Goal: Task Accomplishment & Management: Use online tool/utility

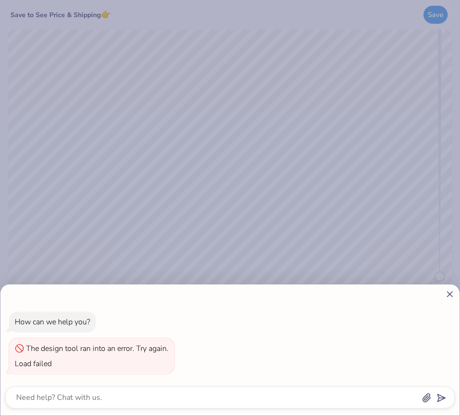
click at [448, 293] on icon at bounding box center [450, 294] width 10 height 10
type textarea "x"
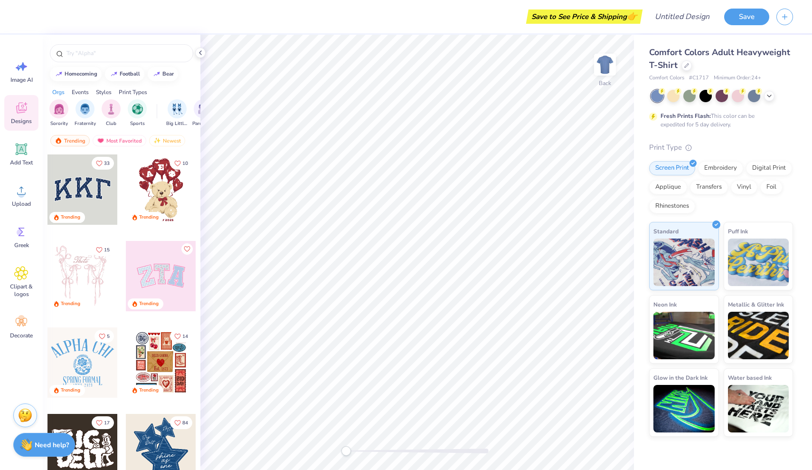
click at [22, 124] on span "Designs" at bounding box center [21, 121] width 21 height 8
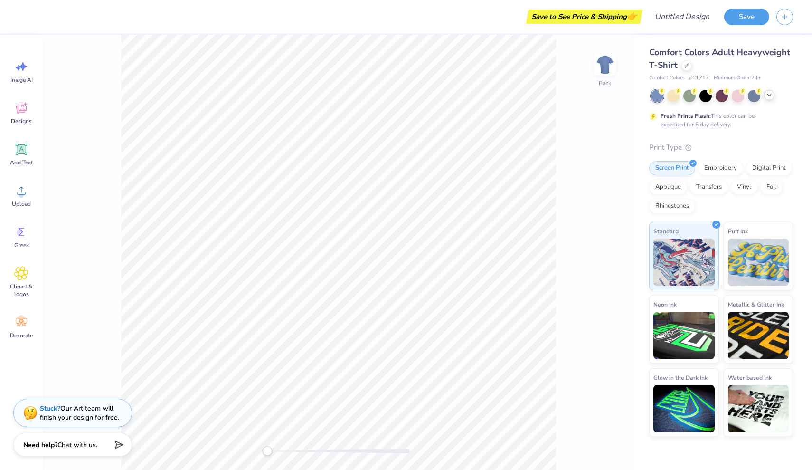
click at [770, 97] on icon at bounding box center [770, 95] width 8 height 8
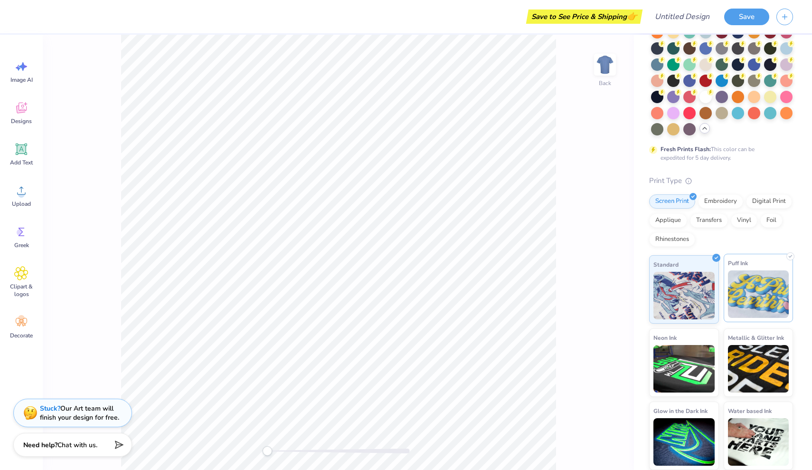
scroll to position [79, 0]
click at [779, 177] on div "Print Type" at bounding box center [721, 181] width 144 height 11
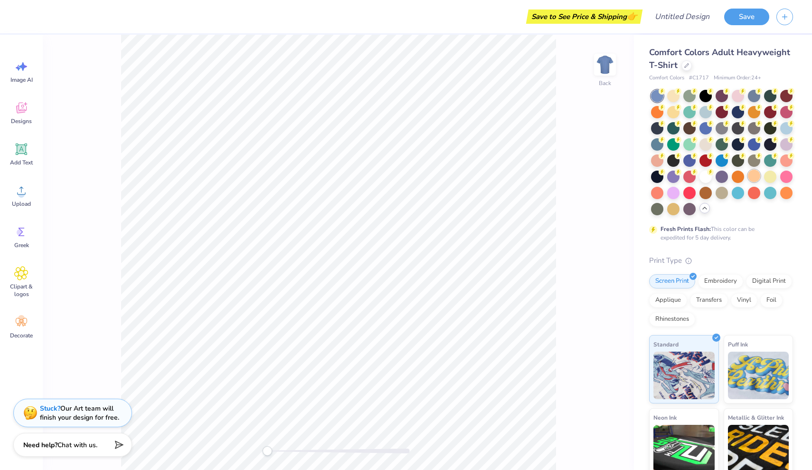
scroll to position [0, 0]
click at [784, 20] on button "button" at bounding box center [785, 15] width 17 height 17
click at [21, 116] on div "Designs" at bounding box center [21, 113] width 34 height 36
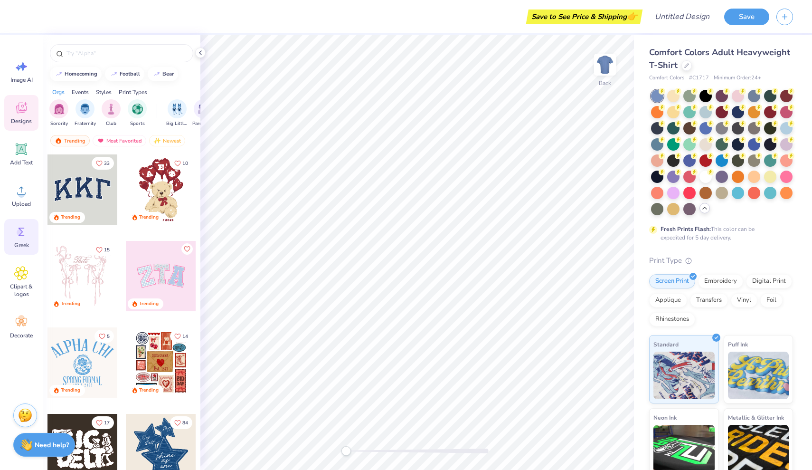
click at [26, 242] on span "Greek" at bounding box center [21, 245] width 15 height 8
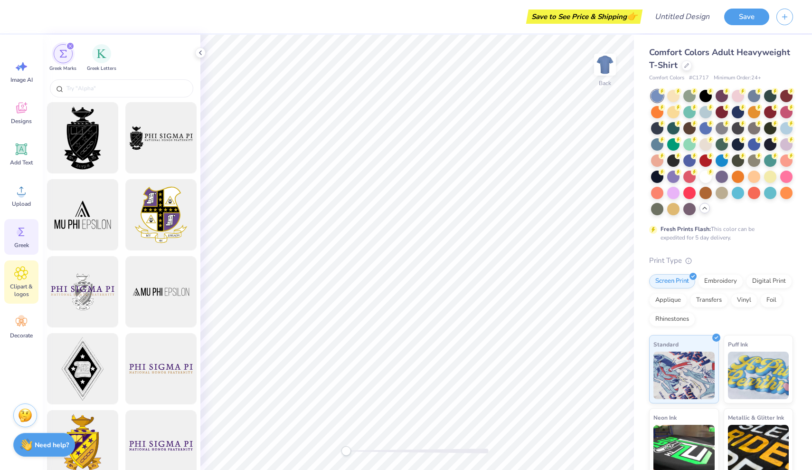
click at [22, 288] on span "Clipart & logos" at bounding box center [21, 290] width 31 height 15
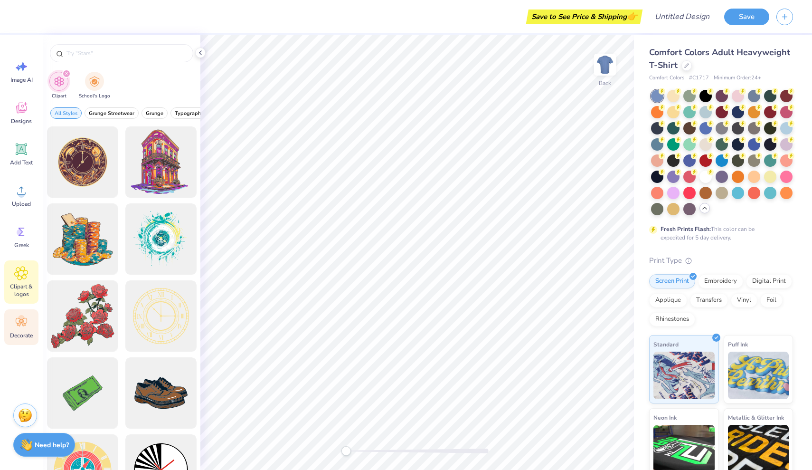
click at [22, 322] on rect at bounding box center [21, 320] width 3 height 3
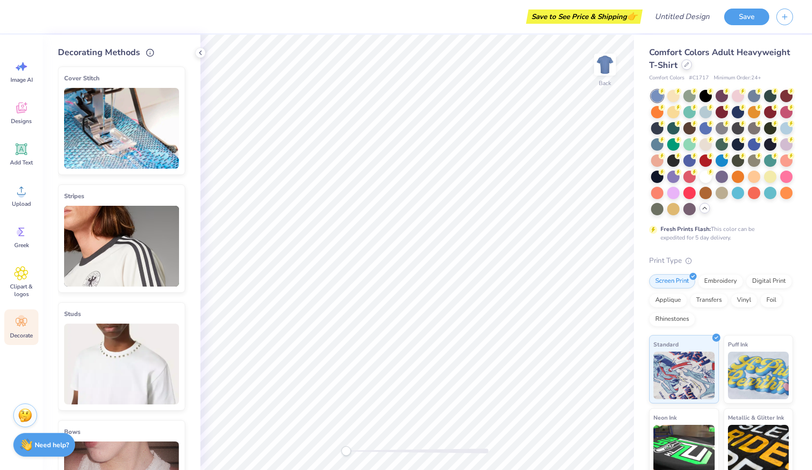
click at [685, 65] on icon at bounding box center [687, 64] width 5 height 5
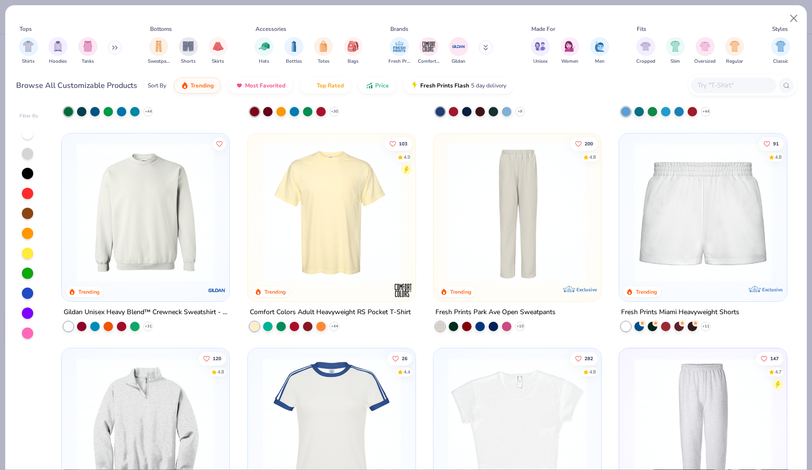
scroll to position [838, 0]
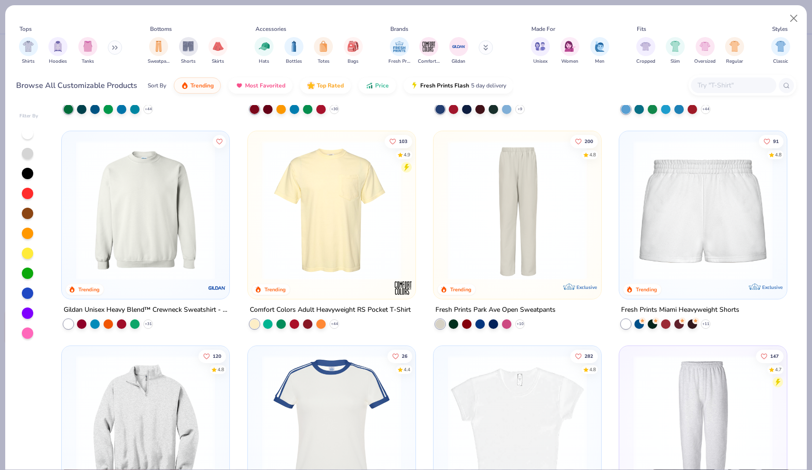
click at [158, 247] on img at bounding box center [145, 210] width 149 height 139
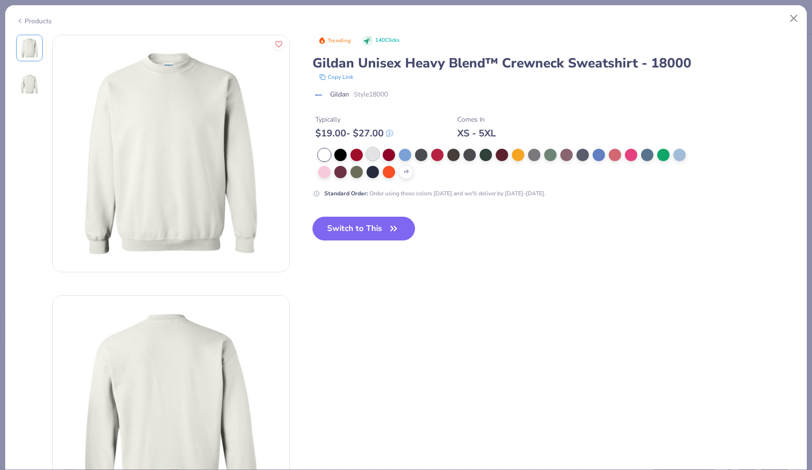
click at [371, 156] on div at bounding box center [373, 154] width 12 height 12
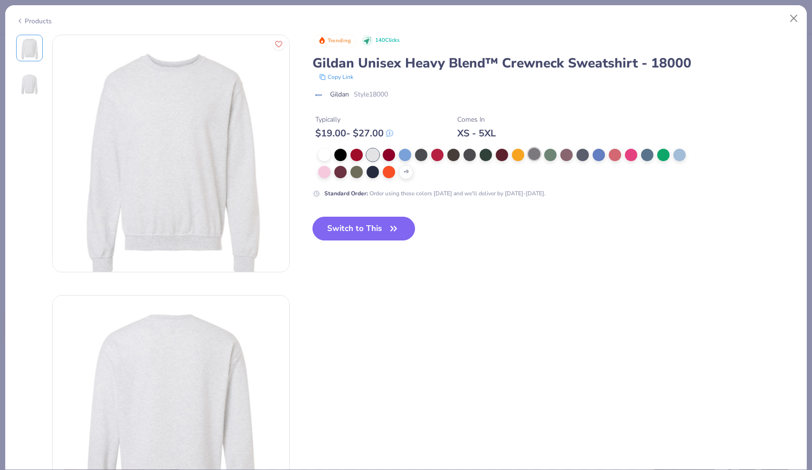
click at [531, 152] on div at bounding box center [534, 154] width 12 height 12
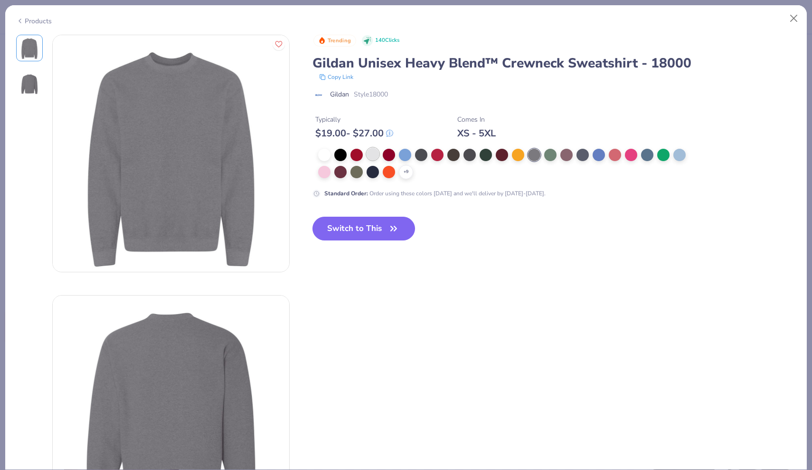
click at [371, 158] on div at bounding box center [373, 154] width 12 height 12
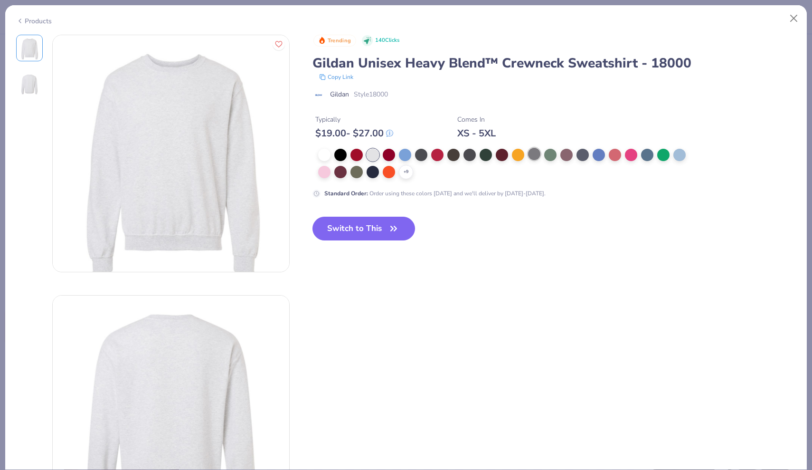
click at [534, 153] on div at bounding box center [534, 154] width 12 height 12
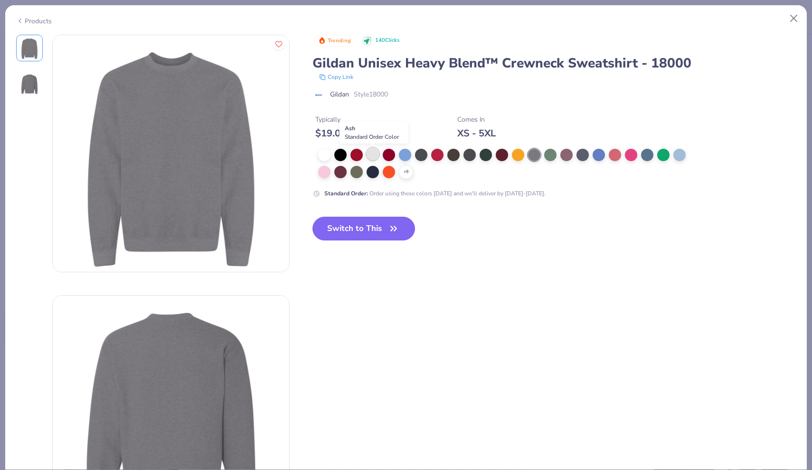
click at [370, 159] on div at bounding box center [373, 154] width 12 height 12
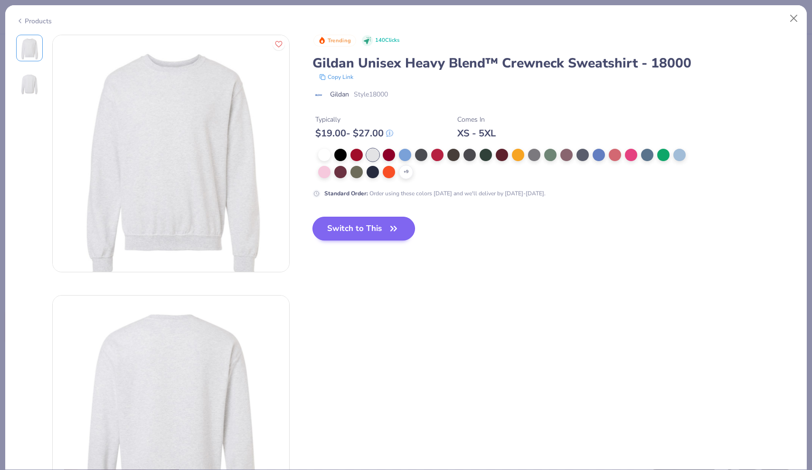
click at [363, 229] on button "Switch to This" at bounding box center [364, 229] width 103 height 24
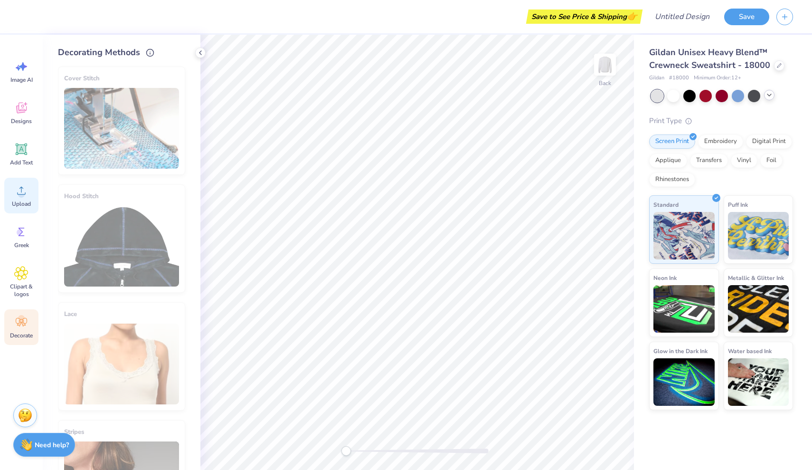
click at [19, 190] on icon at bounding box center [21, 190] width 14 height 14
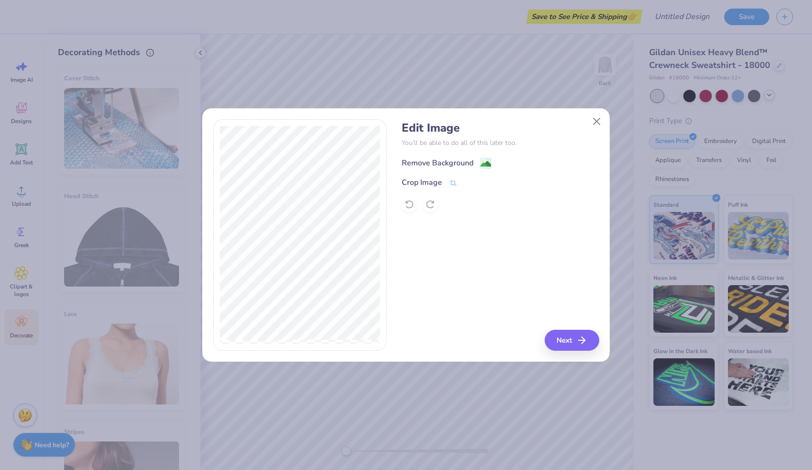
click at [446, 162] on div "Remove Background" at bounding box center [438, 162] width 72 height 11
click at [572, 340] on button "Next" at bounding box center [573, 340] width 55 height 21
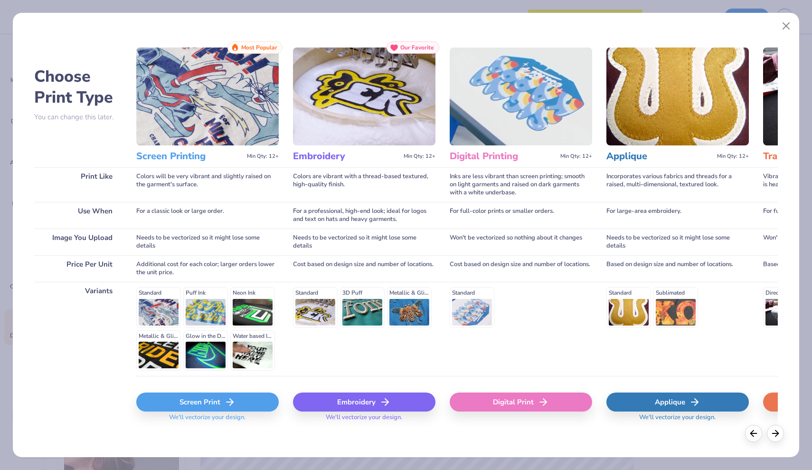
click at [212, 400] on div "Screen Print" at bounding box center [207, 401] width 143 height 19
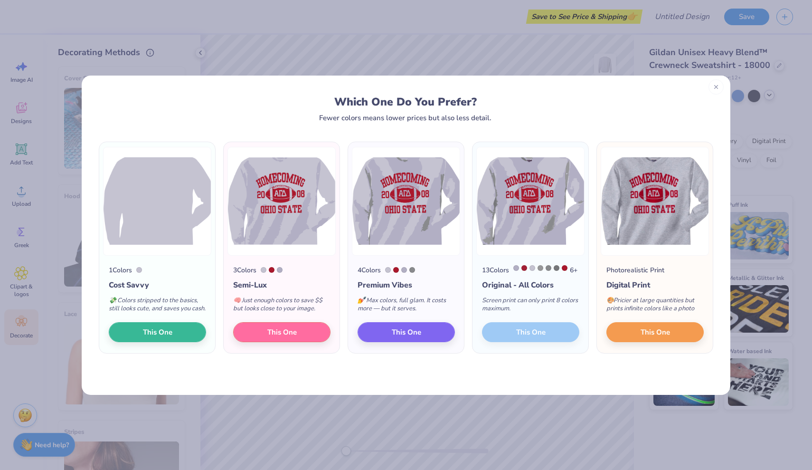
click at [719, 90] on icon at bounding box center [716, 87] width 7 height 7
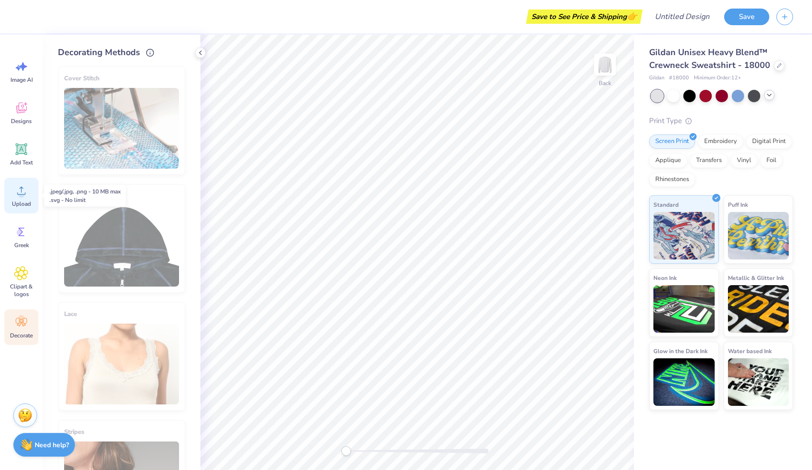
click at [25, 194] on icon at bounding box center [21, 191] width 9 height 8
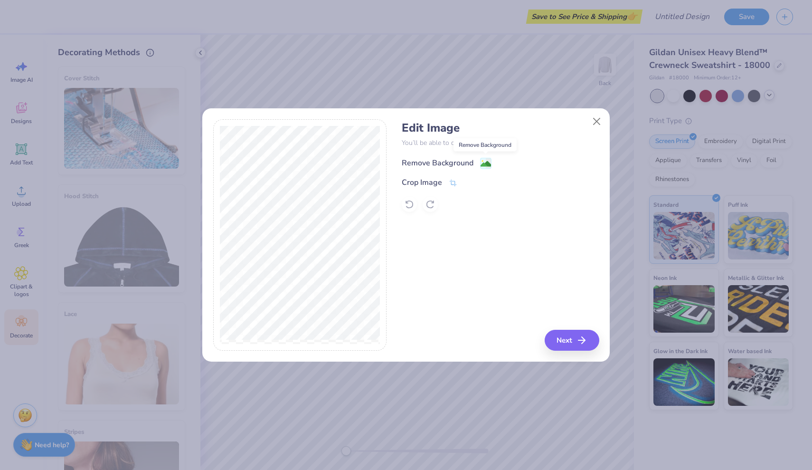
click at [487, 163] on image at bounding box center [486, 164] width 10 height 10
click at [455, 182] on icon at bounding box center [453, 184] width 7 height 7
click at [471, 183] on icon at bounding box center [470, 183] width 6 height 6
click at [571, 337] on button "Next" at bounding box center [573, 340] width 55 height 21
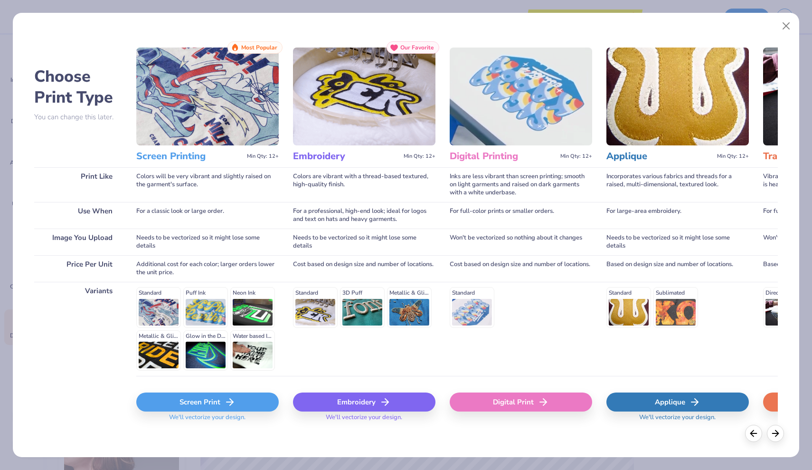
click at [216, 397] on div "Screen Print" at bounding box center [207, 401] width 143 height 19
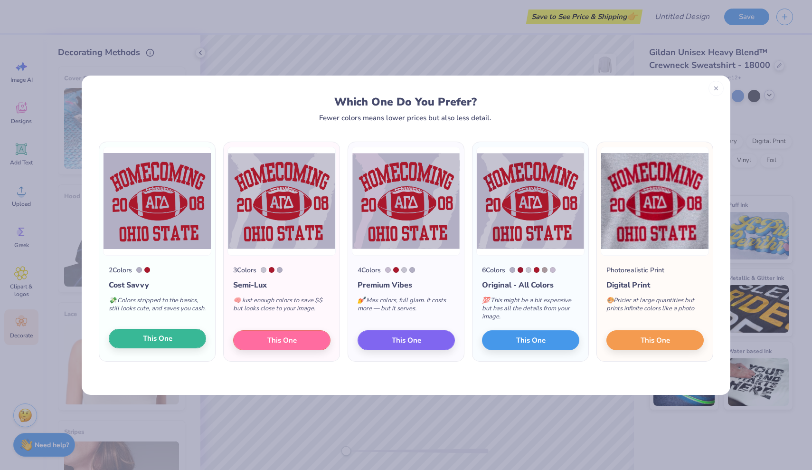
click at [160, 336] on span "This One" at bounding box center [157, 338] width 29 height 11
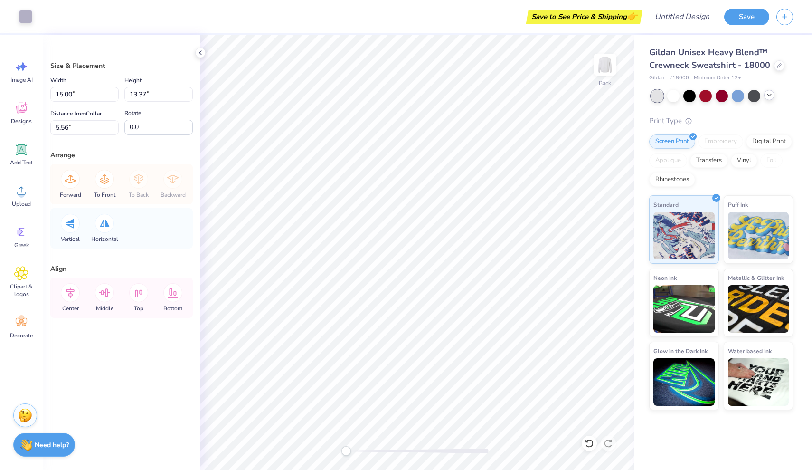
click at [634, 330] on div "Art colors Save to See Price & Shipping 👉 Design Title Save Image AI Designs Ad…" at bounding box center [406, 235] width 812 height 470
click at [590, 445] on icon at bounding box center [590, 443] width 10 height 10
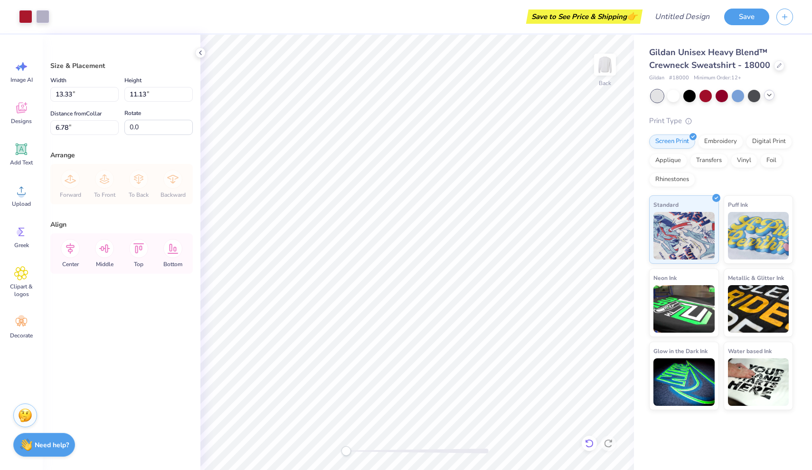
type input "1.33"
type input "11.05"
type input "1.34"
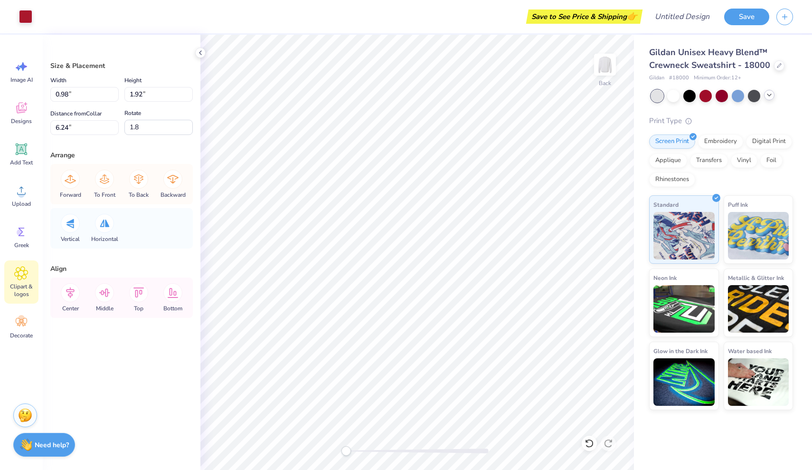
click at [19, 275] on icon at bounding box center [22, 273] width 6 height 6
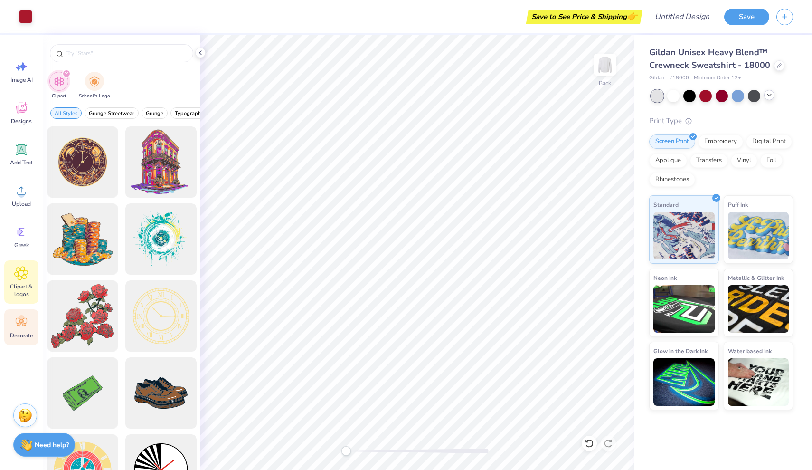
click at [26, 323] on icon at bounding box center [21, 322] width 11 height 9
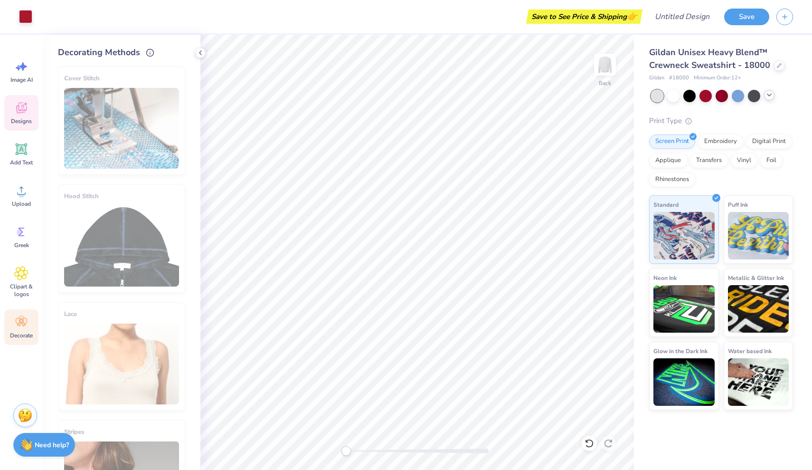
click at [20, 116] on div "Designs" at bounding box center [21, 113] width 34 height 36
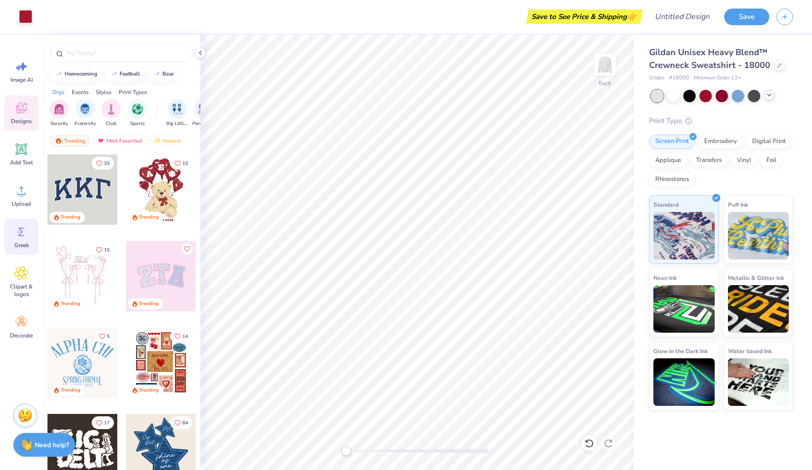
click at [24, 243] on span "Greek" at bounding box center [21, 245] width 15 height 8
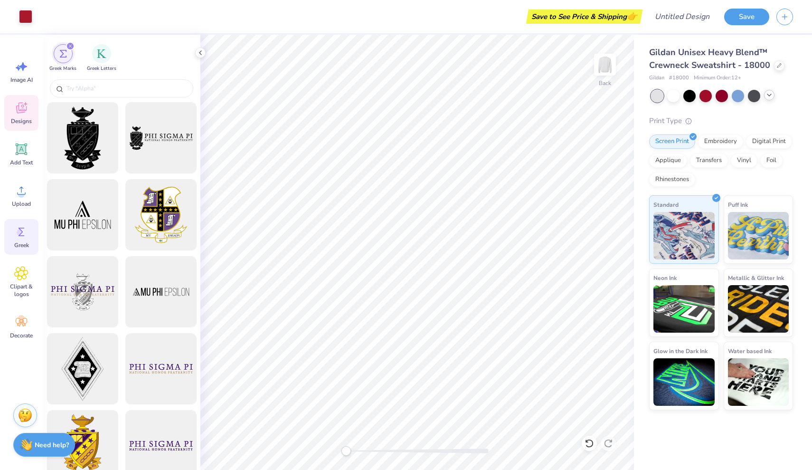
click at [22, 111] on icon at bounding box center [21, 109] width 9 height 8
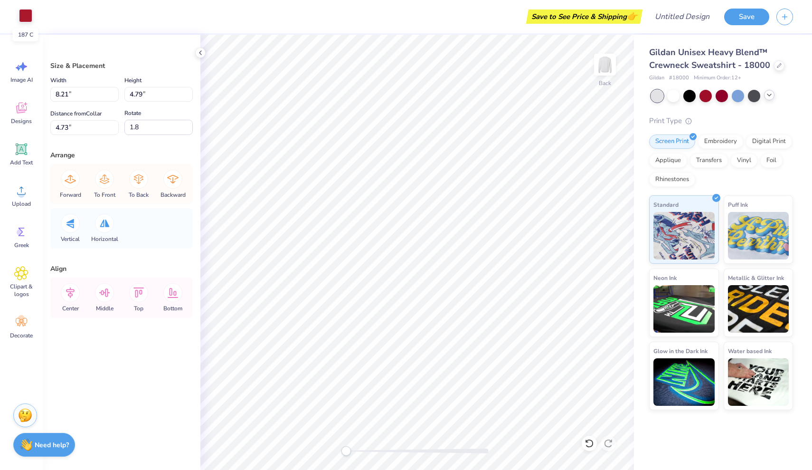
click at [29, 10] on div at bounding box center [25, 15] width 13 height 13
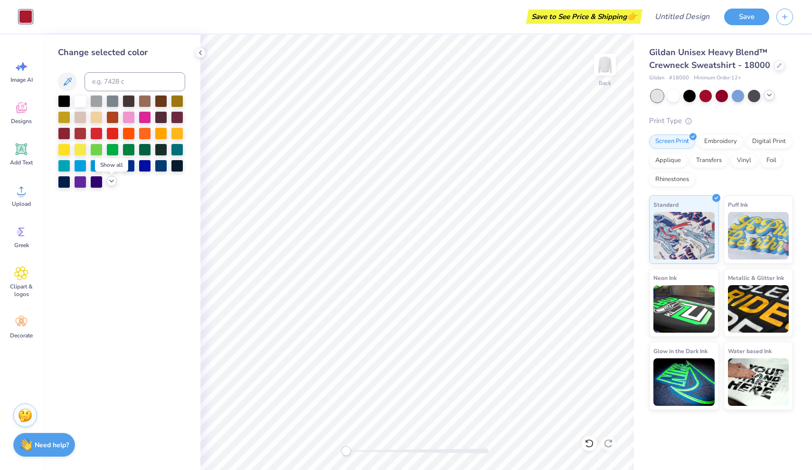
click at [112, 184] on icon at bounding box center [112, 181] width 8 height 8
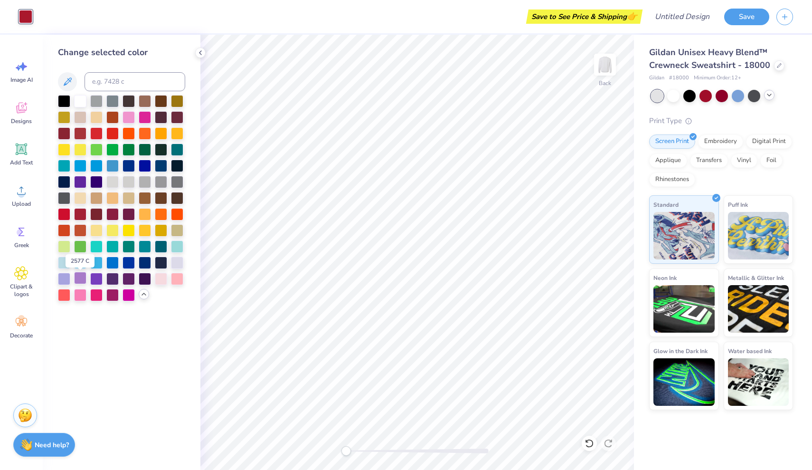
click at [78, 279] on div at bounding box center [80, 278] width 12 height 12
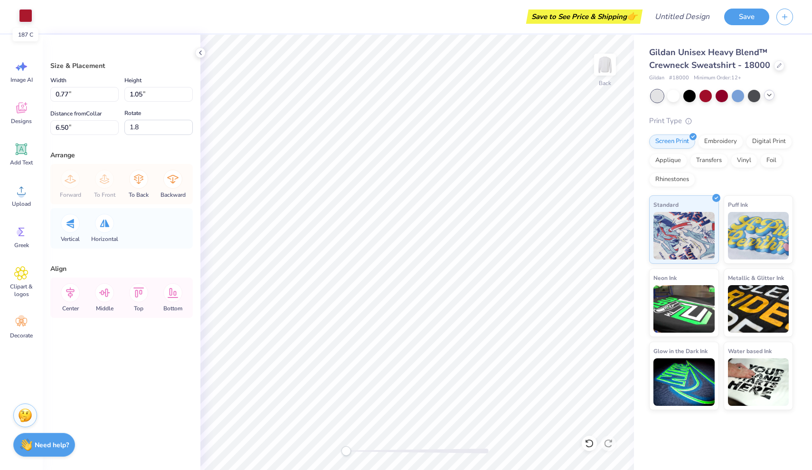
click at [26, 14] on div at bounding box center [25, 15] width 13 height 13
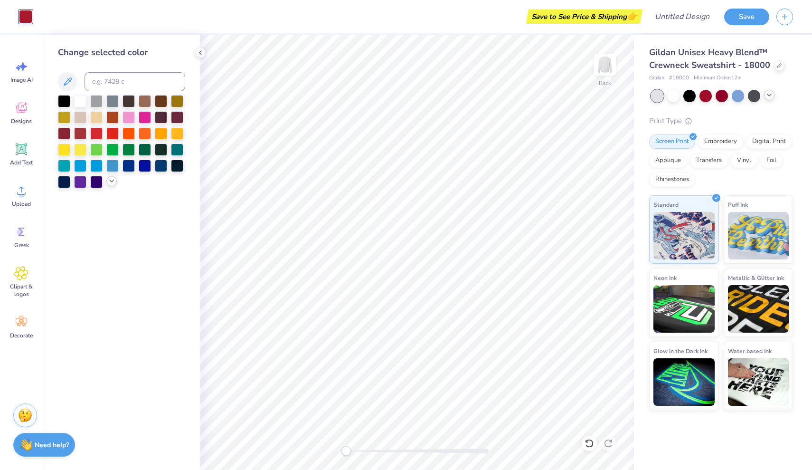
click at [112, 181] on icon at bounding box center [112, 181] width 8 height 8
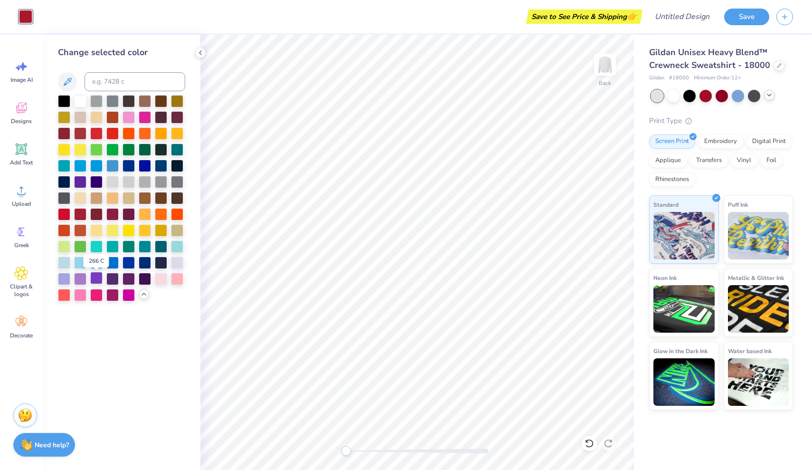
click at [95, 277] on div at bounding box center [96, 278] width 12 height 12
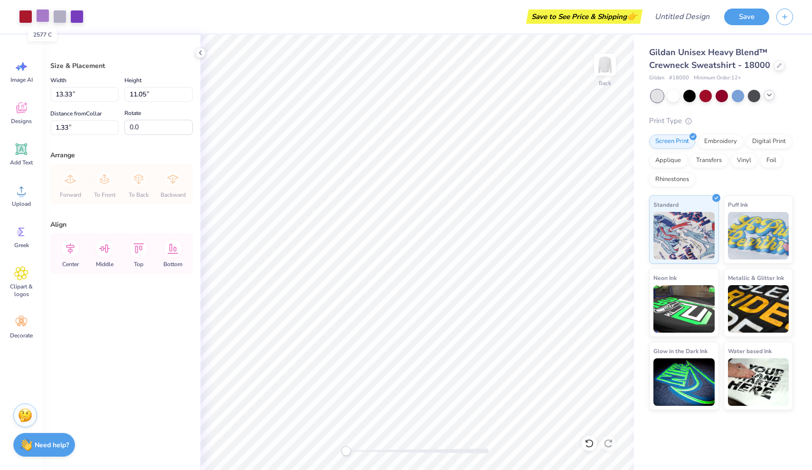
click at [41, 17] on div at bounding box center [42, 15] width 13 height 13
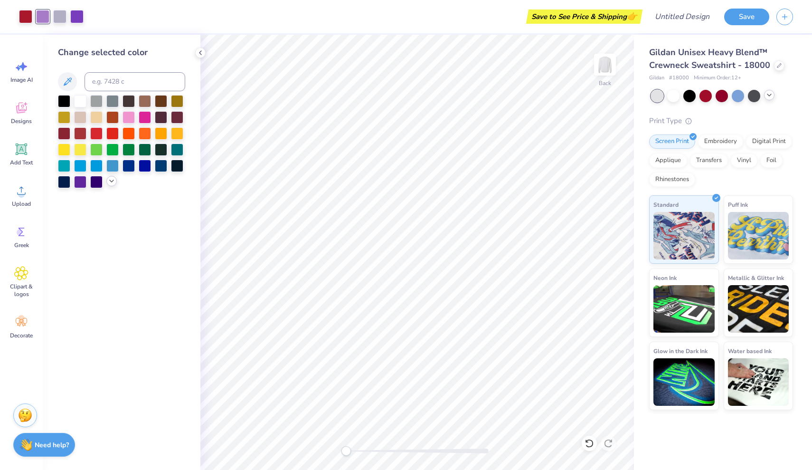
click at [111, 185] on icon at bounding box center [112, 181] width 8 height 8
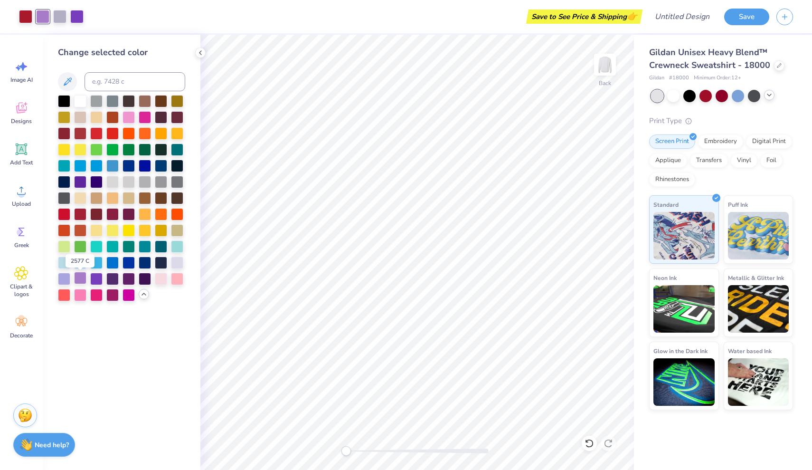
click at [81, 278] on div at bounding box center [80, 278] width 12 height 12
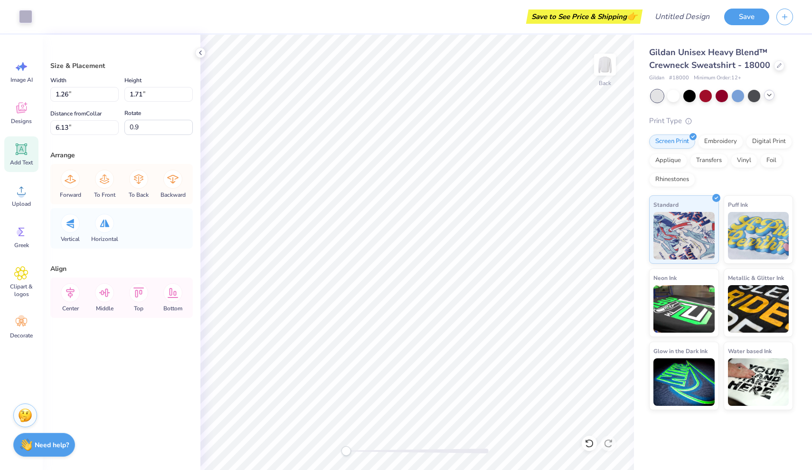
click at [26, 153] on icon at bounding box center [21, 149] width 9 height 9
type input "0.77"
type input "1.05"
type input "6.50"
type input "0.28"
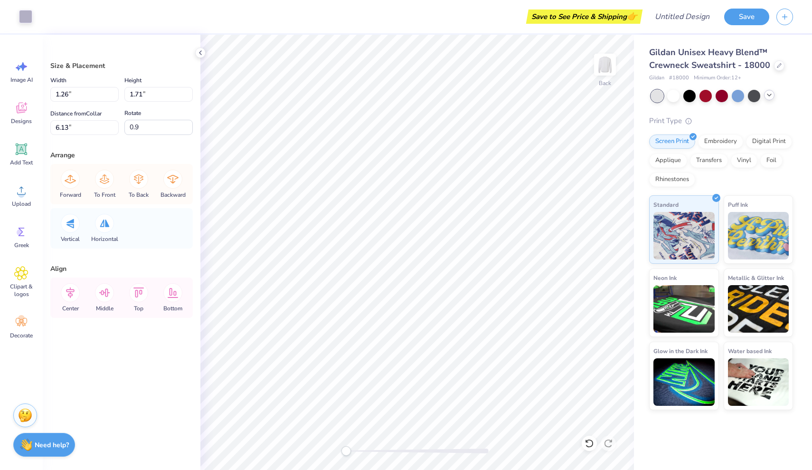
type input "0.53"
type input "6.47"
click at [23, 17] on div at bounding box center [25, 15] width 13 height 13
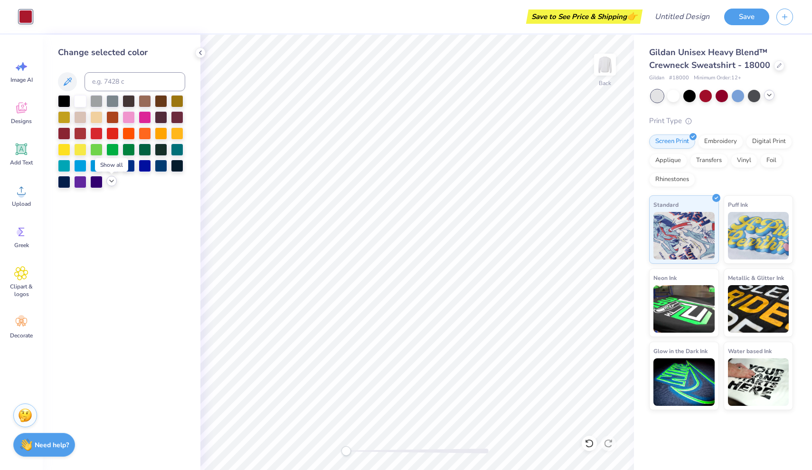
click at [115, 181] on icon at bounding box center [112, 181] width 8 height 8
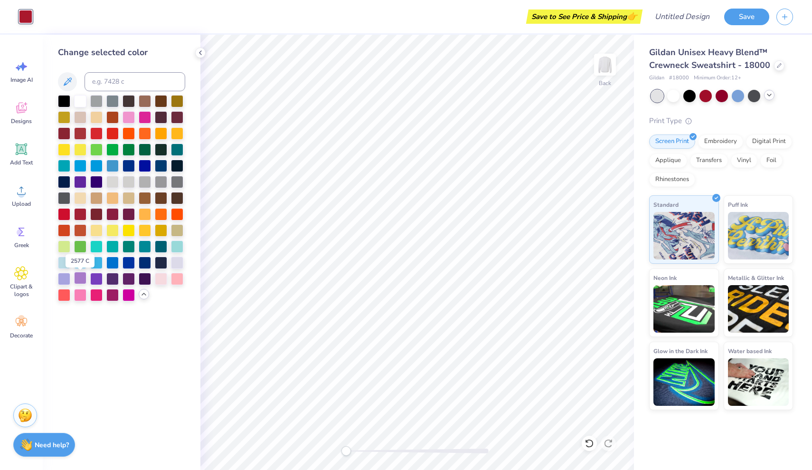
click at [81, 279] on div at bounding box center [80, 278] width 12 height 12
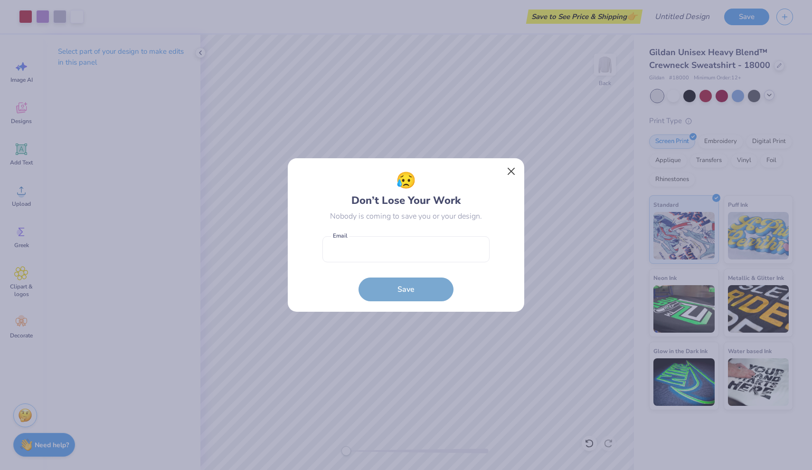
click at [508, 168] on button "Close" at bounding box center [512, 171] width 18 height 18
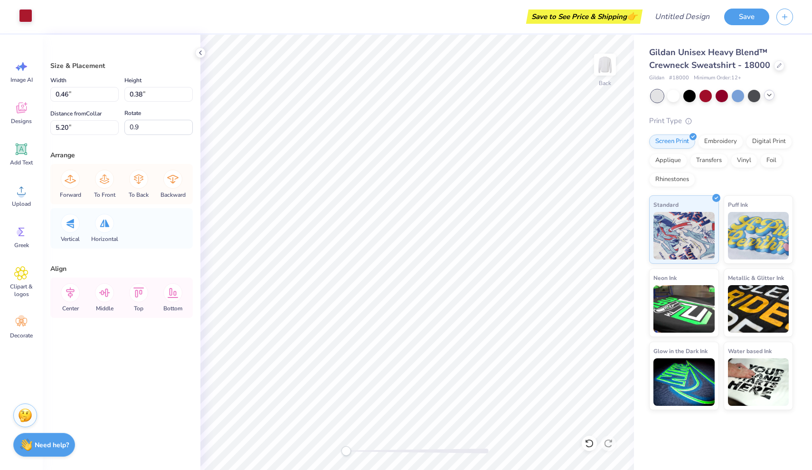
click at [25, 17] on div at bounding box center [25, 15] width 13 height 13
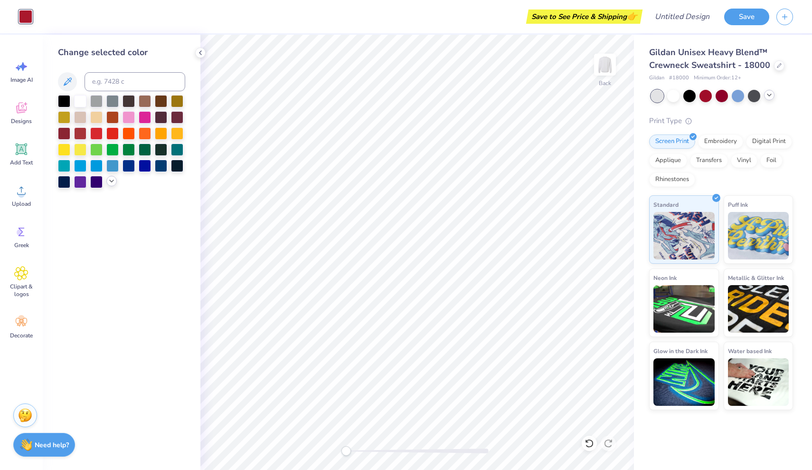
click at [109, 182] on icon at bounding box center [112, 181] width 8 height 8
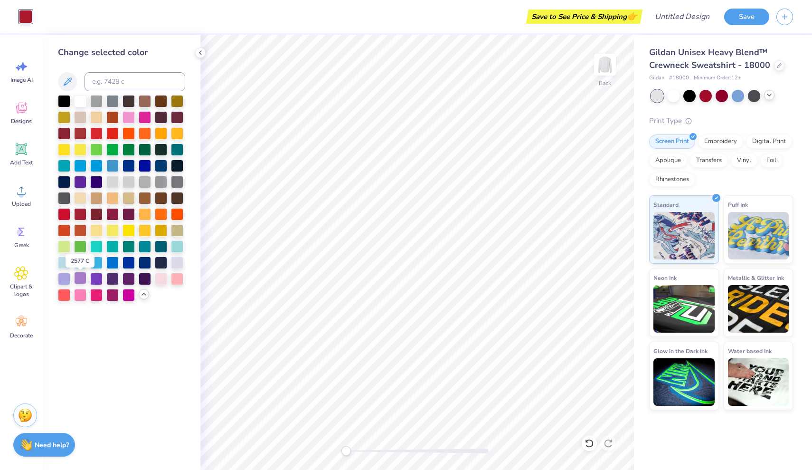
click at [78, 284] on div at bounding box center [80, 278] width 12 height 12
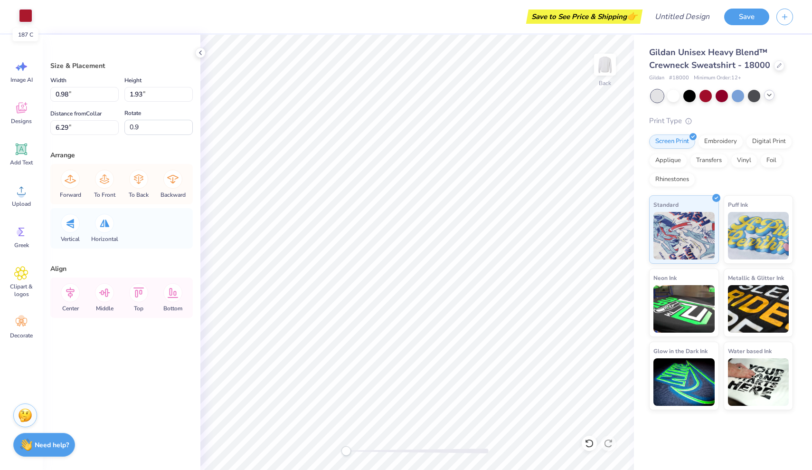
click at [26, 19] on div at bounding box center [25, 15] width 13 height 13
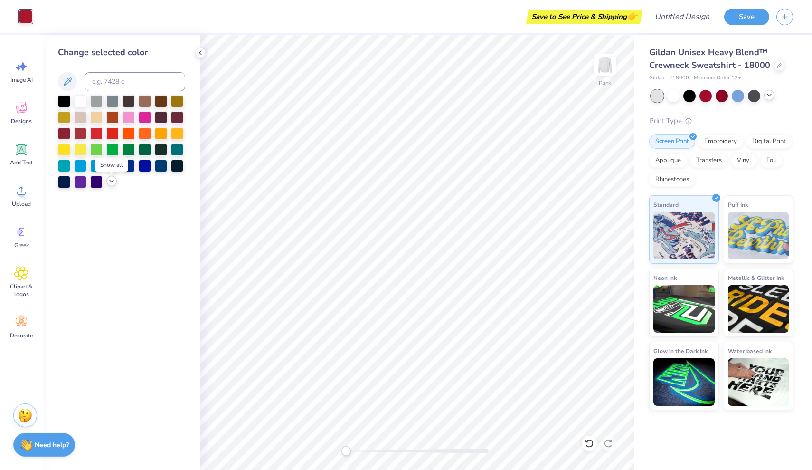
click at [110, 182] on icon at bounding box center [112, 181] width 8 height 8
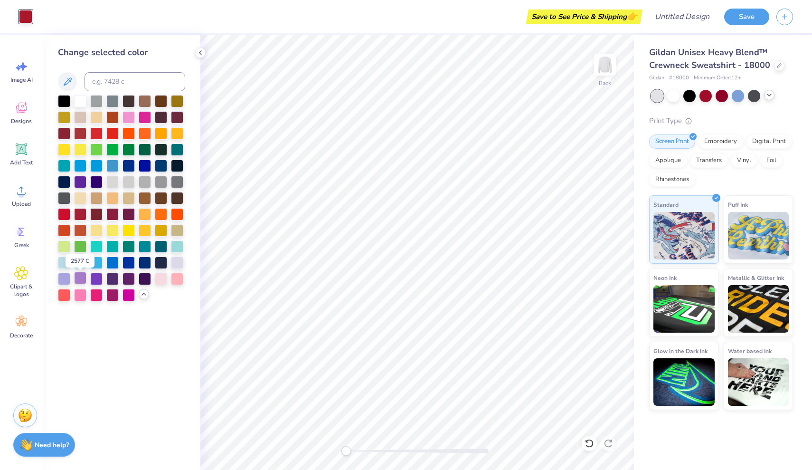
click at [81, 278] on div at bounding box center [80, 278] width 12 height 12
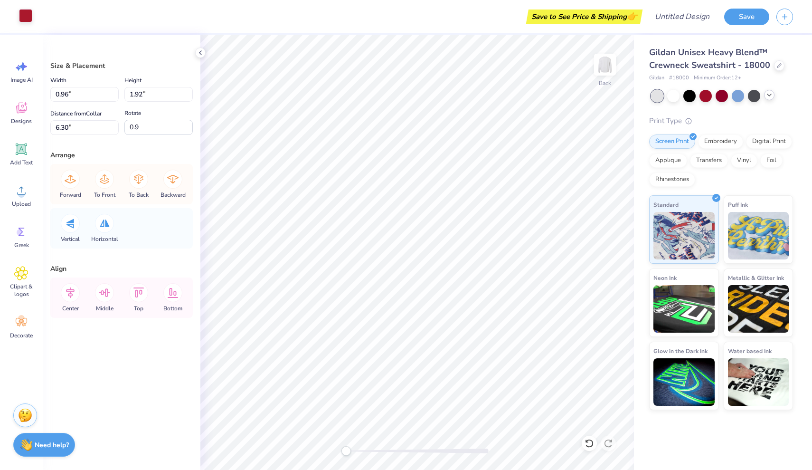
click at [27, 15] on div at bounding box center [25, 15] width 13 height 13
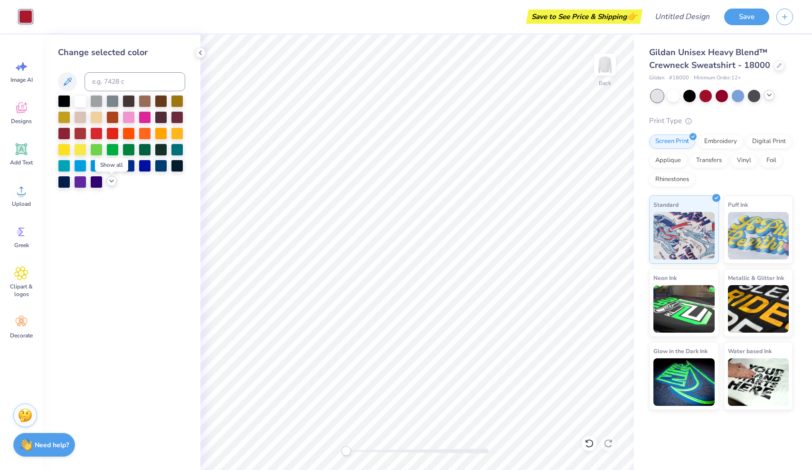
click at [109, 182] on icon at bounding box center [112, 181] width 8 height 8
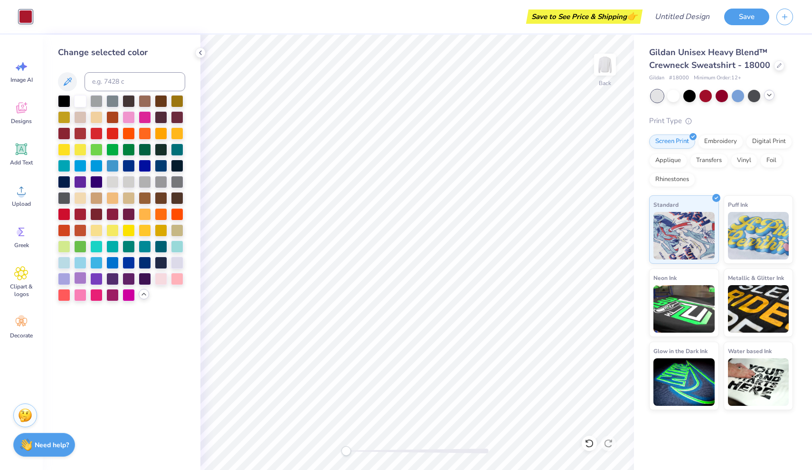
click at [80, 280] on div at bounding box center [80, 278] width 12 height 12
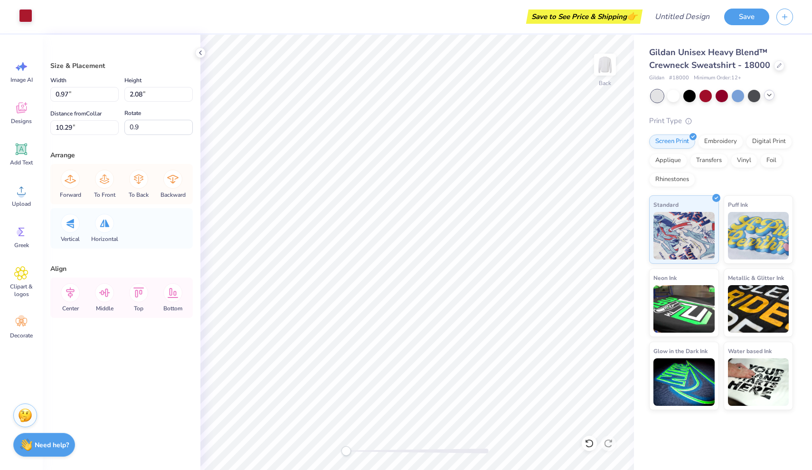
click at [24, 19] on div at bounding box center [25, 15] width 13 height 13
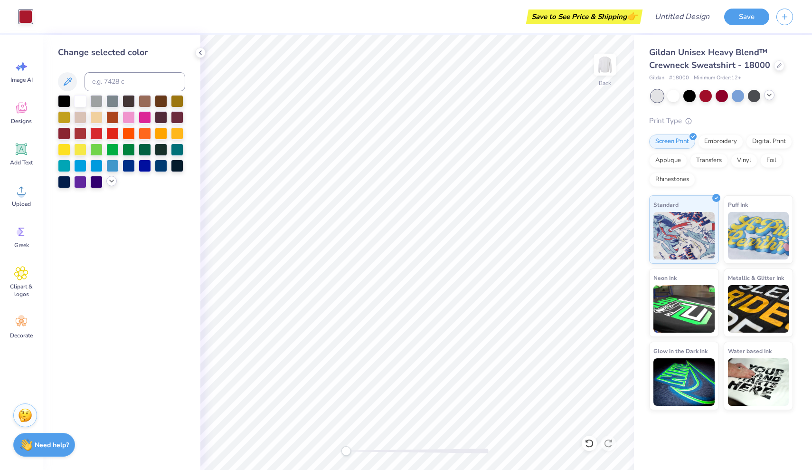
click at [111, 181] on icon at bounding box center [112, 181] width 8 height 8
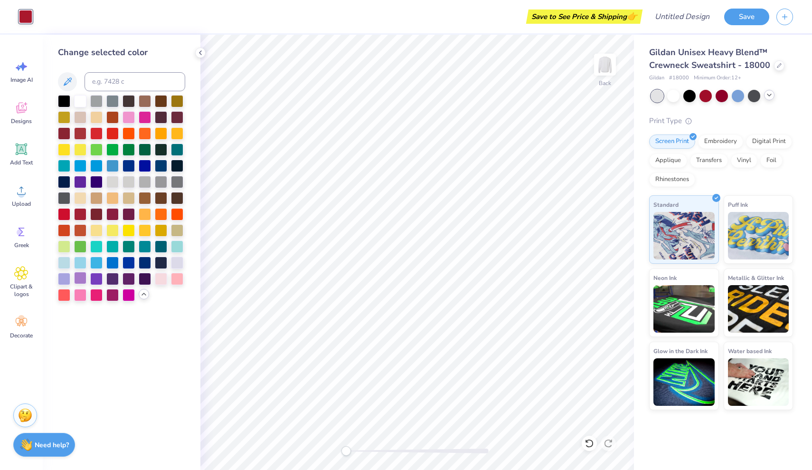
click at [78, 283] on div at bounding box center [80, 278] width 12 height 12
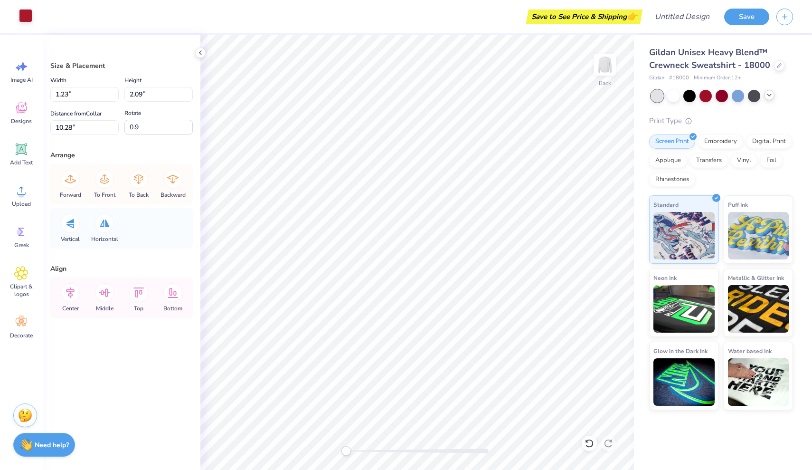
click at [29, 16] on div at bounding box center [25, 15] width 13 height 13
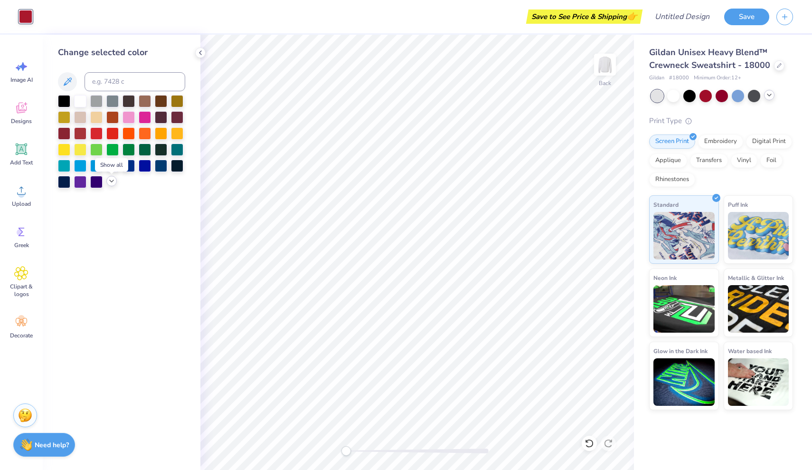
click at [107, 181] on div at bounding box center [111, 181] width 10 height 10
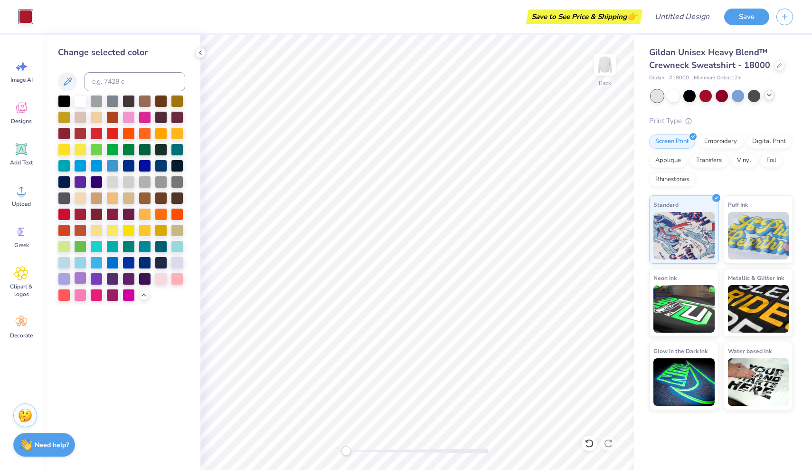
click at [83, 279] on div at bounding box center [80, 278] width 12 height 12
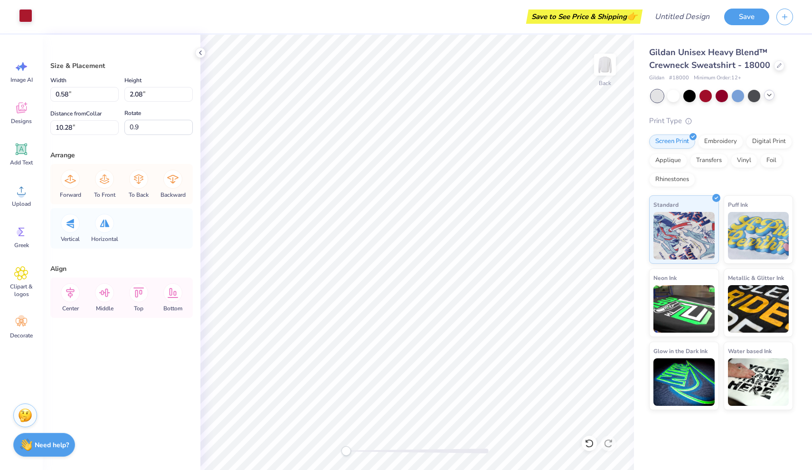
click at [23, 15] on div at bounding box center [25, 15] width 13 height 13
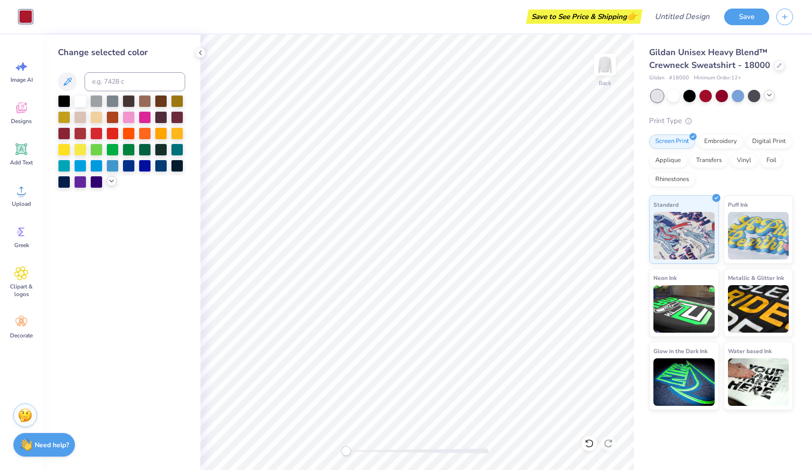
click at [111, 179] on icon at bounding box center [112, 181] width 8 height 8
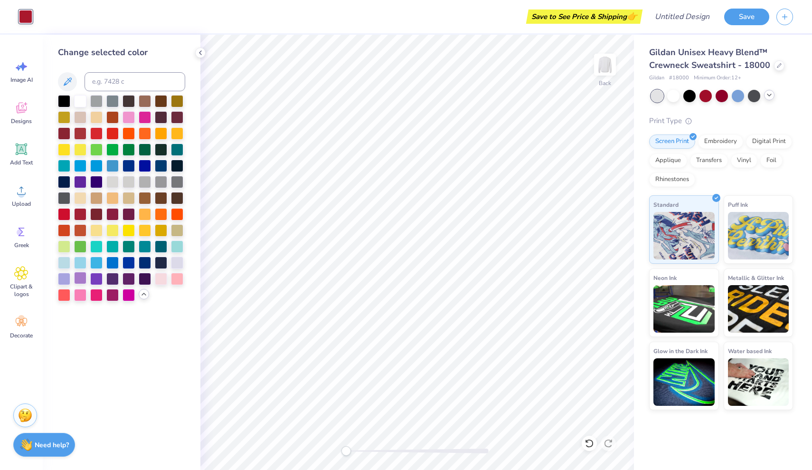
click at [81, 276] on div at bounding box center [80, 278] width 12 height 12
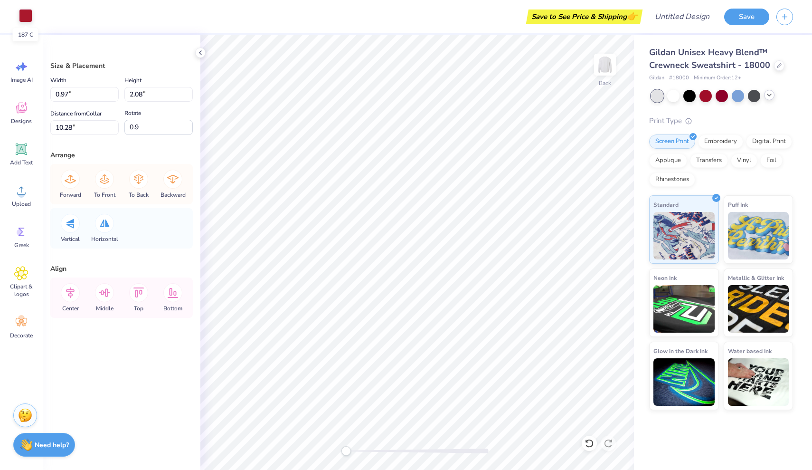
click at [21, 17] on div at bounding box center [25, 15] width 13 height 13
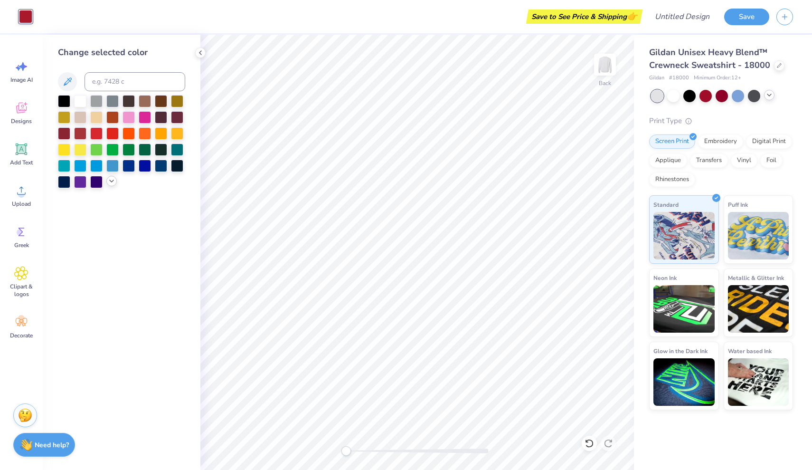
click at [111, 185] on icon at bounding box center [112, 181] width 8 height 8
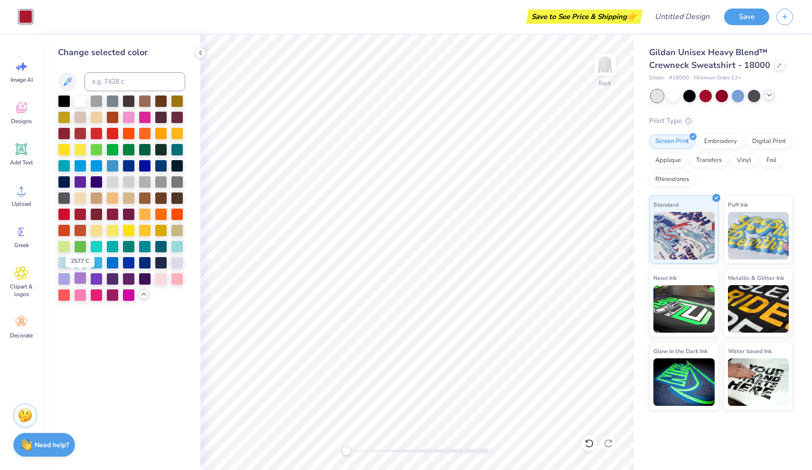
click at [81, 277] on div at bounding box center [80, 278] width 12 height 12
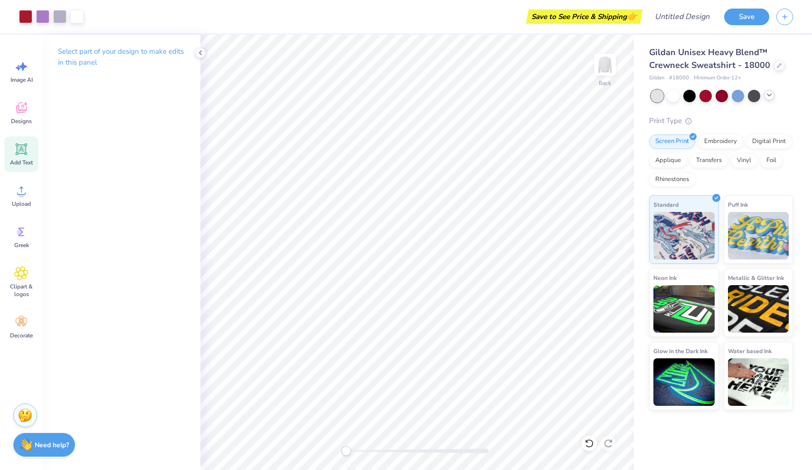
click at [18, 156] on div "Add Text" at bounding box center [21, 154] width 34 height 36
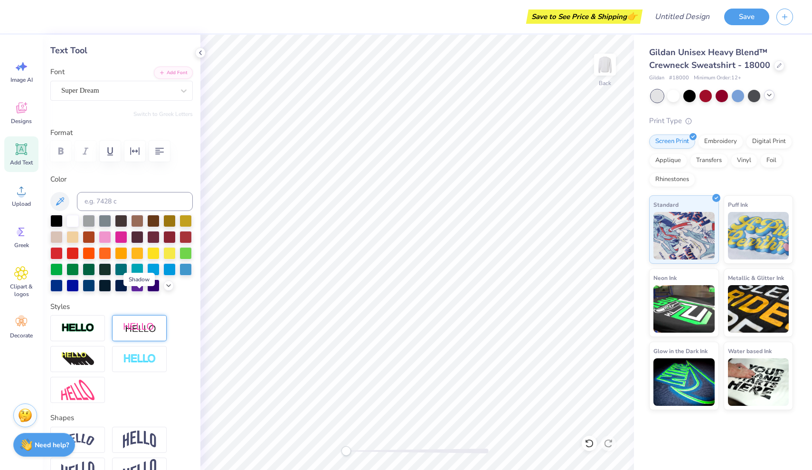
scroll to position [34, 0]
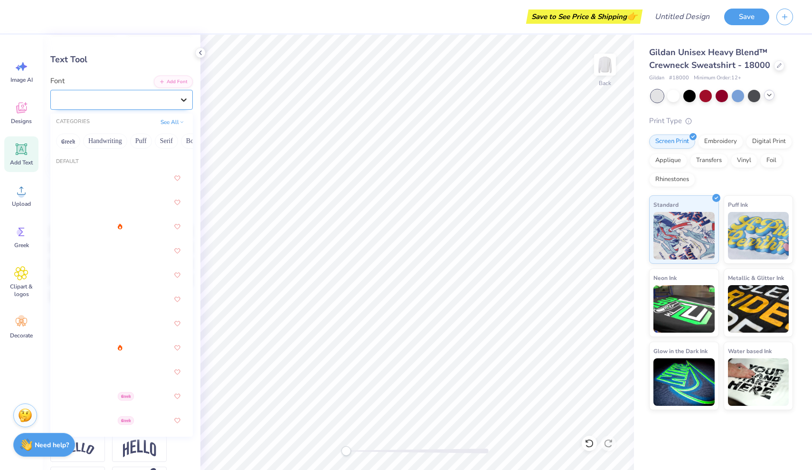
click at [182, 102] on icon at bounding box center [184, 100] width 10 height 10
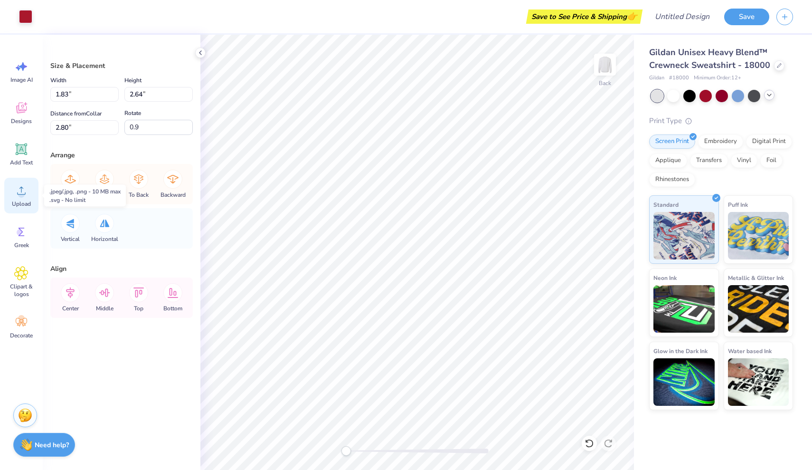
click at [27, 200] on span "Upload" at bounding box center [21, 204] width 19 height 8
click at [19, 205] on span "Upload" at bounding box center [21, 204] width 19 height 8
click at [20, 157] on div "Add Text" at bounding box center [21, 154] width 34 height 36
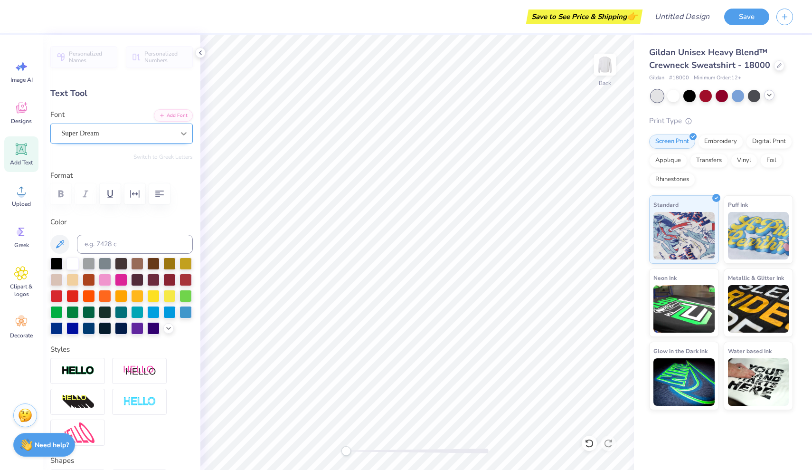
click at [176, 135] on div at bounding box center [183, 133] width 17 height 17
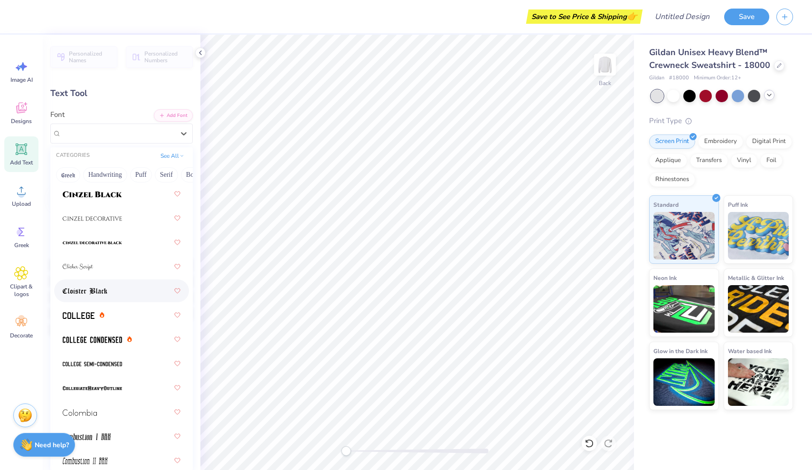
scroll to position [1642, 0]
click at [109, 339] on img at bounding box center [92, 339] width 59 height 7
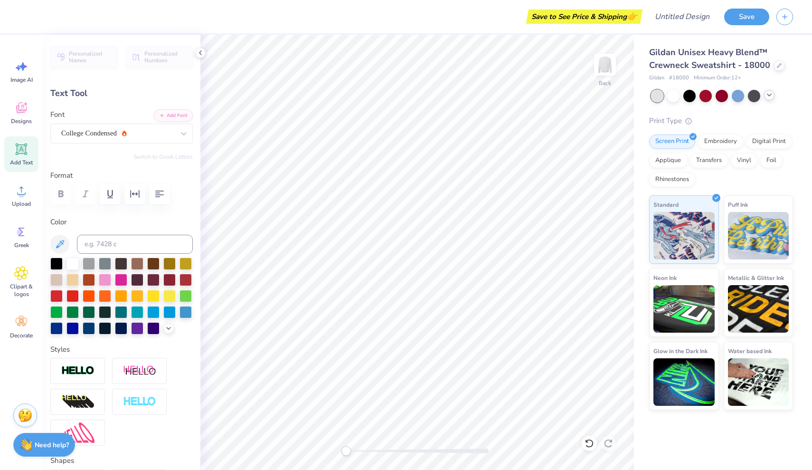
scroll to position [0, 1]
type textarea "Muskingum"
click at [169, 330] on icon at bounding box center [169, 328] width 8 height 8
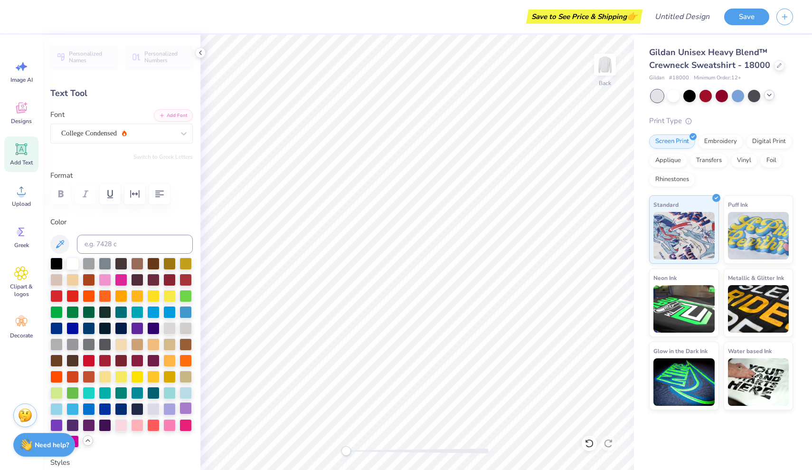
click at [183, 407] on div at bounding box center [186, 408] width 12 height 12
type input "11.33"
type input "9.83"
type input "1.79"
type input "10.46"
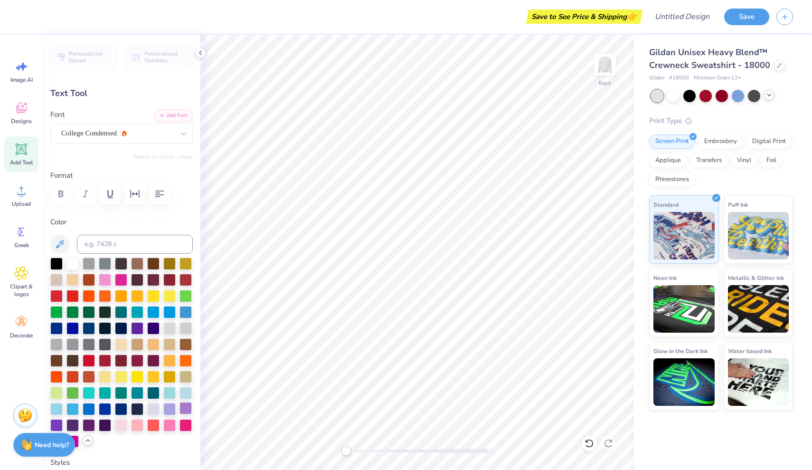
type input "10.24"
type input "1.86"
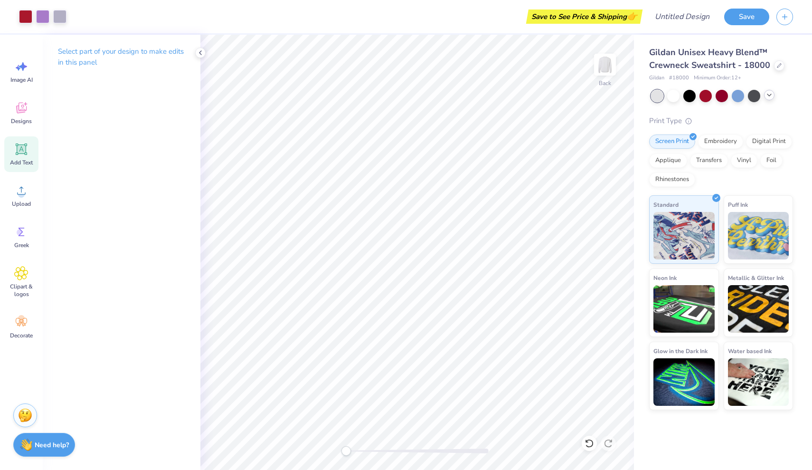
click at [23, 144] on icon at bounding box center [21, 149] width 14 height 14
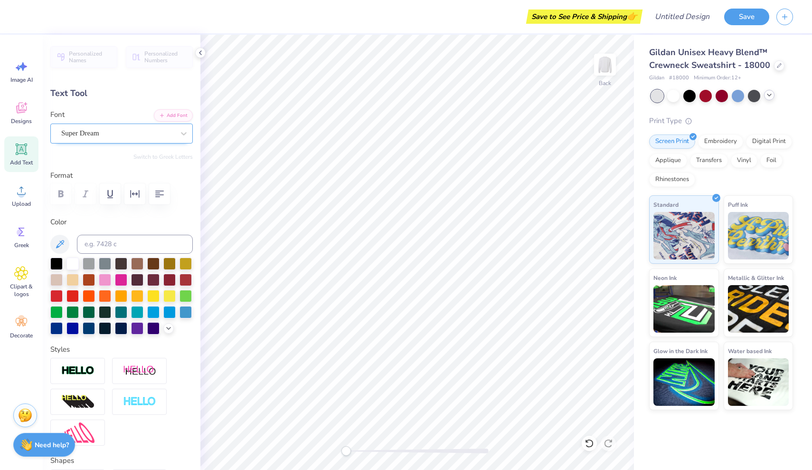
click at [123, 133] on div "Super Dream" at bounding box center [117, 133] width 115 height 15
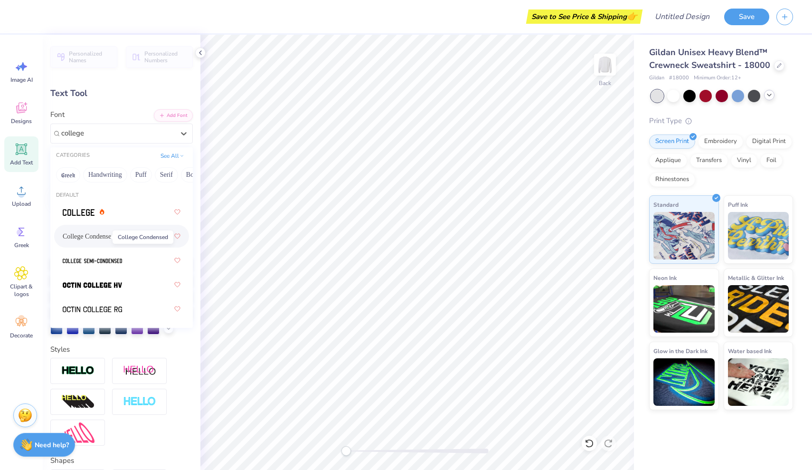
click at [96, 236] on span "College Condensed" at bounding box center [89, 236] width 52 height 10
type input "college"
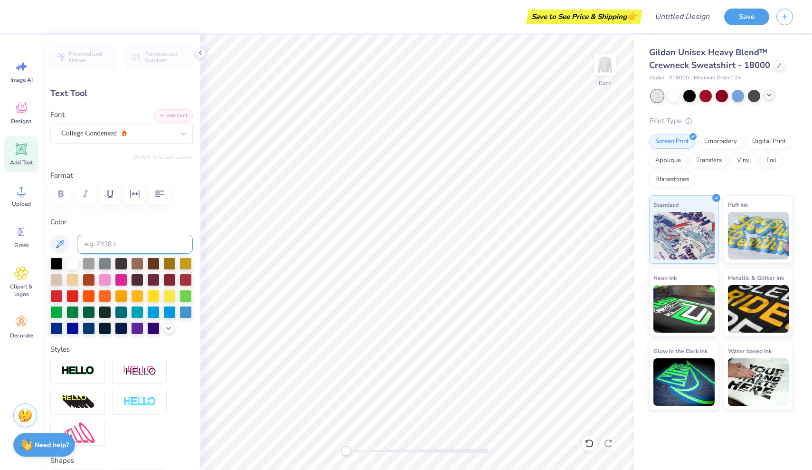
scroll to position [0, 2]
type textarea "Homecoming"
click at [170, 331] on icon at bounding box center [169, 328] width 8 height 8
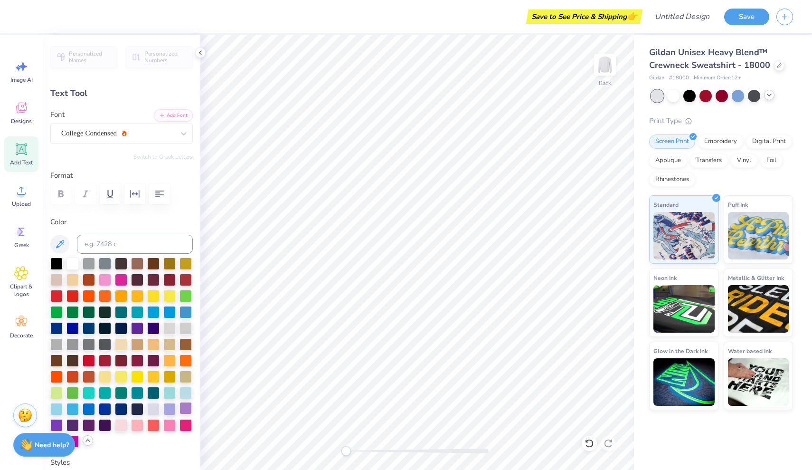
click at [187, 409] on div at bounding box center [186, 408] width 12 height 12
type input "10.60"
type input "1.79"
type input "15.60"
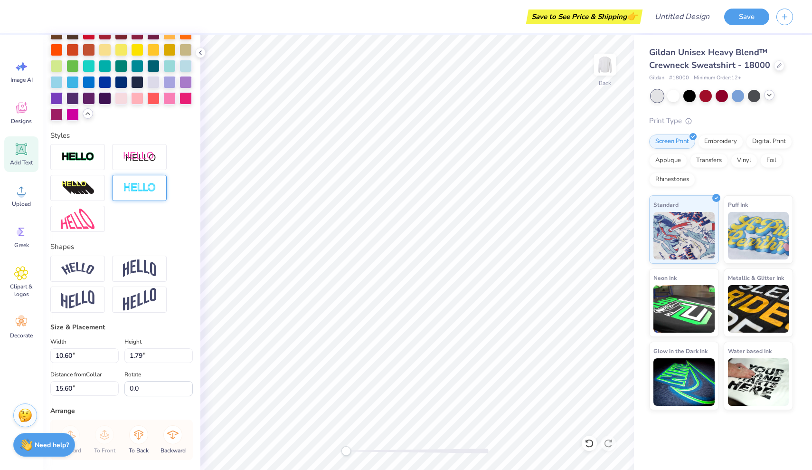
scroll to position [330, 0]
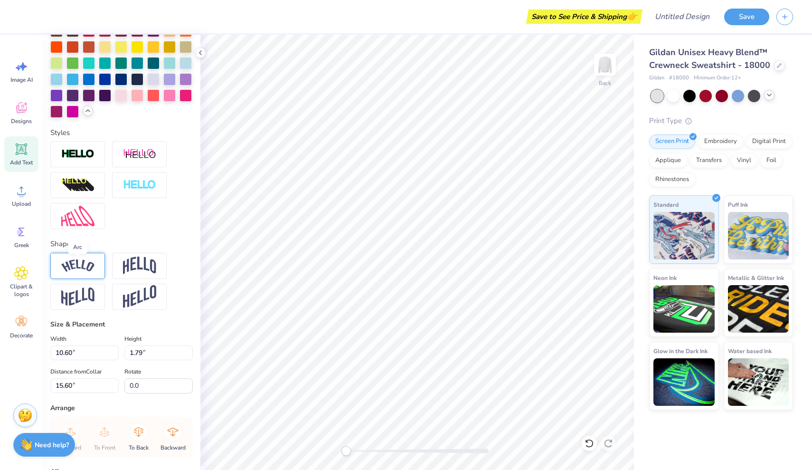
click at [79, 268] on img at bounding box center [77, 265] width 33 height 13
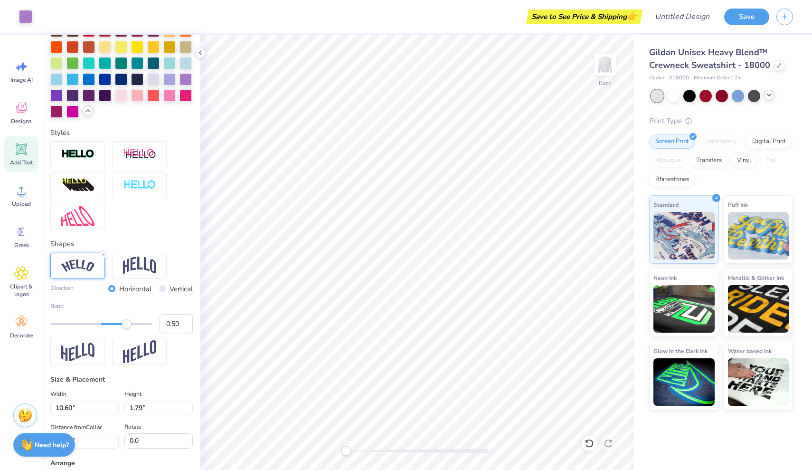
type input "12.98"
type input "3.34"
type input "14.82"
type input "-0.27"
drag, startPoint x: 127, startPoint y: 328, endPoint x: 87, endPoint y: 331, distance: 40.0
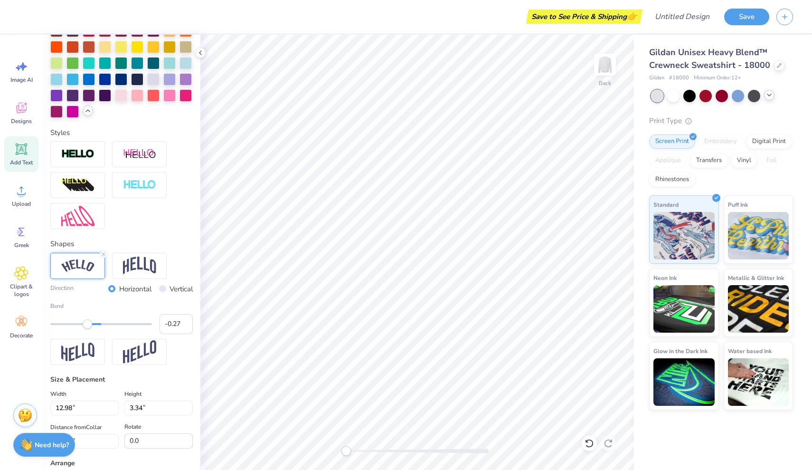
click at [87, 331] on div "Bend -0.27" at bounding box center [121, 318] width 143 height 32
type input "-0.01"
drag, startPoint x: 89, startPoint y: 325, endPoint x: 101, endPoint y: 326, distance: 12.0
click at [101, 326] on div "Accessibility label" at bounding box center [101, 324] width 10 height 10
type input "0.08"
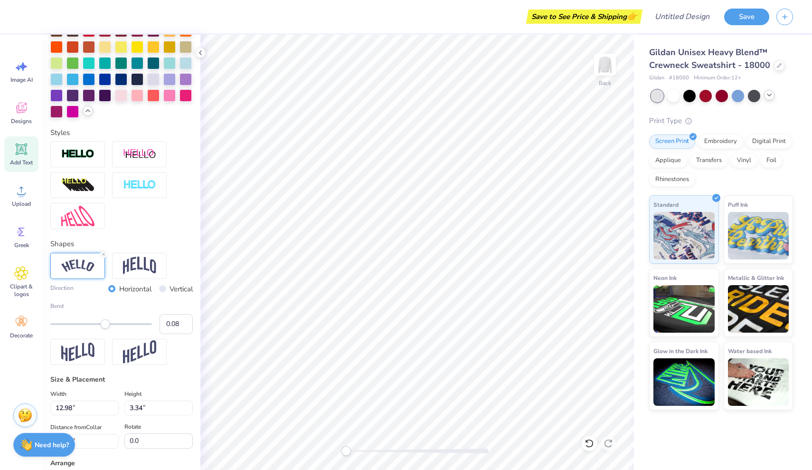
click at [105, 326] on div "Accessibility label" at bounding box center [106, 324] width 10 height 10
type input "0.27"
drag, startPoint x: 105, startPoint y: 326, endPoint x: 115, endPoint y: 326, distance: 9.5
click at [115, 326] on div "Accessibility label" at bounding box center [115, 324] width 10 height 10
type input "0.38"
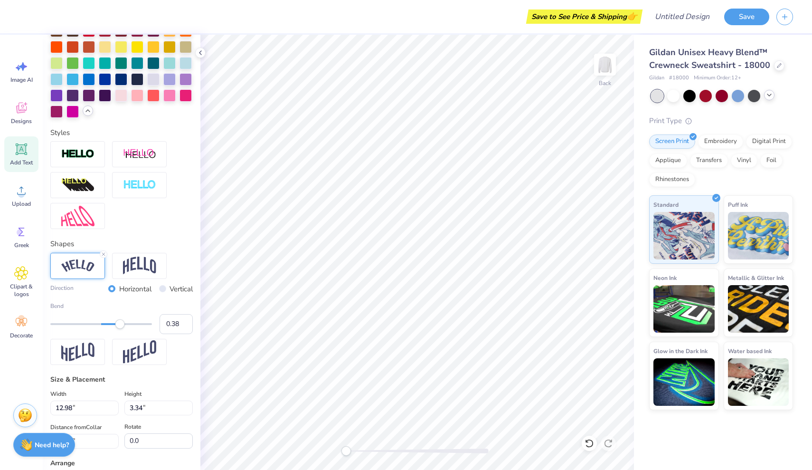
drag, startPoint x: 115, startPoint y: 326, endPoint x: 121, endPoint y: 326, distance: 5.7
click at [121, 326] on div "Accessibility label" at bounding box center [120, 324] width 10 height 10
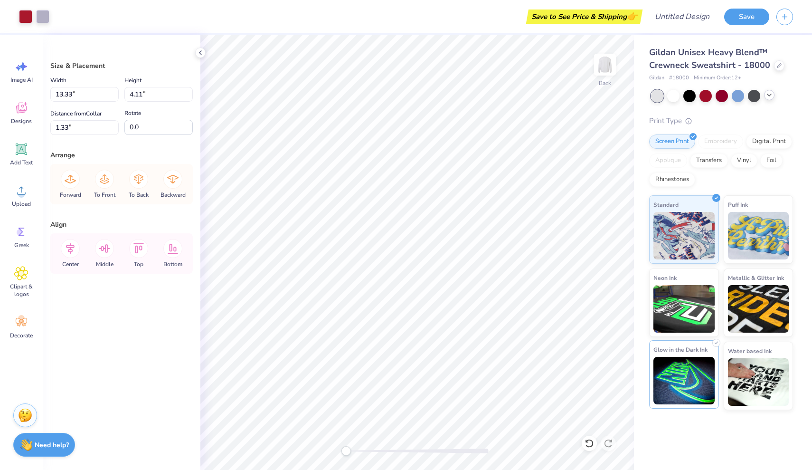
click at [670, 355] on div "Art colors Save to See Price & Shipping 👉 Design Title Save Image AI Designs Ad…" at bounding box center [406, 235] width 812 height 470
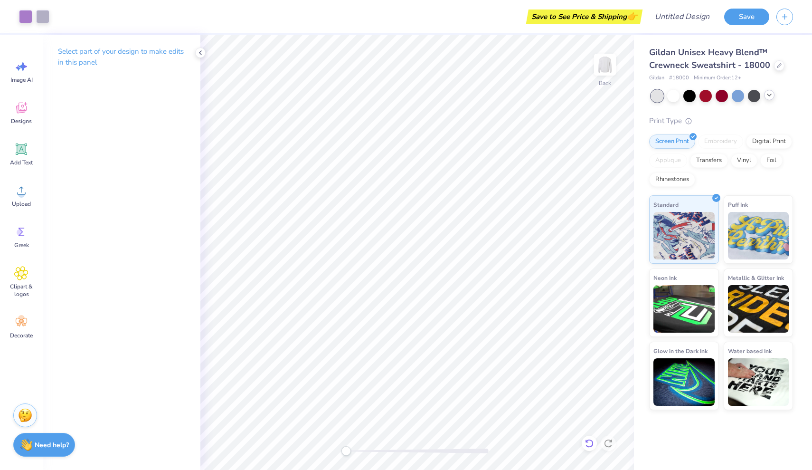
click at [590, 444] on icon at bounding box center [590, 443] width 10 height 10
click at [21, 160] on span "Add Text" at bounding box center [21, 163] width 23 height 8
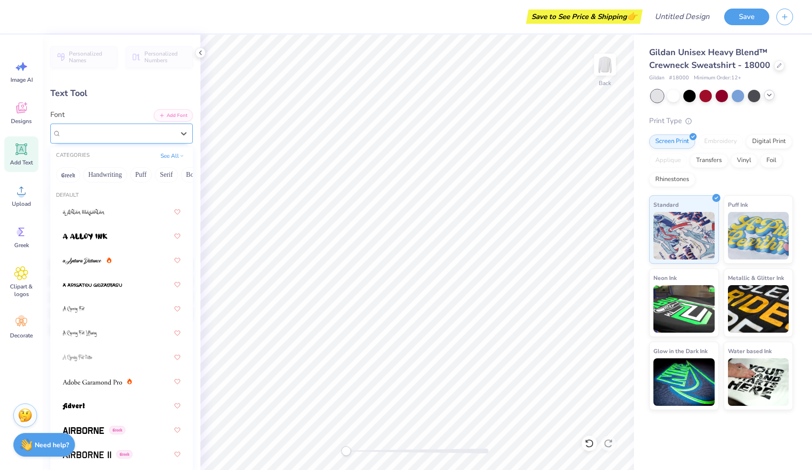
click at [128, 132] on div "Super Dream" at bounding box center [117, 133] width 115 height 15
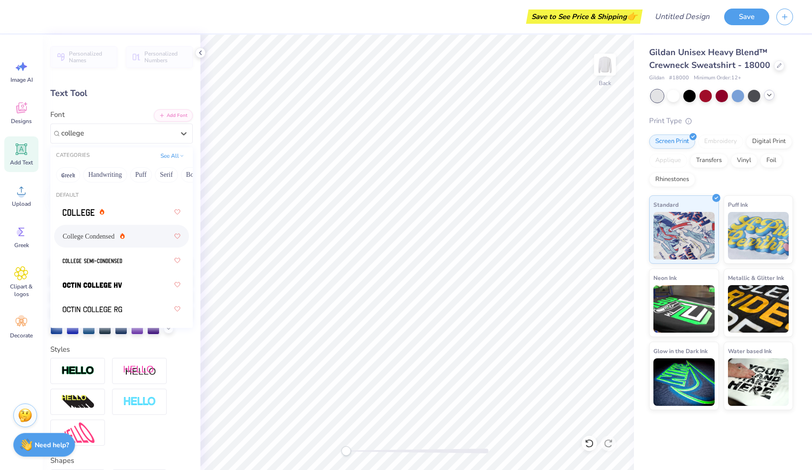
click at [129, 233] on div "College Condensed" at bounding box center [122, 236] width 118 height 17
type input "college"
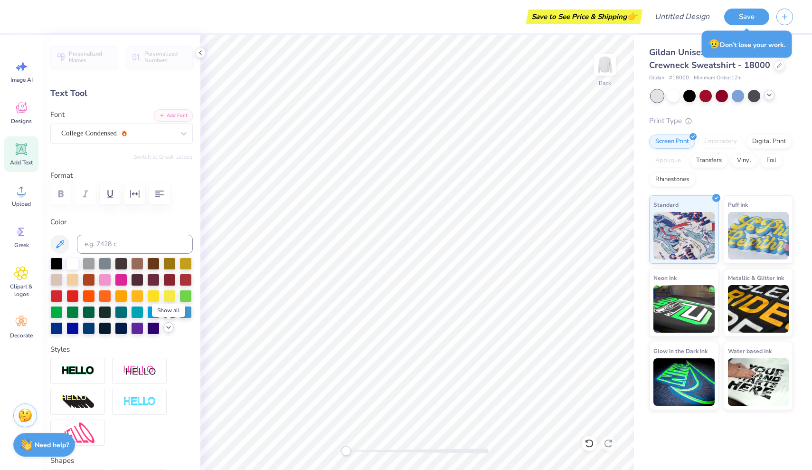
type textarea "25"
click at [169, 330] on icon at bounding box center [169, 328] width 8 height 8
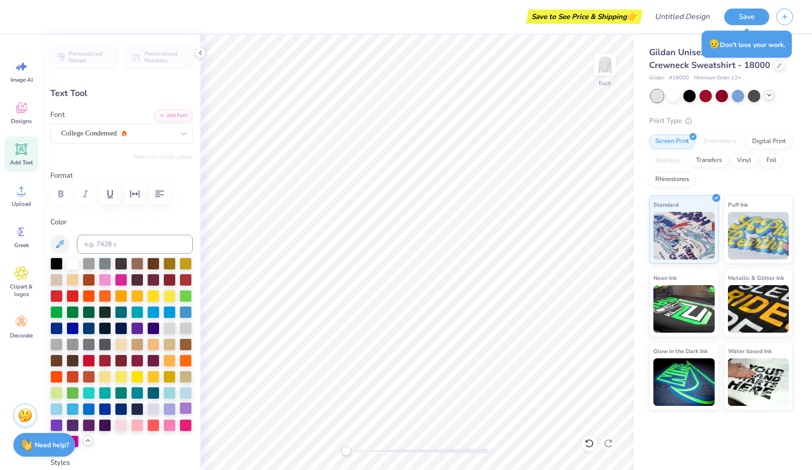
click at [186, 409] on div at bounding box center [186, 408] width 12 height 12
type input "1.79"
type input "15.30"
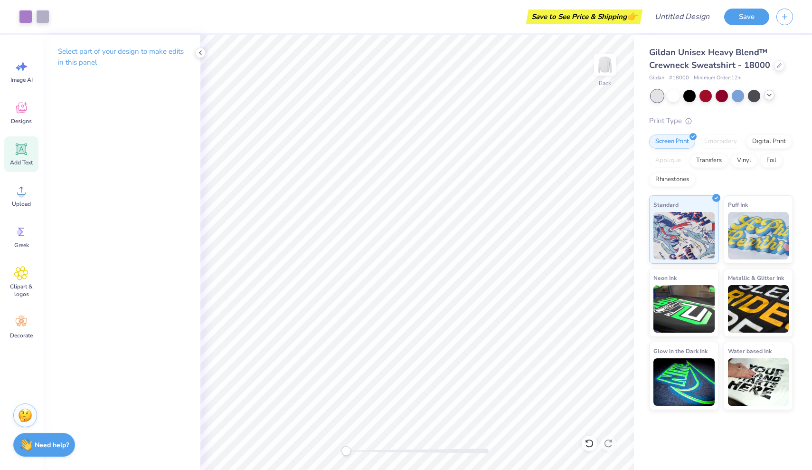
click at [22, 152] on icon at bounding box center [21, 149] width 9 height 9
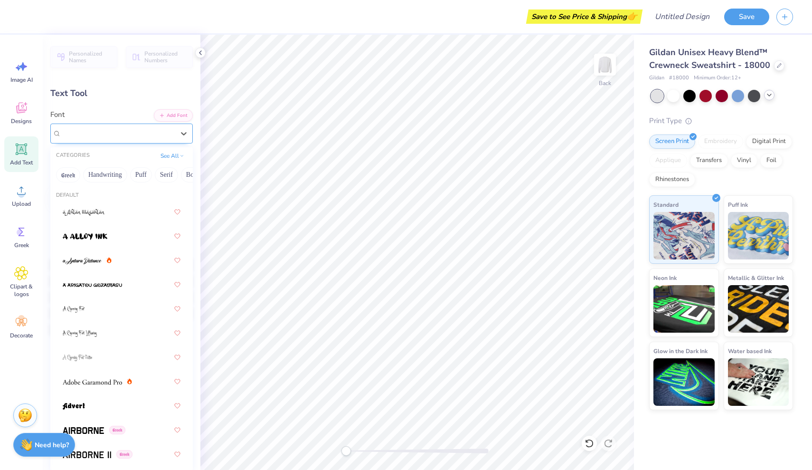
click at [120, 134] on div "Super Dream" at bounding box center [117, 133] width 115 height 15
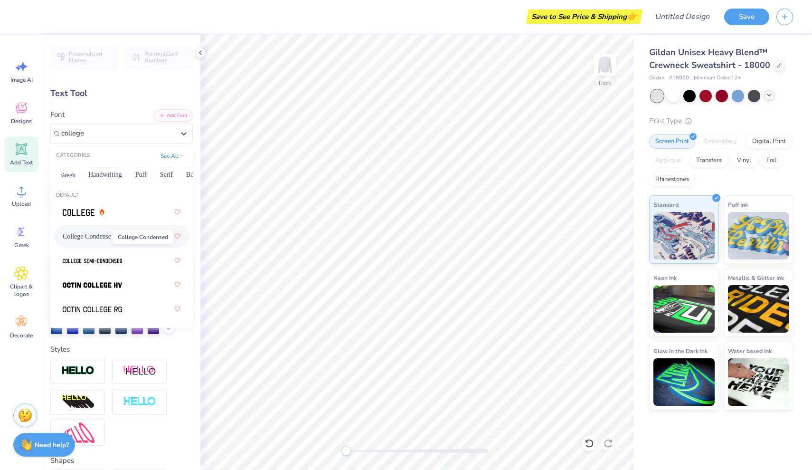
click at [106, 237] on span "College Condensed" at bounding box center [89, 236] width 52 height 10
type input "college"
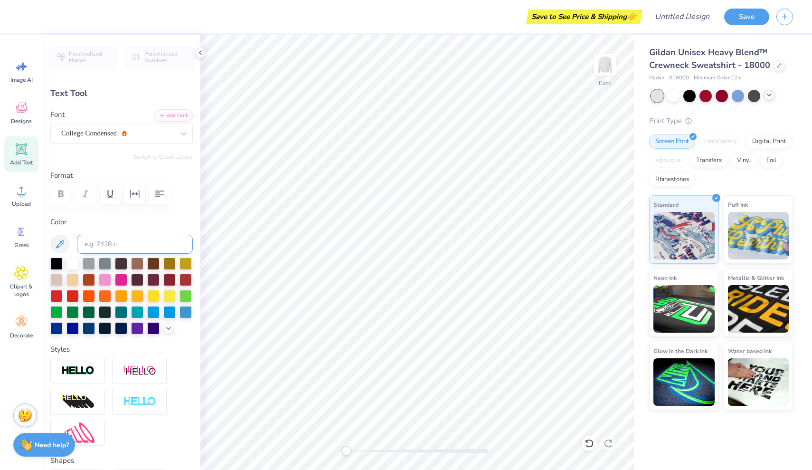
type textarea "2"
type textarea "20"
click at [168, 326] on icon at bounding box center [169, 328] width 8 height 8
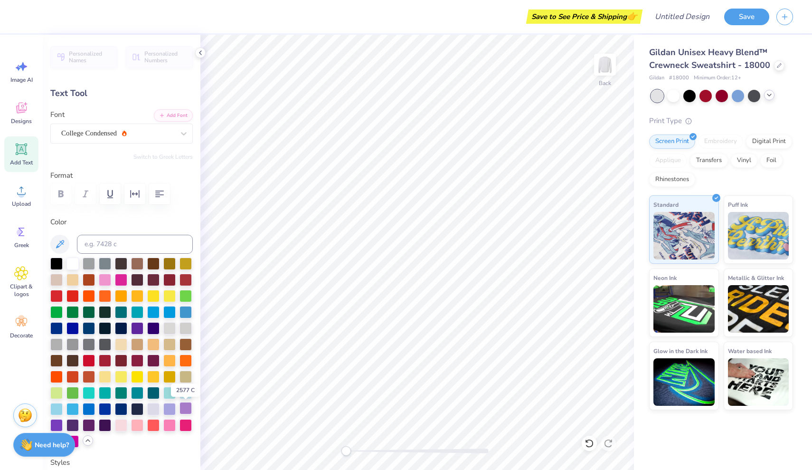
click at [184, 403] on div at bounding box center [186, 408] width 12 height 12
type input "1.79"
type input "11.36"
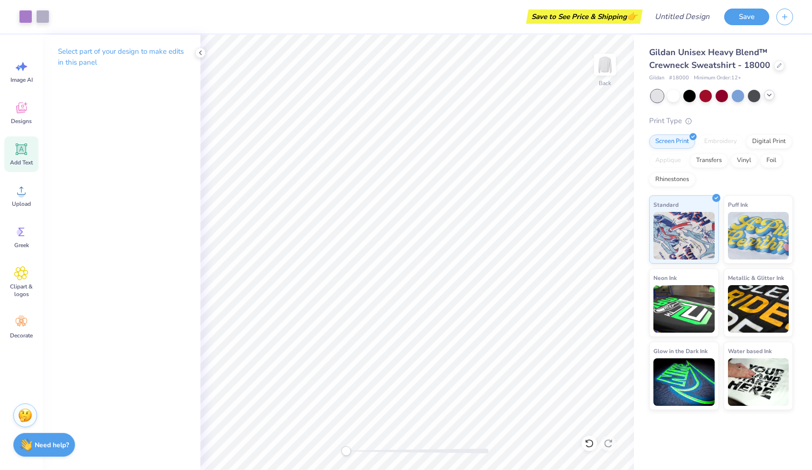
click at [25, 154] on icon at bounding box center [21, 148] width 11 height 11
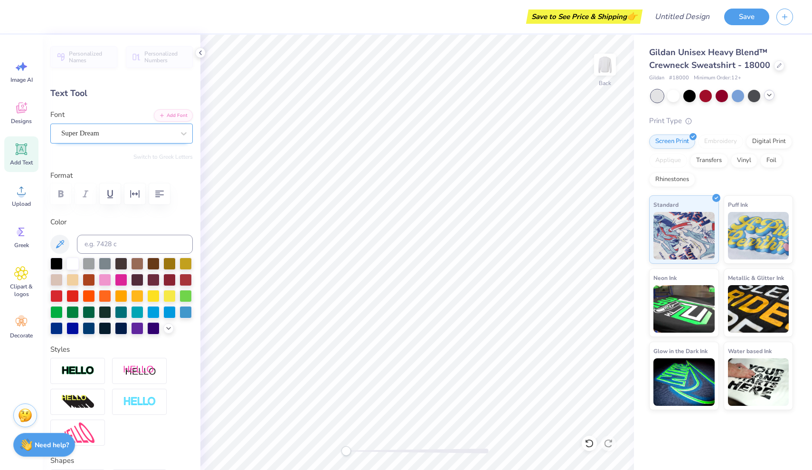
type textarea "[PERSON_NAME]"
click at [161, 133] on div "Super Dream" at bounding box center [117, 133] width 115 height 15
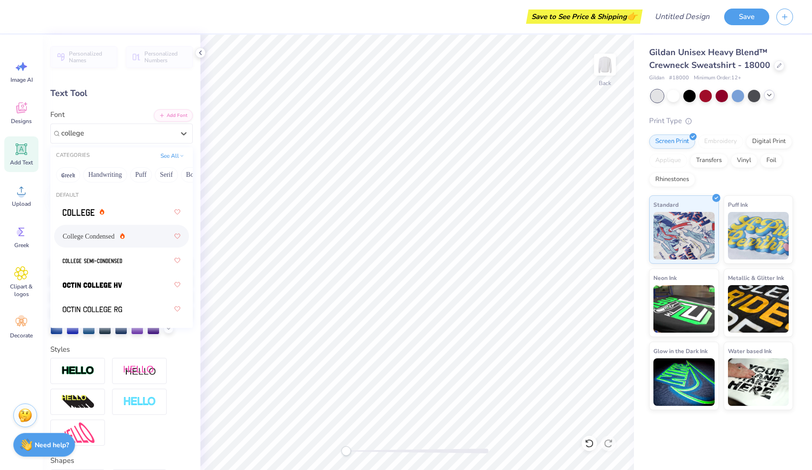
click at [89, 241] on span "College Condensed" at bounding box center [89, 236] width 52 height 10
type input "college"
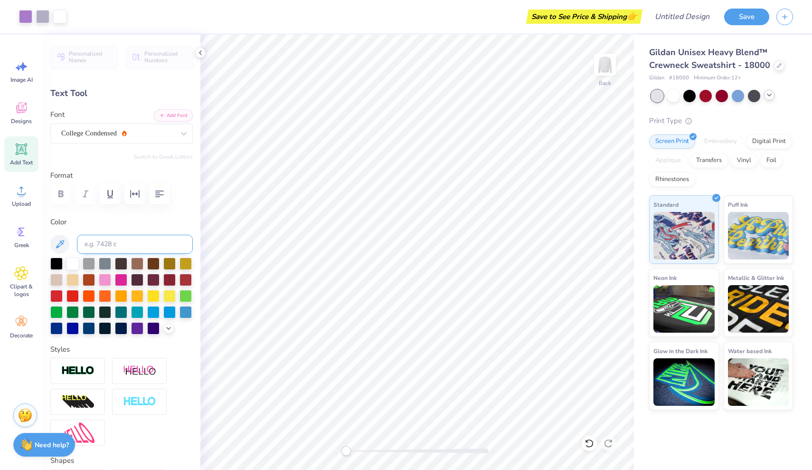
type input "3.70"
type input "1.79"
type input "11.36"
click at [169, 324] on icon at bounding box center [169, 328] width 8 height 8
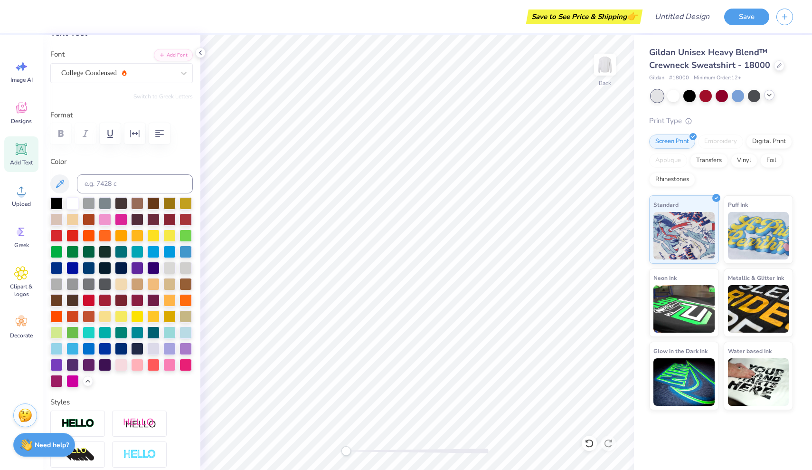
scroll to position [62, 0]
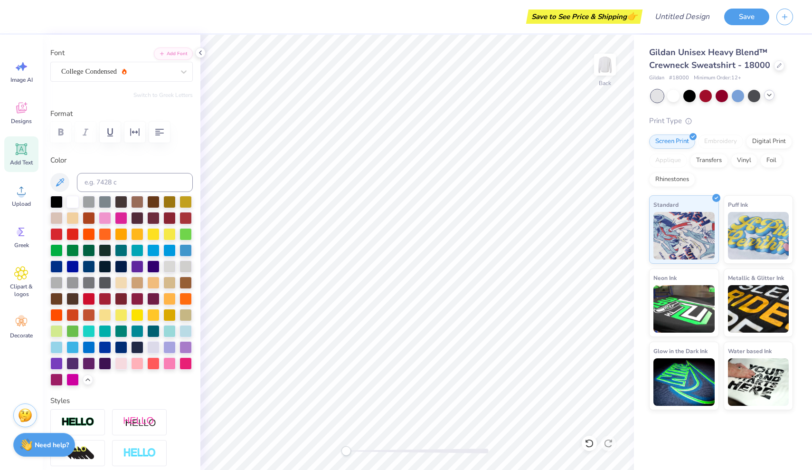
type input "3.26"
type input "1.57"
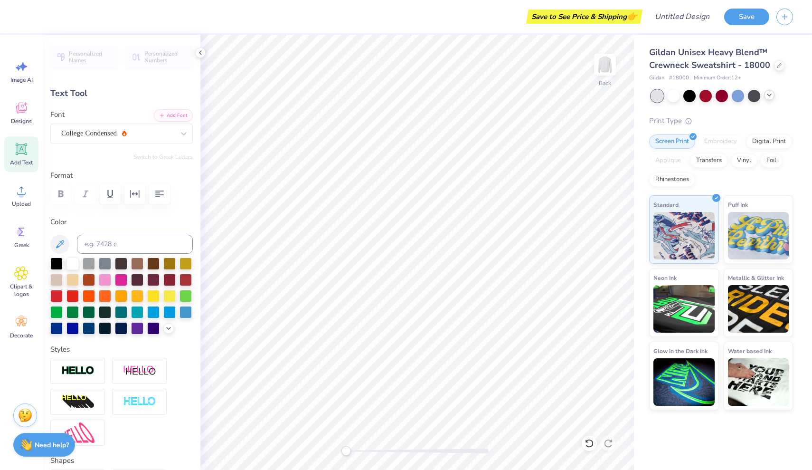
type input "2.90"
type input "1.40"
type input "6.33"
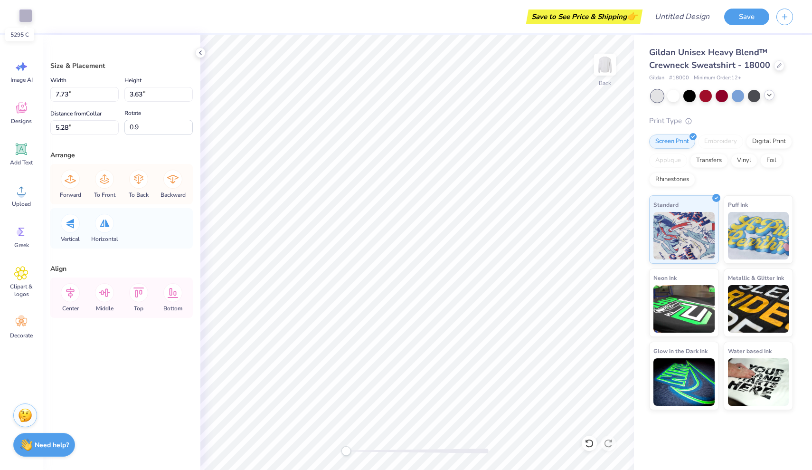
click at [26, 19] on div at bounding box center [25, 15] width 13 height 13
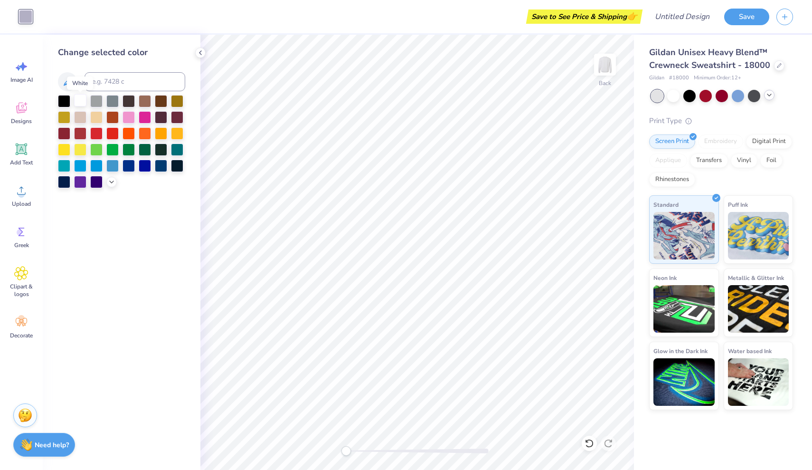
click at [76, 99] on div at bounding box center [80, 100] width 12 height 12
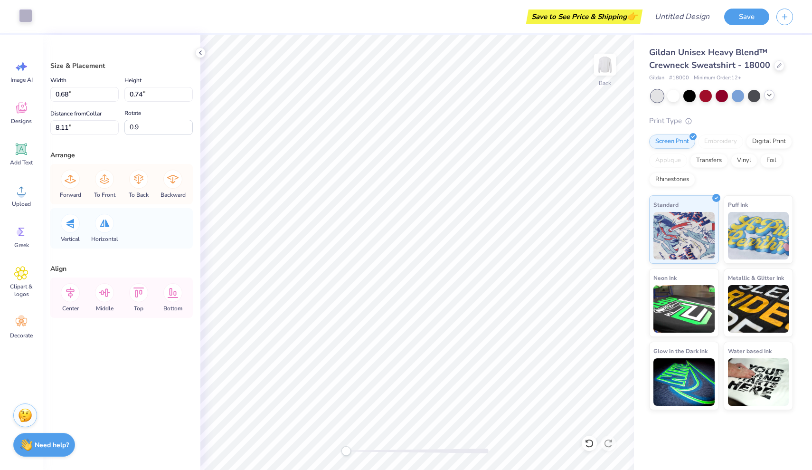
click at [26, 17] on div at bounding box center [25, 15] width 13 height 13
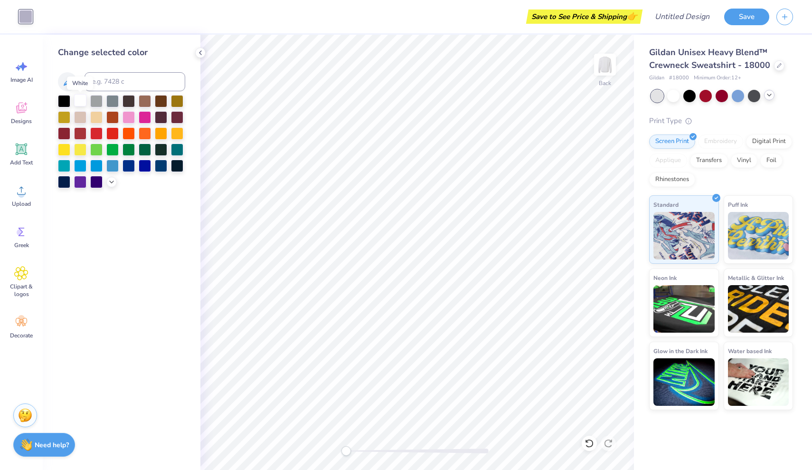
click at [82, 102] on div at bounding box center [80, 100] width 12 height 12
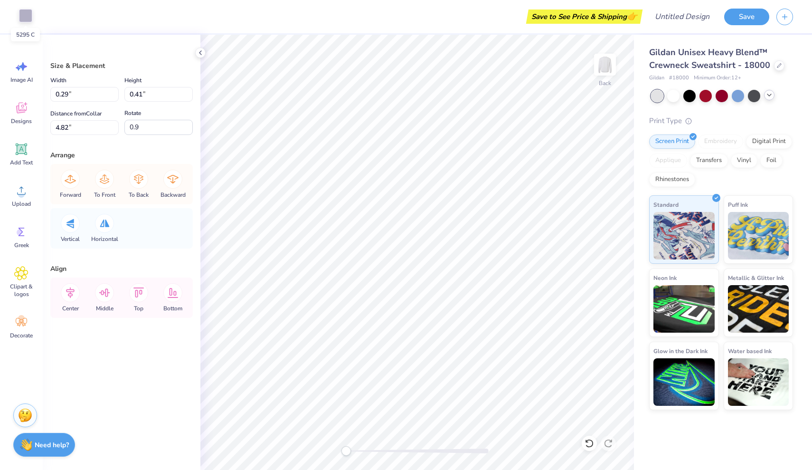
click at [26, 16] on div at bounding box center [25, 15] width 13 height 13
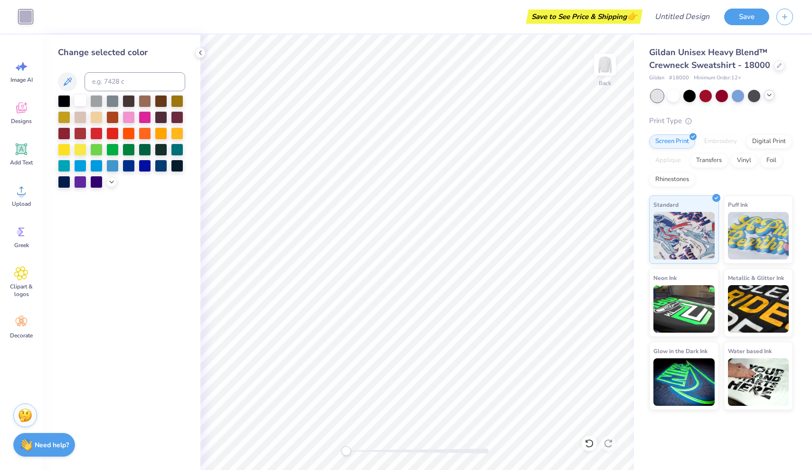
click at [78, 103] on div at bounding box center [80, 100] width 12 height 12
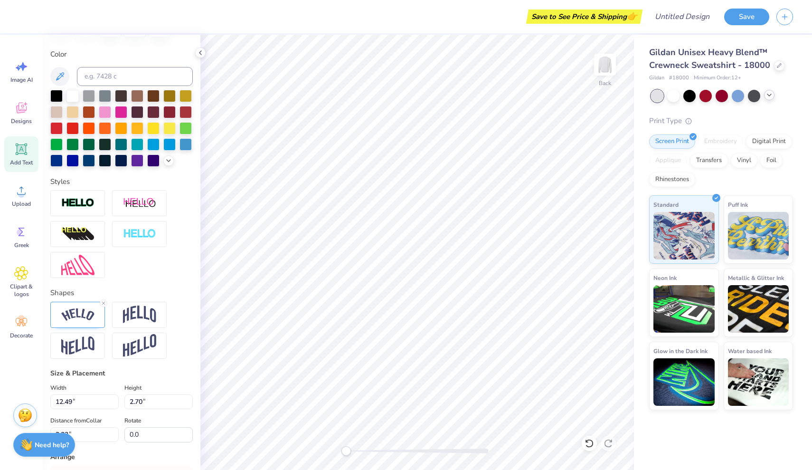
scroll to position [315, 0]
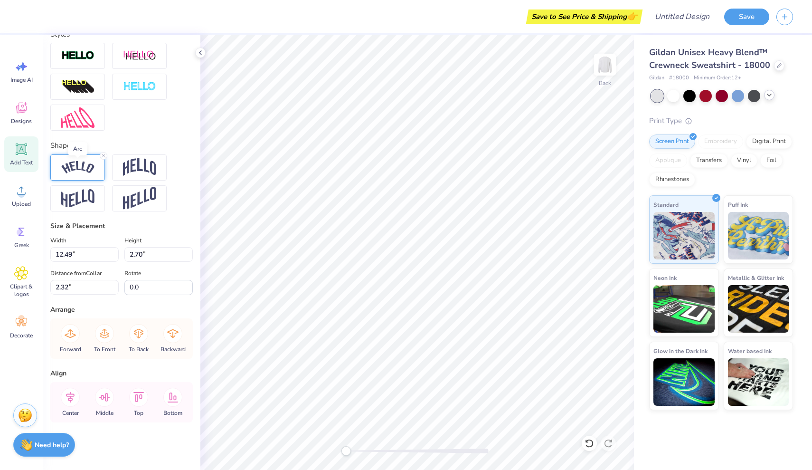
click at [88, 169] on img at bounding box center [77, 167] width 33 height 13
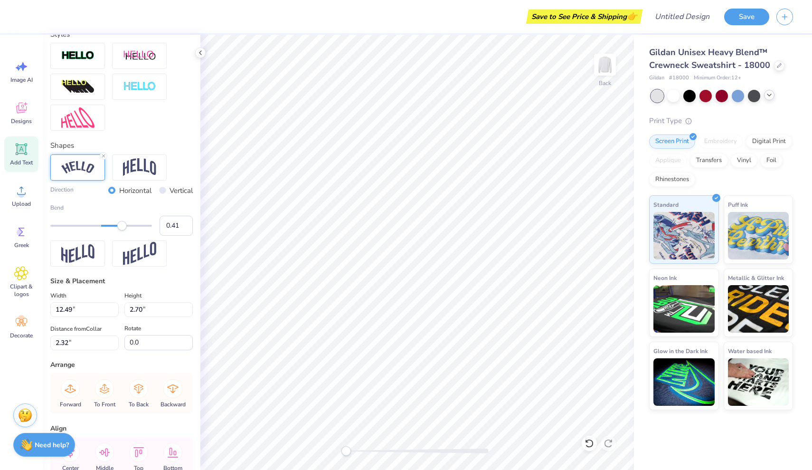
type input "0.42"
click at [123, 227] on div "Accessibility label" at bounding box center [123, 226] width 10 height 10
type input "10.24"
type input "1.86"
type input "10.39"
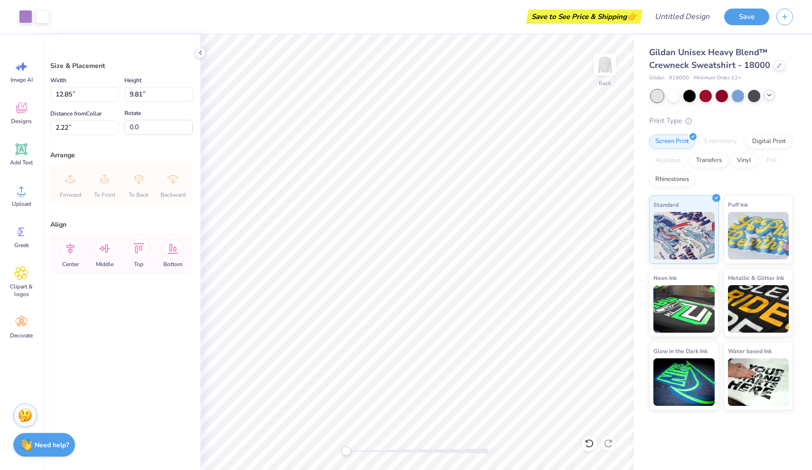
type input "2.18"
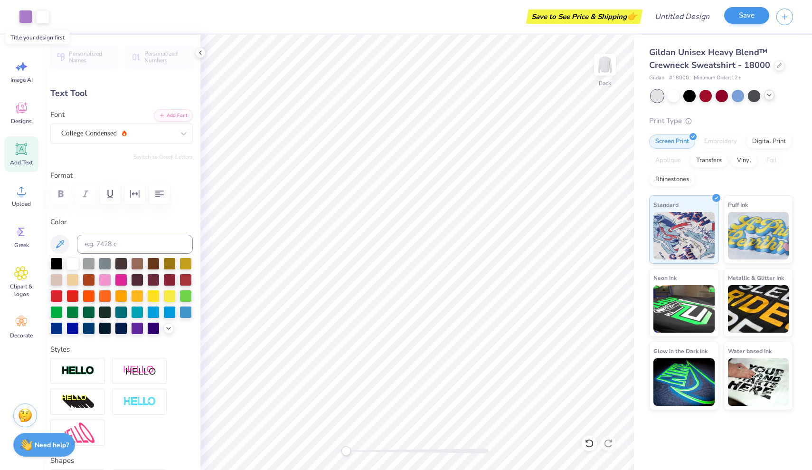
click at [751, 21] on button "Save" at bounding box center [746, 15] width 45 height 17
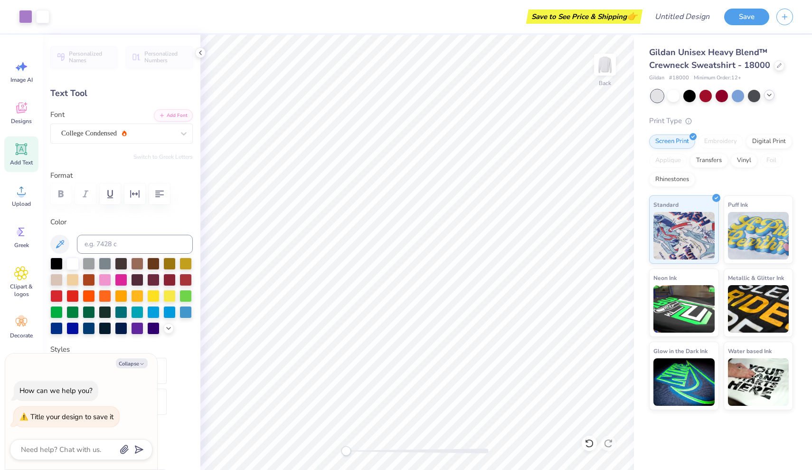
type textarea "H"
type textarea "x"
type textarea "Ho"
type textarea "x"
type textarea "Hom"
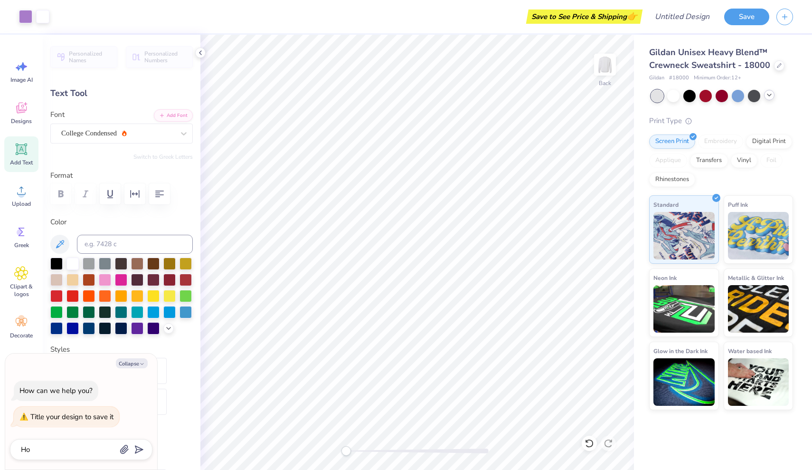
type textarea "x"
type textarea "Home"
type textarea "x"
type textarea "Homec"
type textarea "x"
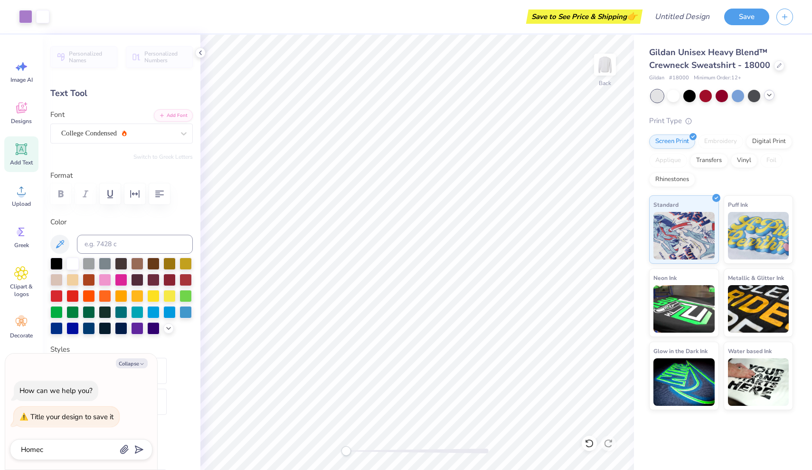
type textarea "Homeco"
type textarea "x"
type textarea "Homecom"
type textarea "x"
type textarea "Homecomi"
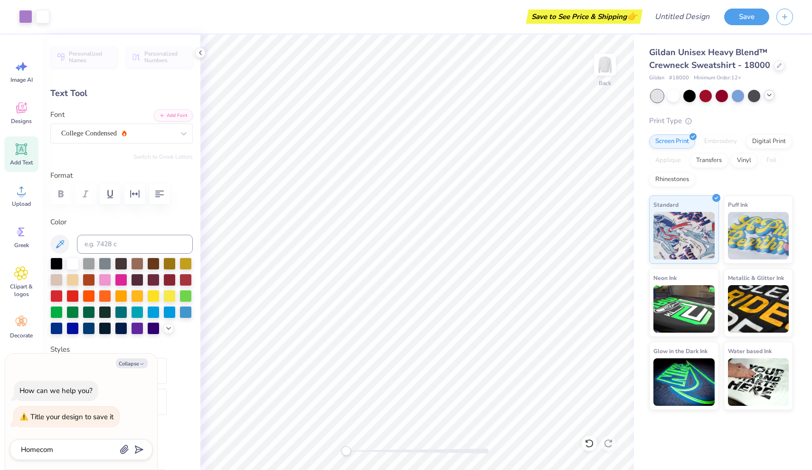
type textarea "x"
type textarea "Homecomin"
type textarea "x"
type textarea "Homecoming"
type textarea "x"
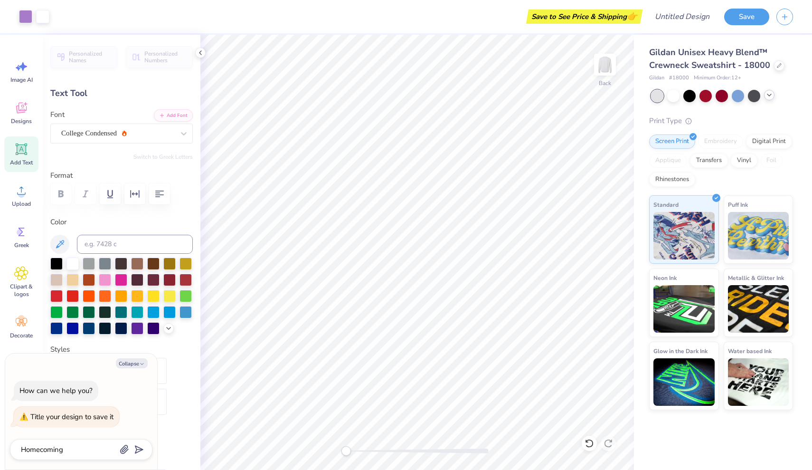
type textarea "Homecoming"
type textarea "x"
type textarea "Homecoming 2"
type textarea "x"
type textarea "Homecoming 20"
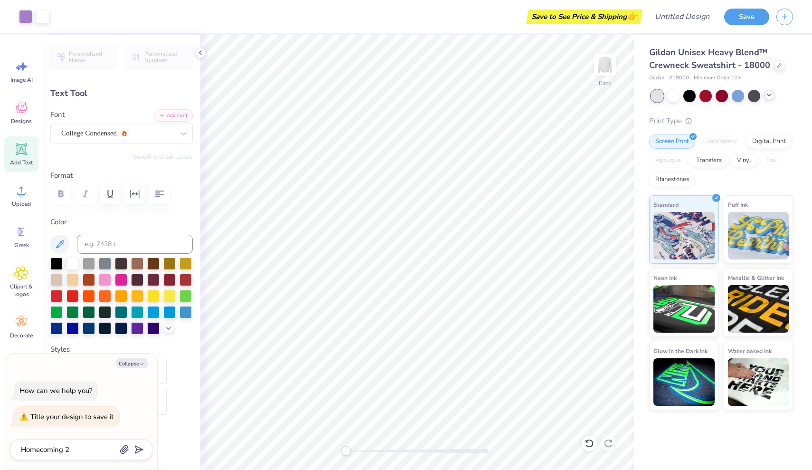
type textarea "x"
type textarea "Homecoming 202"
type textarea "x"
type textarea "Homecoming 2025"
type textarea "x"
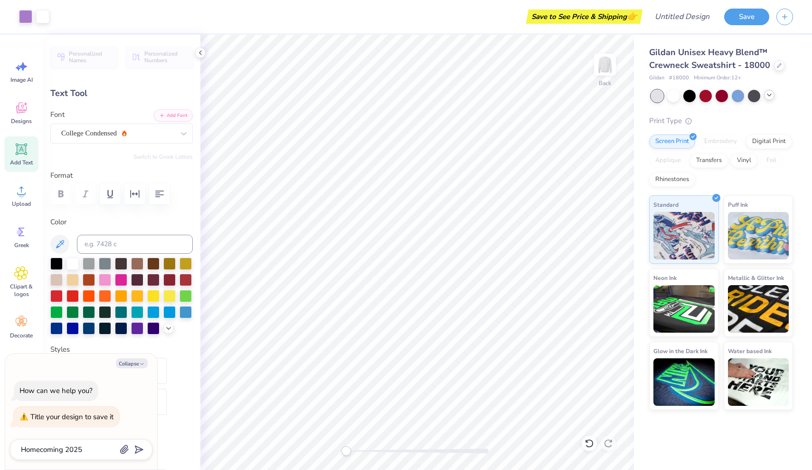
type textarea "Homecoming 2025"
type textarea "x"
type textarea "Homecoming 2025 c"
type textarea "x"
type textarea "Homecoming 2025 cr"
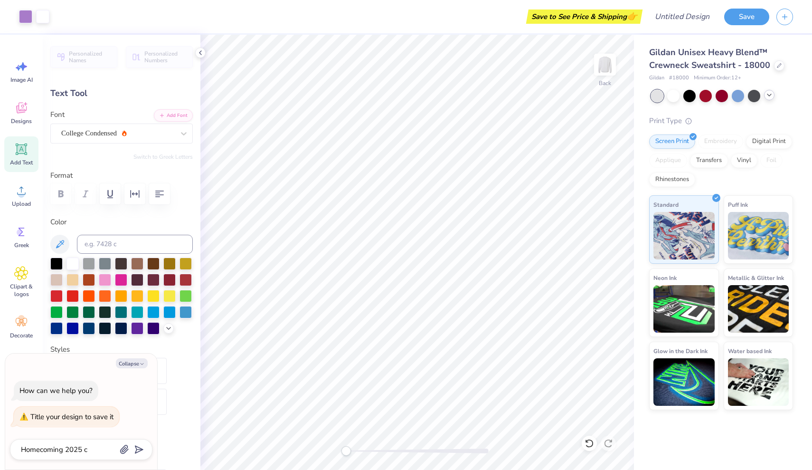
type textarea "x"
type textarea "Homecoming 2025 cre"
type textarea "x"
type textarea "Homecoming 2025 crew"
type textarea "x"
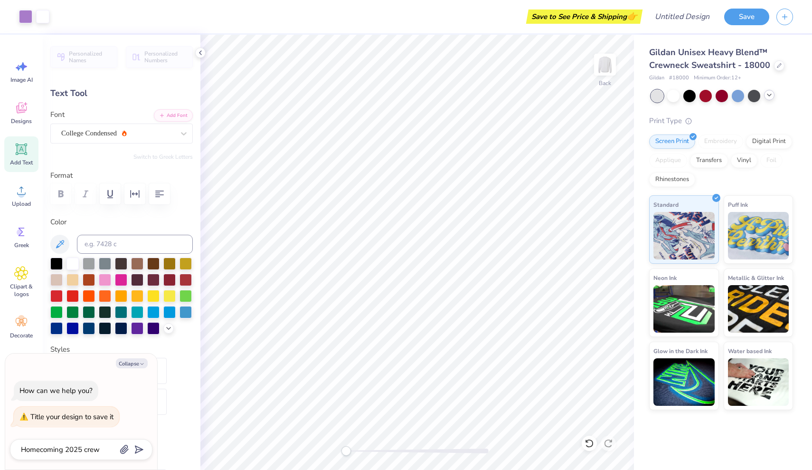
type textarea "Homecoming 2025 crewn"
type textarea "x"
type textarea "Homecoming 2025 crewne"
type textarea "x"
type textarea "Homecoming 2025 crewnec"
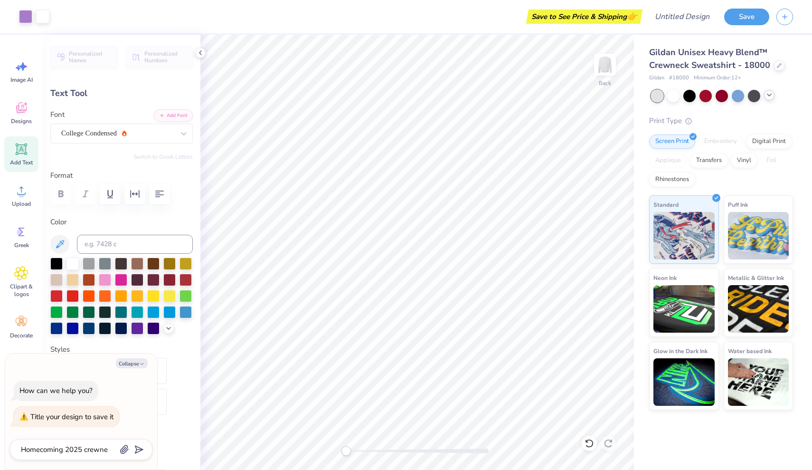
type textarea "x"
type textarea "Homecoming 2025 crewneck"
type textarea "x"
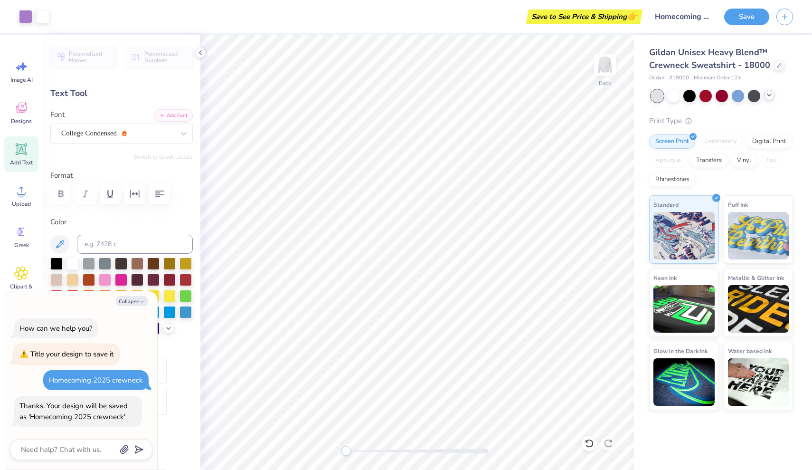
type input "Homecoming 2025 crewneck"
type textarea "x"
click at [197, 385] on div "Personalized Names Personalized Numbers Text Tool Add Font Font College Condens…" at bounding box center [122, 252] width 158 height 435
click at [782, 16] on icon "button" at bounding box center [785, 15] width 8 height 8
click at [745, 16] on button "Save" at bounding box center [746, 15] width 45 height 17
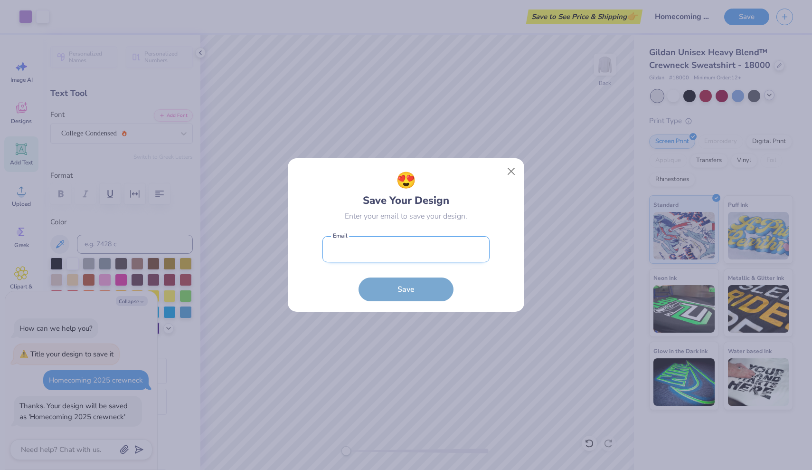
click at [376, 253] on input "email" at bounding box center [406, 249] width 167 height 26
type input "[EMAIL_ADDRESS][DOMAIN_NAME]"
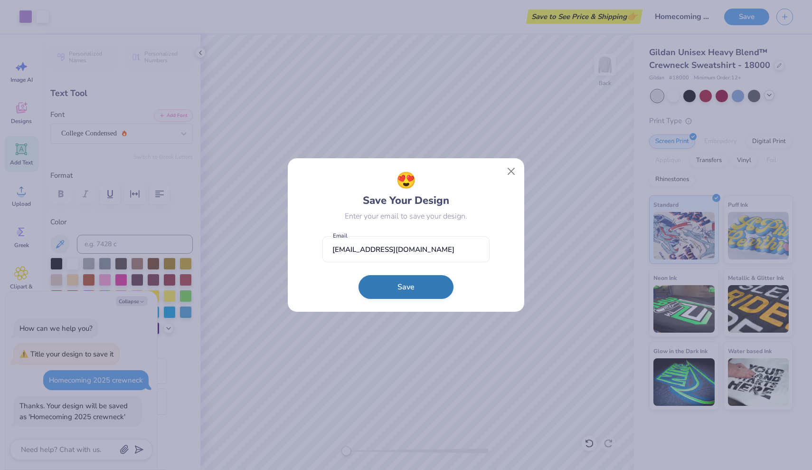
click at [400, 290] on button "Save" at bounding box center [406, 287] width 95 height 24
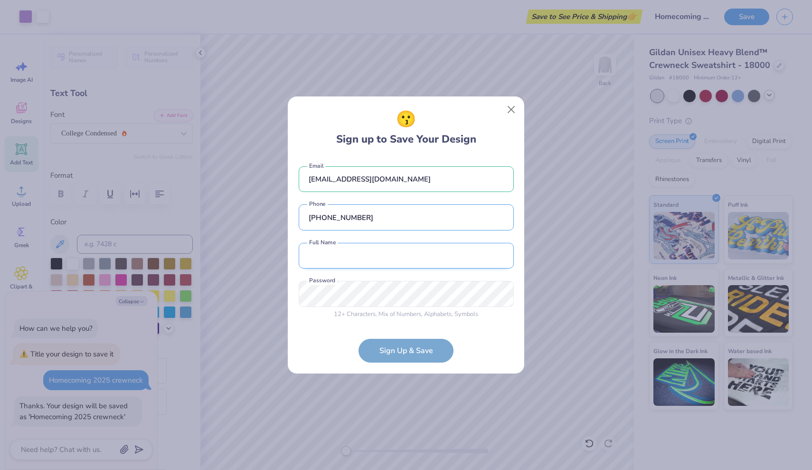
type input "[PHONE_NUMBER]"
type input "[PERSON_NAME]"
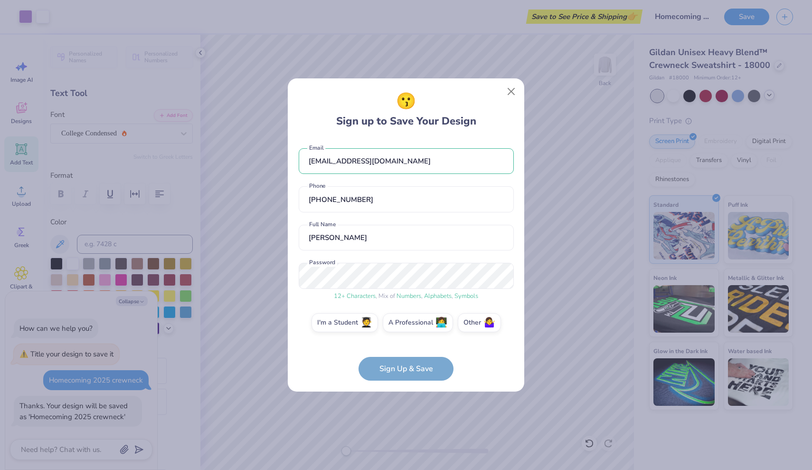
click at [397, 296] on div "12 + Characters , Mix of Numbers , Alphabets , Symbols Password" at bounding box center [406, 282] width 215 height 38
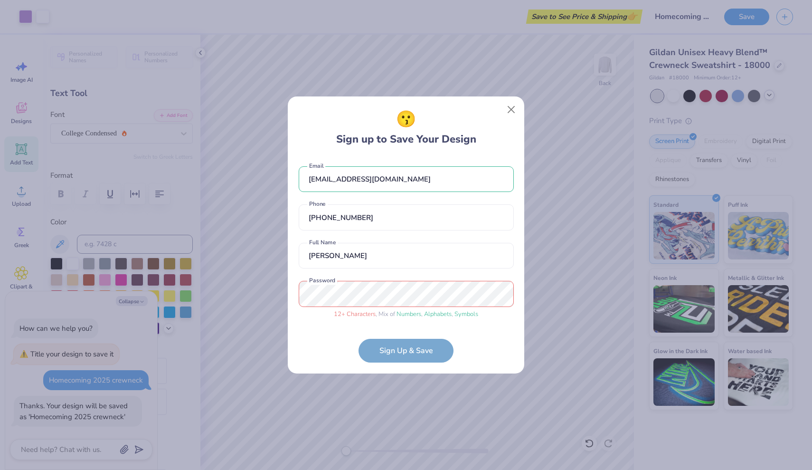
click at [467, 337] on form "[EMAIL_ADDRESS][DOMAIN_NAME] Email [PHONE_NUMBER] Phone [PERSON_NAME] Full Name…" at bounding box center [406, 260] width 215 height 206
click at [283, 289] on div "😗 Sign up to Save Your Design [EMAIL_ADDRESS][DOMAIN_NAME] Email [PHONE_NUMBER]…" at bounding box center [406, 235] width 812 height 470
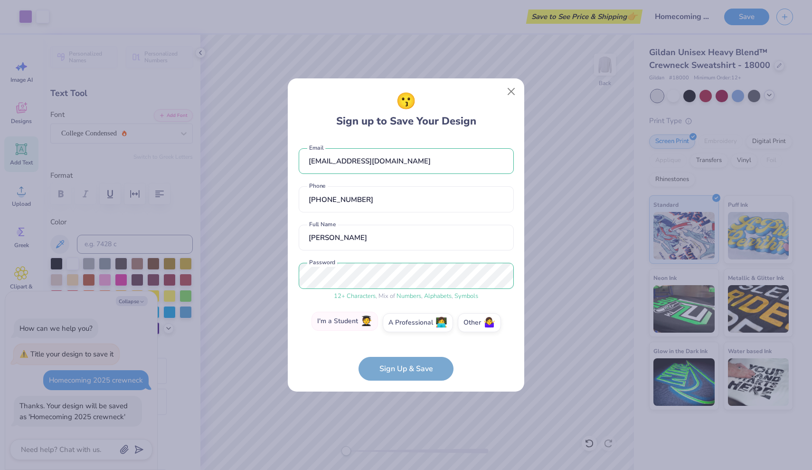
click at [366, 324] on span "🧑‍🎓" at bounding box center [367, 321] width 12 height 11
click at [403, 324] on input "I'm a Student 🧑‍🎓" at bounding box center [406, 325] width 6 height 6
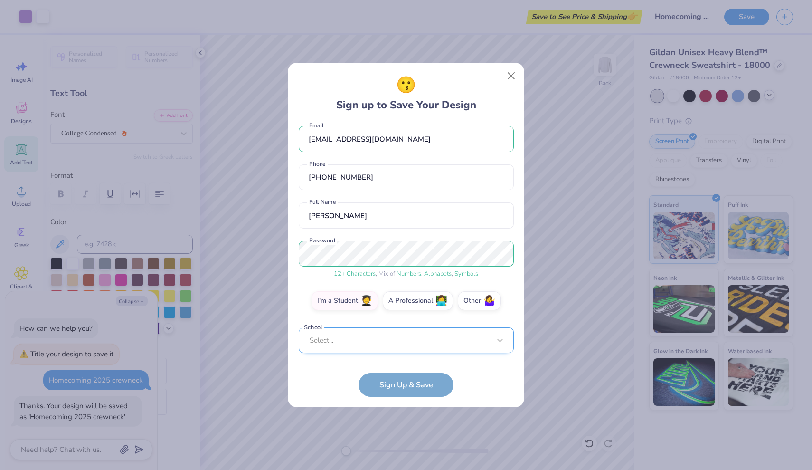
click at [402, 343] on div "Select..." at bounding box center [406, 340] width 215 height 26
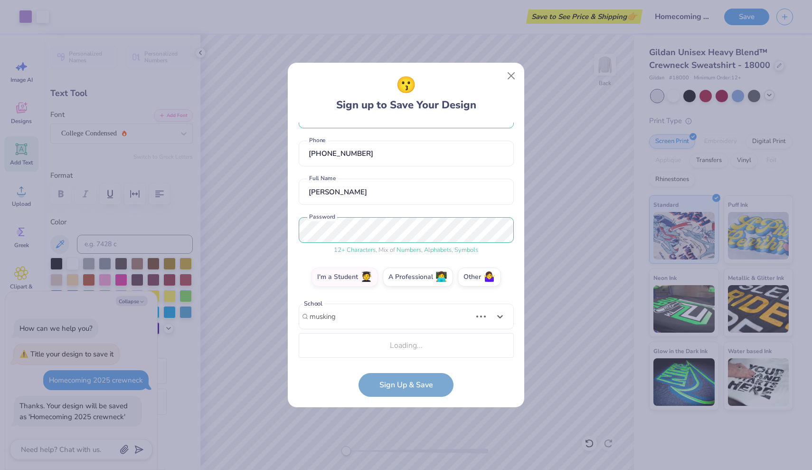
scroll to position [149, 0]
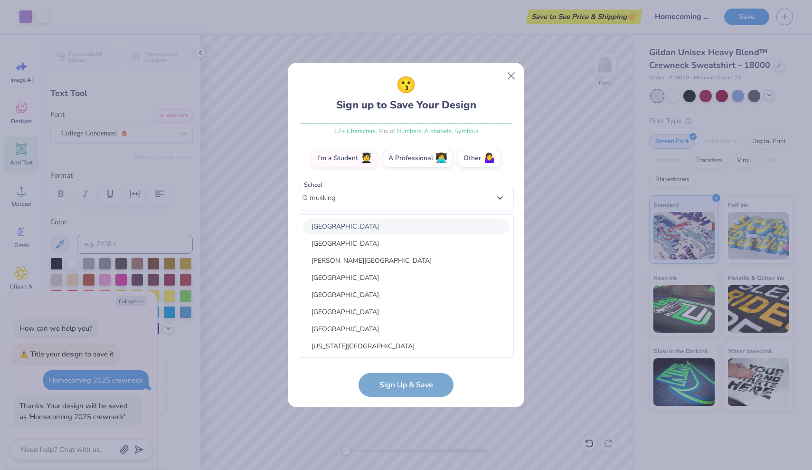
click at [377, 224] on div "[GEOGRAPHIC_DATA]" at bounding box center [406, 227] width 207 height 16
type input "musking"
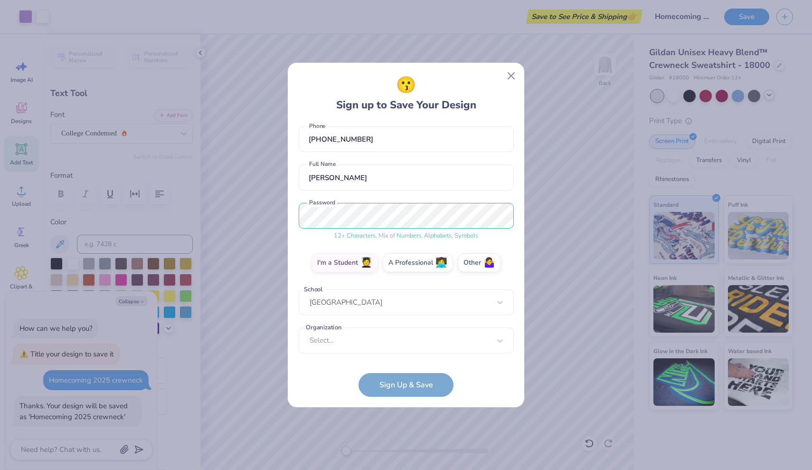
scroll to position [44, 0]
click at [470, 342] on div "option focused, 1 of 15. 15 results available. Use Up and Down to choose option…" at bounding box center [406, 413] width 215 height 173
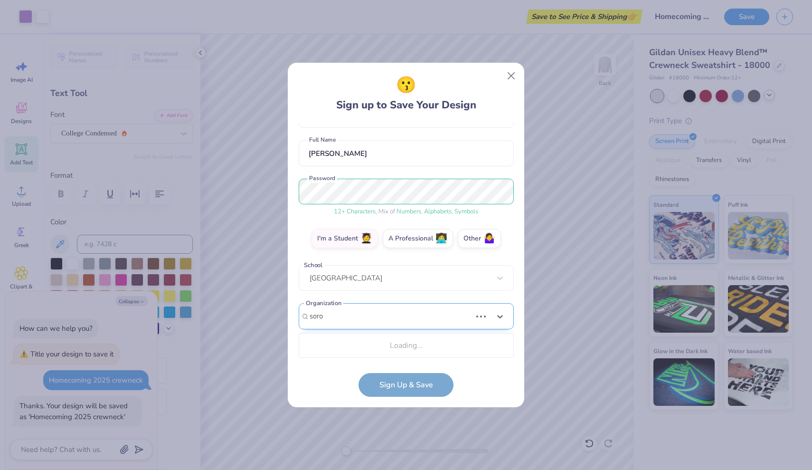
scroll to position [67, 0]
type input "s"
type input "[PERSON_NAME]"
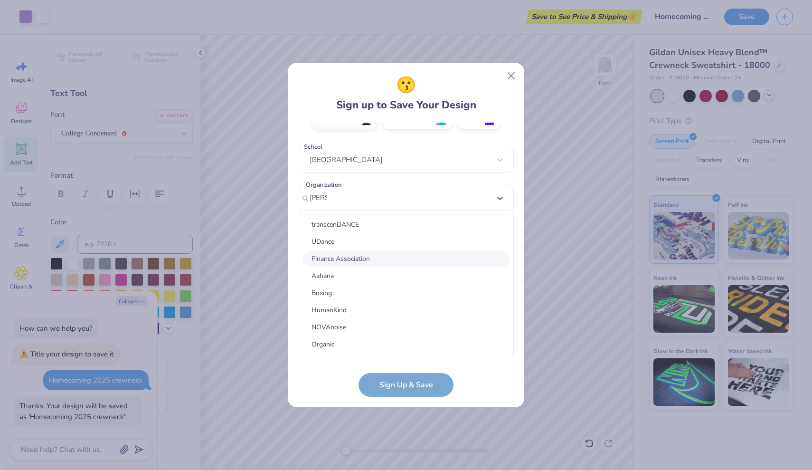
scroll to position [926, 0]
click at [355, 200] on div "[EMAIL_ADDRESS][DOMAIN_NAME] Email [PHONE_NUMBER] Phone [PERSON_NAME] Full Name…" at bounding box center [406, 240] width 215 height 235
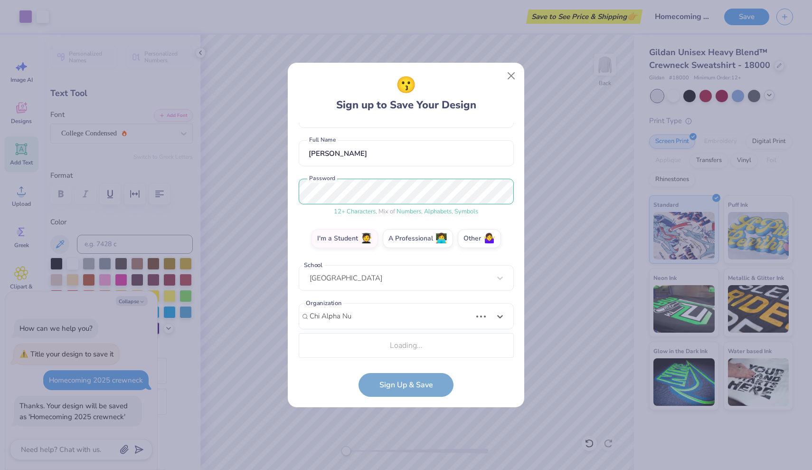
scroll to position [187, 0]
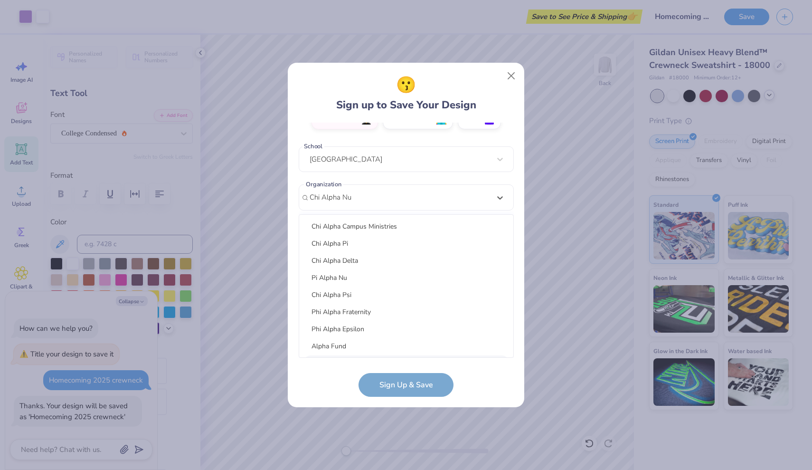
type input "Chi Alpha Nu"
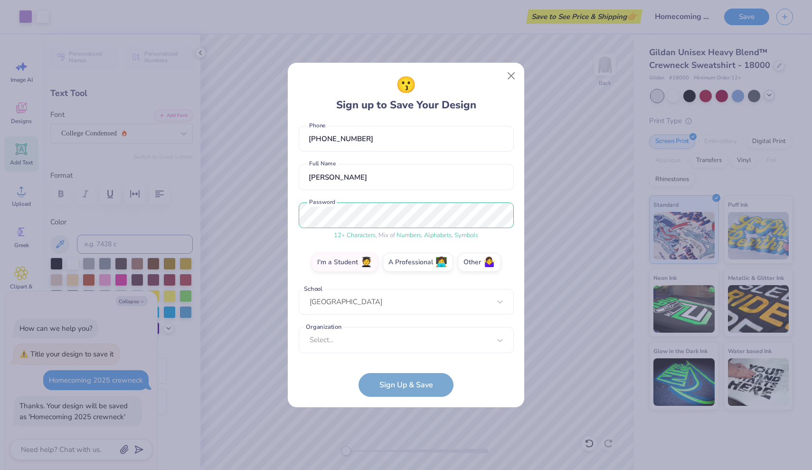
scroll to position [44, 0]
click at [495, 388] on form "[EMAIL_ADDRESS][DOMAIN_NAME] Email [PHONE_NUMBER] Phone [PERSON_NAME] Full Name…" at bounding box center [406, 260] width 215 height 274
click at [421, 379] on form "[EMAIL_ADDRESS][DOMAIN_NAME] Email [PHONE_NUMBER] Phone [PERSON_NAME] Full Name…" at bounding box center [406, 260] width 215 height 274
click at [490, 296] on div "[GEOGRAPHIC_DATA]" at bounding box center [406, 302] width 215 height 26
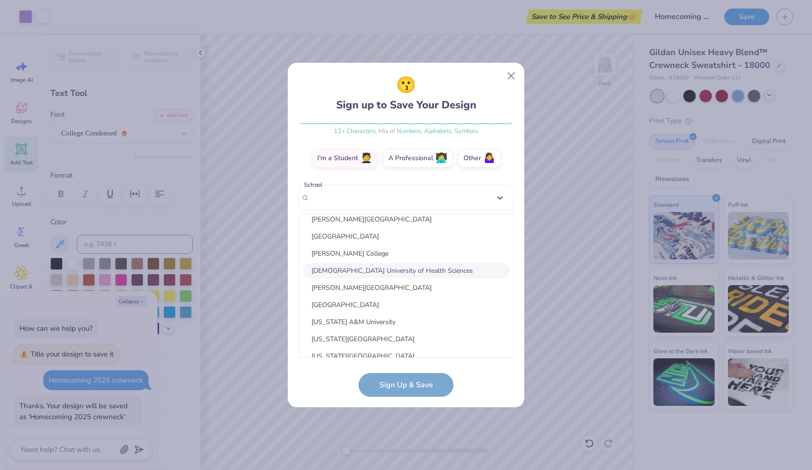
scroll to position [25, 0]
click at [417, 173] on div "[EMAIL_ADDRESS][DOMAIN_NAME] Email [PHONE_NUMBER] Phone [PERSON_NAME] Full Name…" at bounding box center [406, 240] width 215 height 235
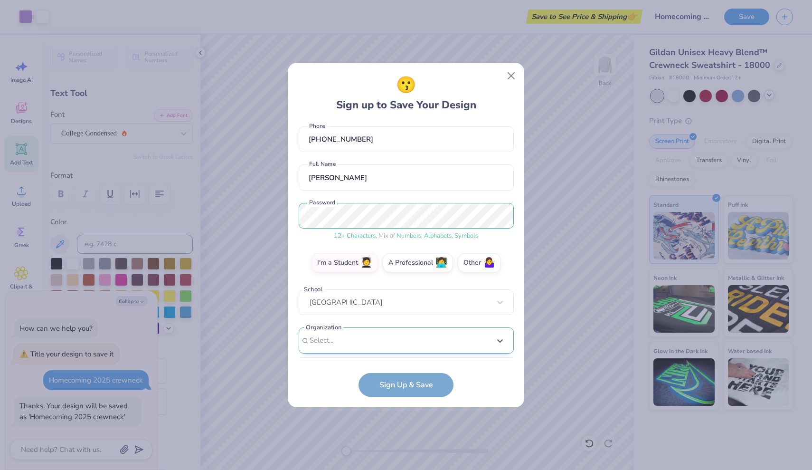
click at [353, 336] on div "option focused, 1 of 45. 45 results available. Use Up and Down to choose option…" at bounding box center [406, 413] width 215 height 173
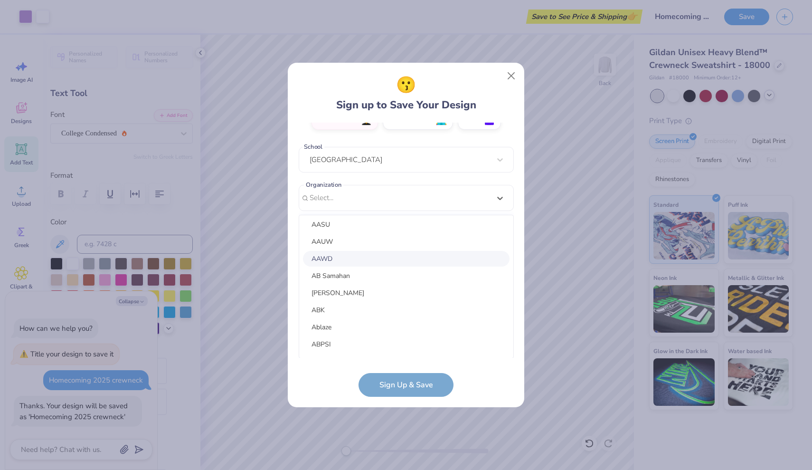
scroll to position [0, 0]
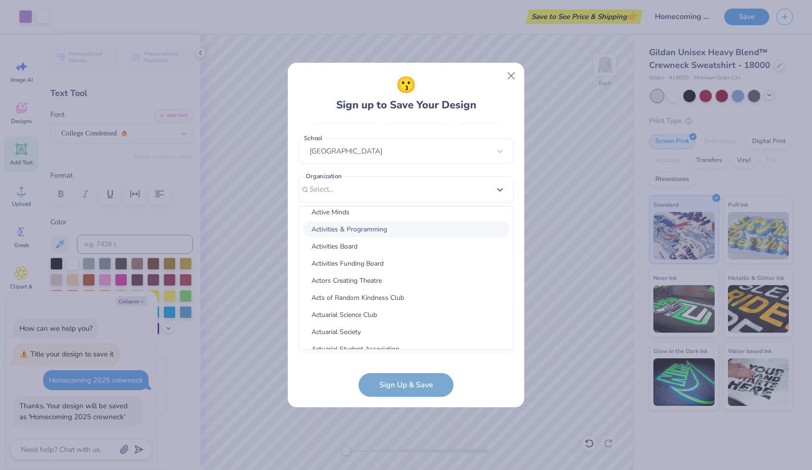
click at [352, 227] on div "Activities & Programming" at bounding box center [406, 229] width 207 height 16
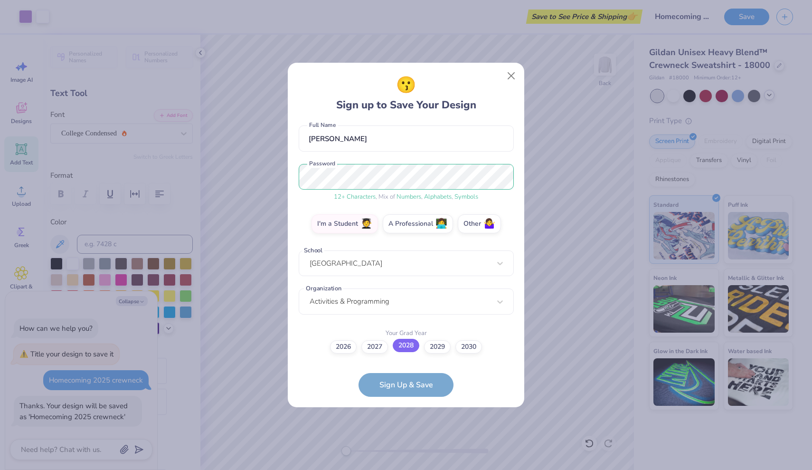
click at [408, 346] on label "2028" at bounding box center [406, 345] width 27 height 13
click at [408, 427] on input "2028" at bounding box center [406, 430] width 6 height 6
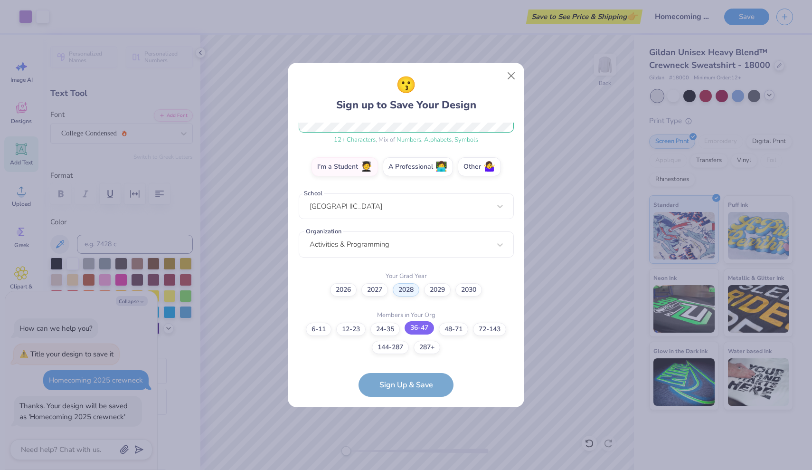
click at [429, 328] on label "36-47" at bounding box center [419, 327] width 29 height 13
click at [409, 469] on input "36-47" at bounding box center [406, 478] width 6 height 6
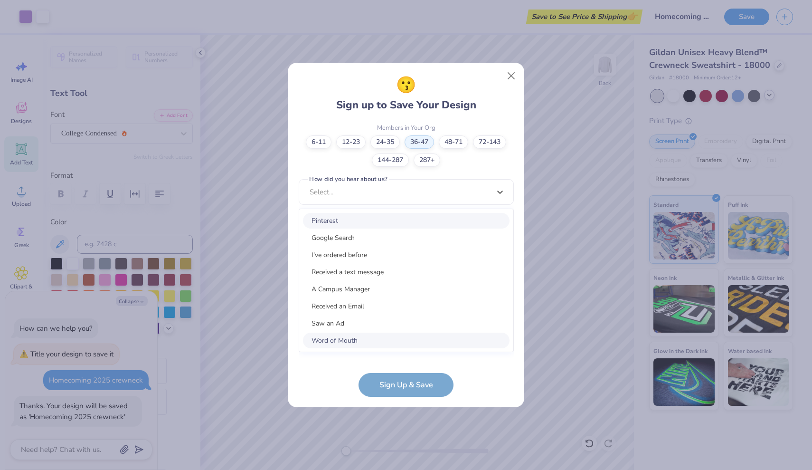
click at [448, 345] on div "option Pinterest focused, 1 of 15. 15 results available. Use Up and Down to cho…" at bounding box center [406, 265] width 215 height 173
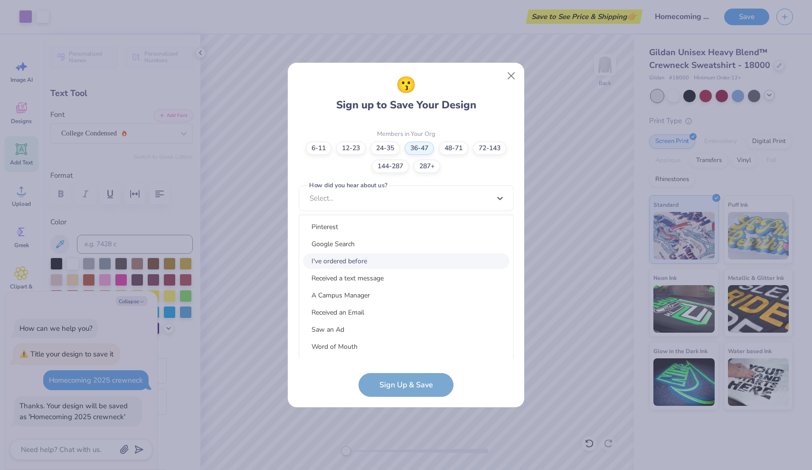
click at [348, 260] on div "I've ordered before" at bounding box center [406, 261] width 207 height 16
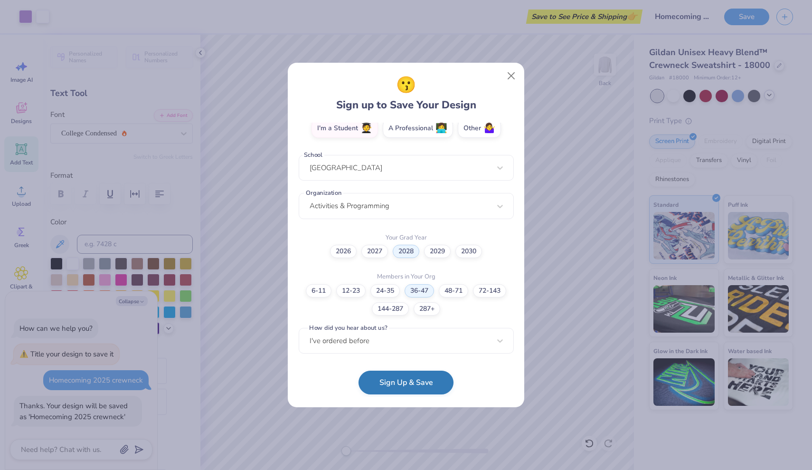
click at [405, 379] on button "Sign Up & Save" at bounding box center [406, 383] width 95 height 24
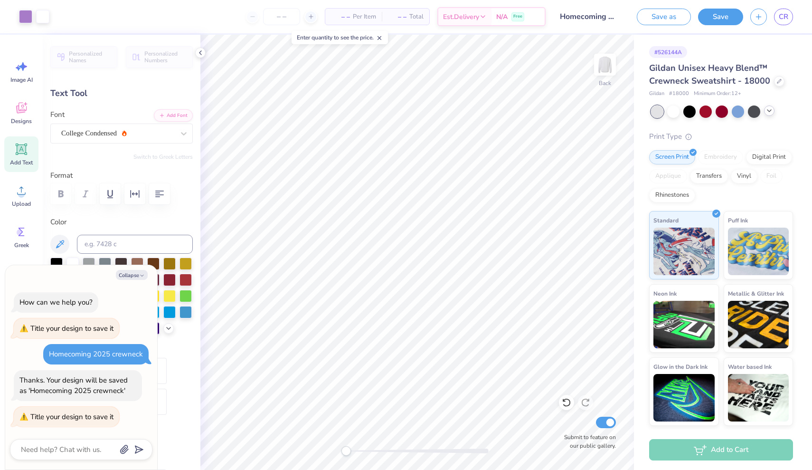
click at [347, 17] on span "– –" at bounding box center [340, 17] width 19 height 10
click at [484, 17] on icon at bounding box center [483, 18] width 8 height 8
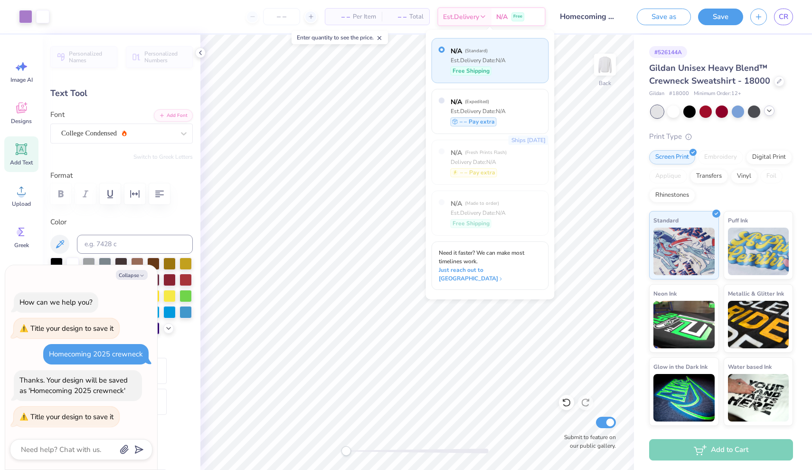
click at [512, 67] on div "N/A ( Standard ) Est. Delivery Date: N/A Free Shipping" at bounding box center [490, 60] width 117 height 45
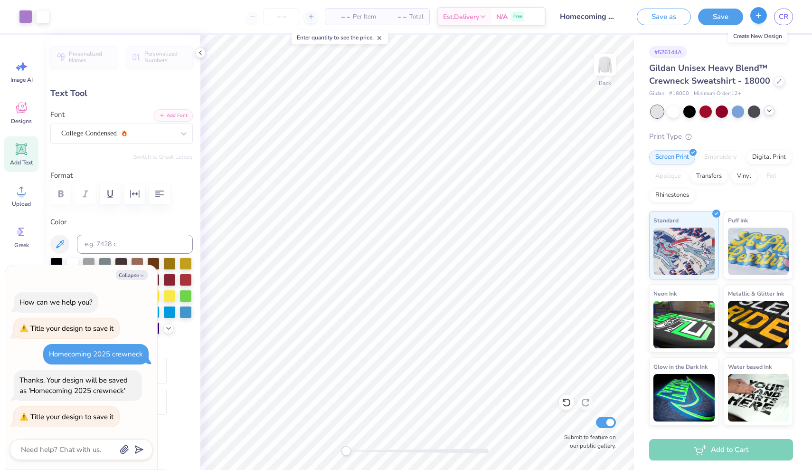
click at [762, 19] on icon "button" at bounding box center [759, 15] width 8 height 8
type textarea "x"
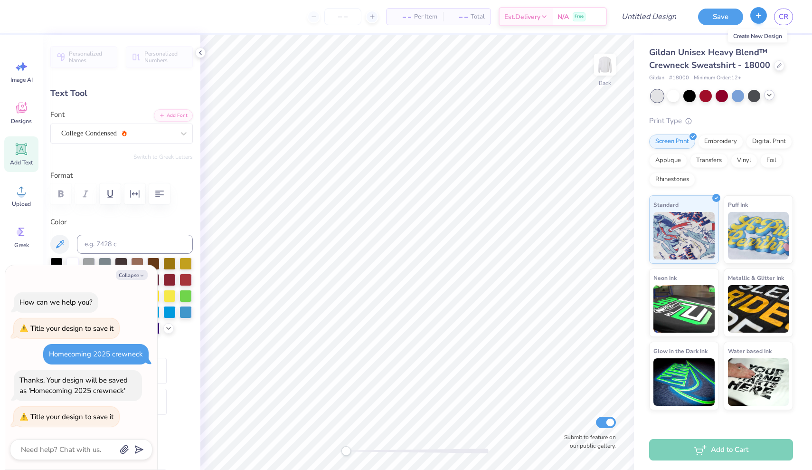
click at [755, 15] on icon "button" at bounding box center [759, 15] width 8 height 8
click at [25, 180] on div "Upload" at bounding box center [21, 196] width 34 height 36
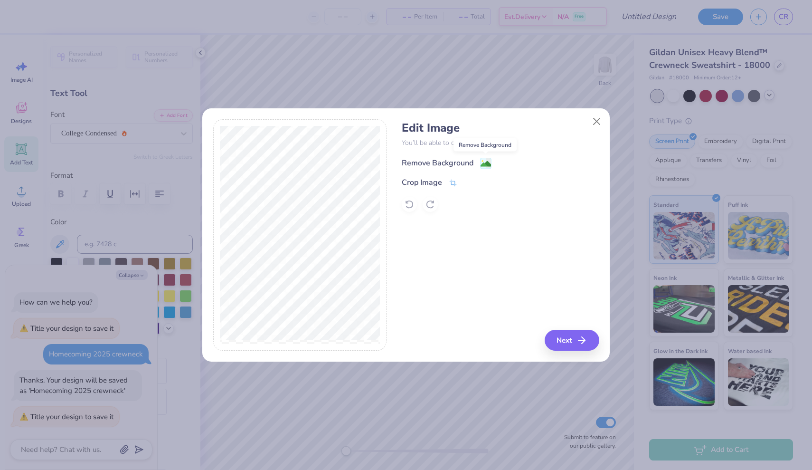
click at [486, 161] on image at bounding box center [486, 164] width 10 height 10
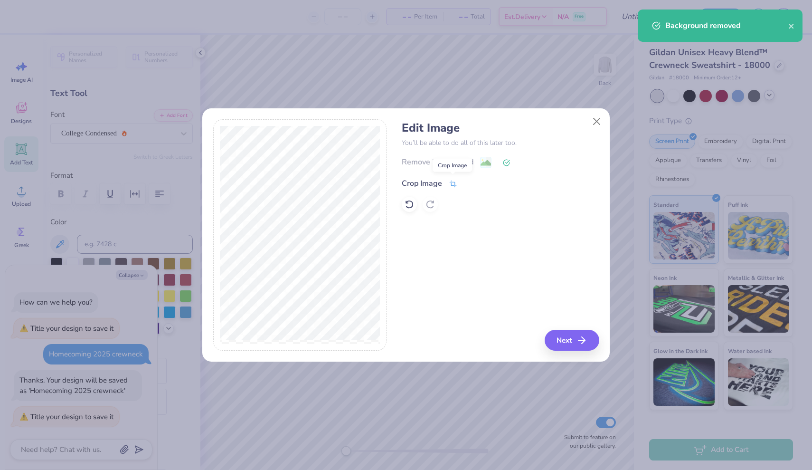
click at [449, 184] on icon at bounding box center [453, 184] width 9 height 9
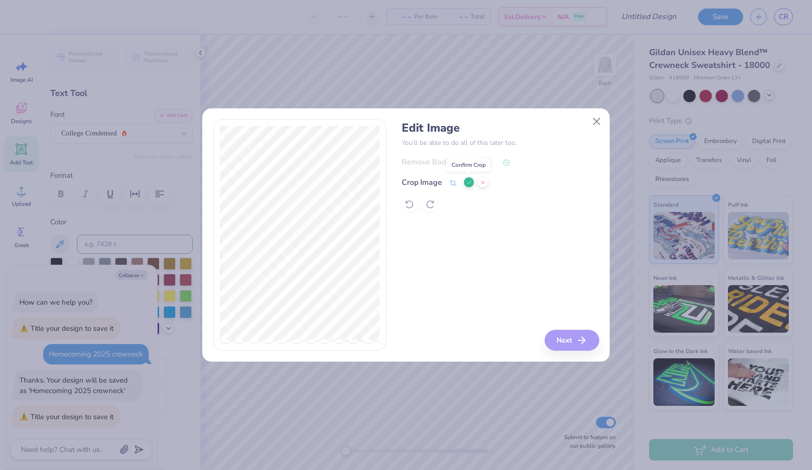
click at [467, 181] on icon at bounding box center [470, 183] width 6 height 6
click at [568, 335] on button "Next" at bounding box center [573, 340] width 55 height 21
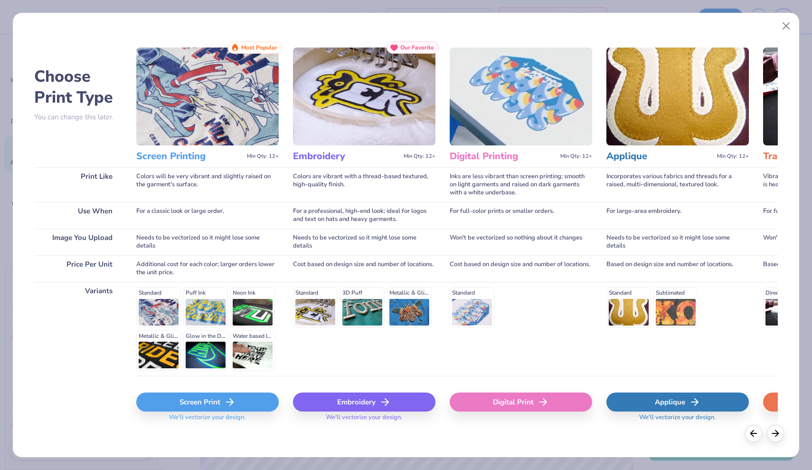
click at [228, 399] on icon at bounding box center [229, 401] width 11 height 11
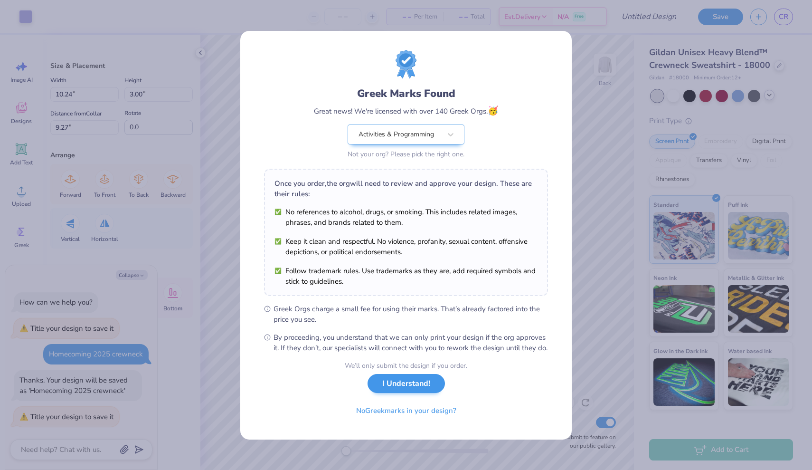
click at [400, 389] on button "I Understand!" at bounding box center [406, 383] width 77 height 19
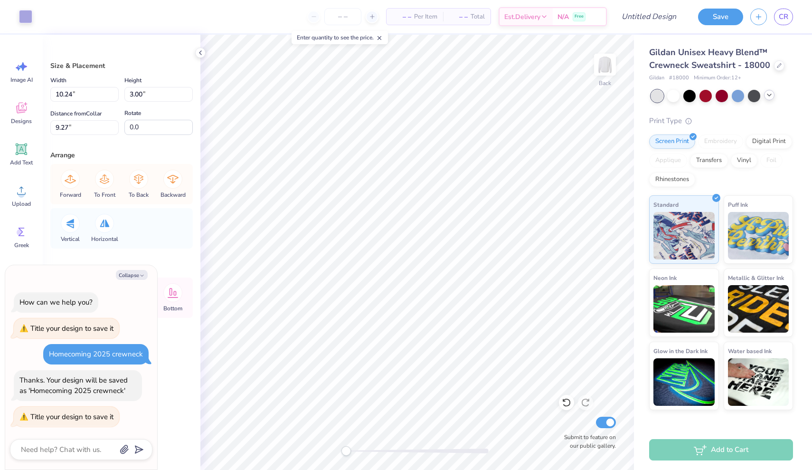
type textarea "x"
type input "15.00"
type input "10.20"
type input "7.15"
click at [644, 136] on div "Art colors – – Per Item – – Total Est. Delivery N/A Free Design Title Save CR I…" at bounding box center [406, 235] width 812 height 470
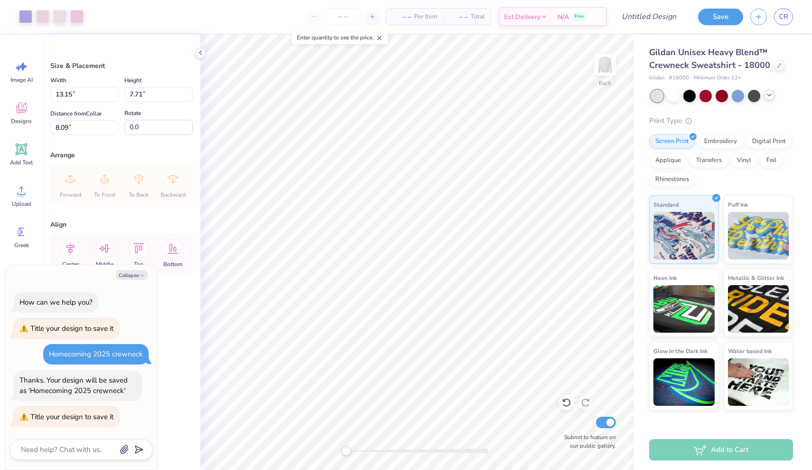
type textarea "x"
type input "2.57"
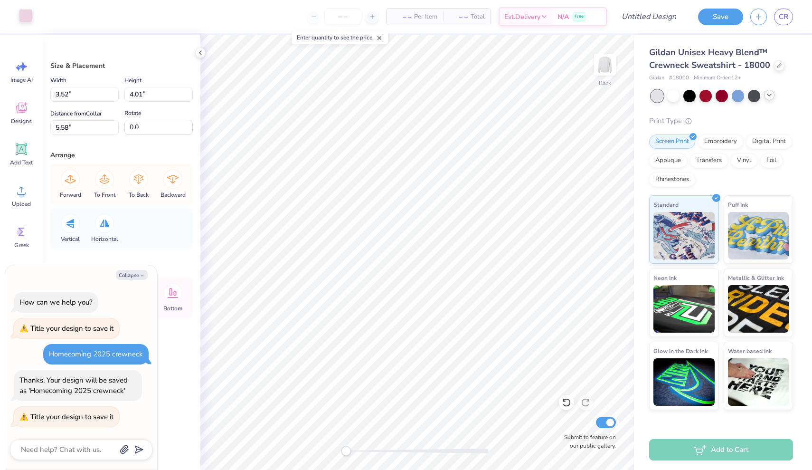
click at [28, 12] on div at bounding box center [25, 15] width 13 height 13
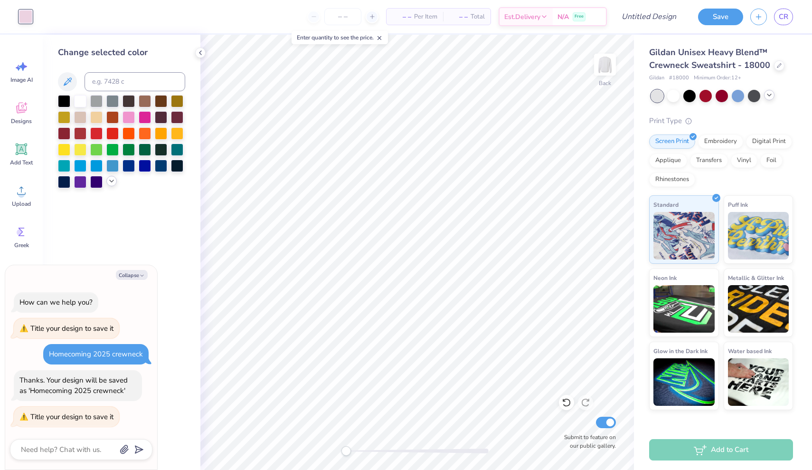
click at [109, 182] on icon at bounding box center [112, 181] width 8 height 8
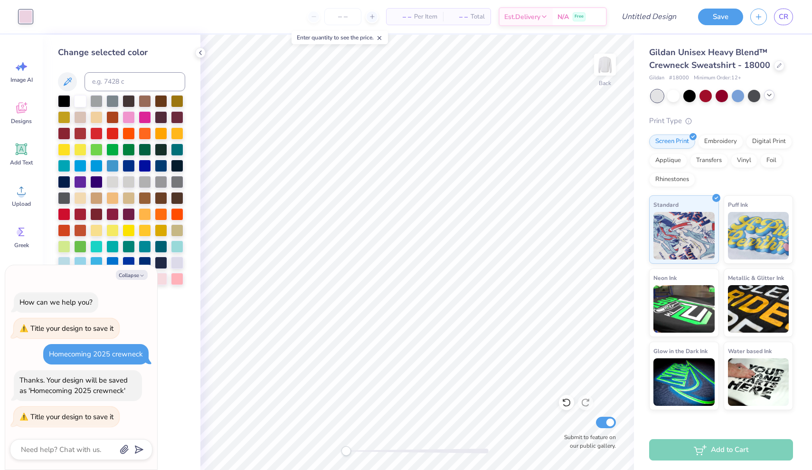
click at [144, 314] on div "How can we help you? Title your design to save it Homecoming 2025 crewneck Than…" at bounding box center [81, 360] width 143 height 150
click at [139, 276] on icon "button" at bounding box center [142, 276] width 6 height 6
type textarea "x"
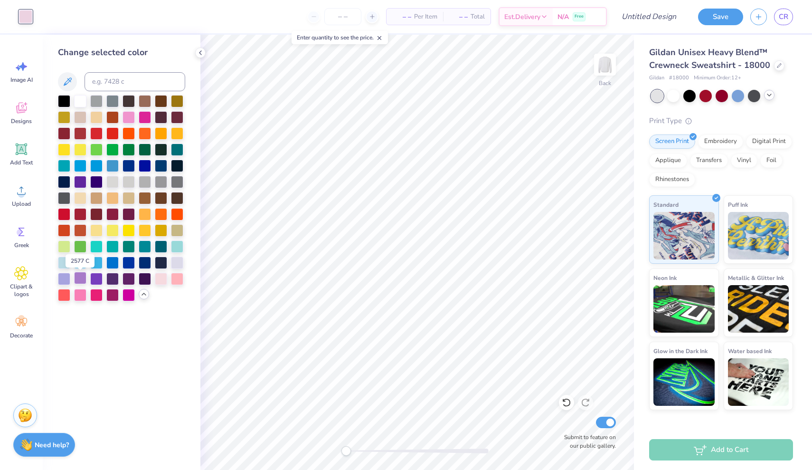
click at [81, 279] on div at bounding box center [80, 278] width 12 height 12
click at [61, 279] on div at bounding box center [64, 278] width 12 height 12
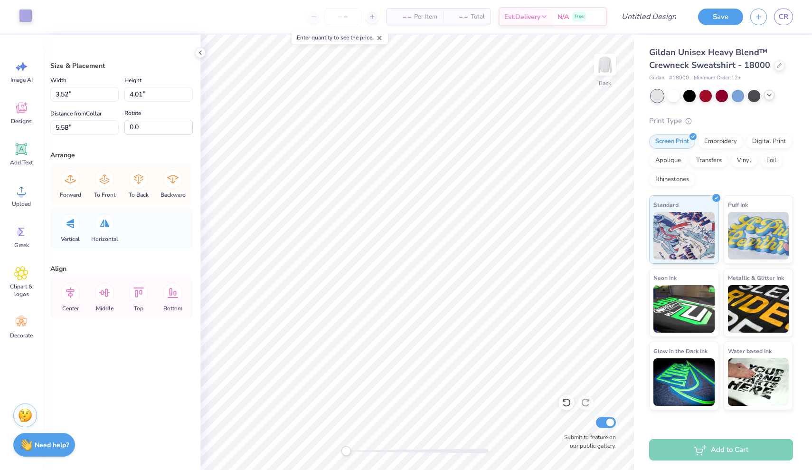
click at [25, 12] on div at bounding box center [25, 15] width 13 height 13
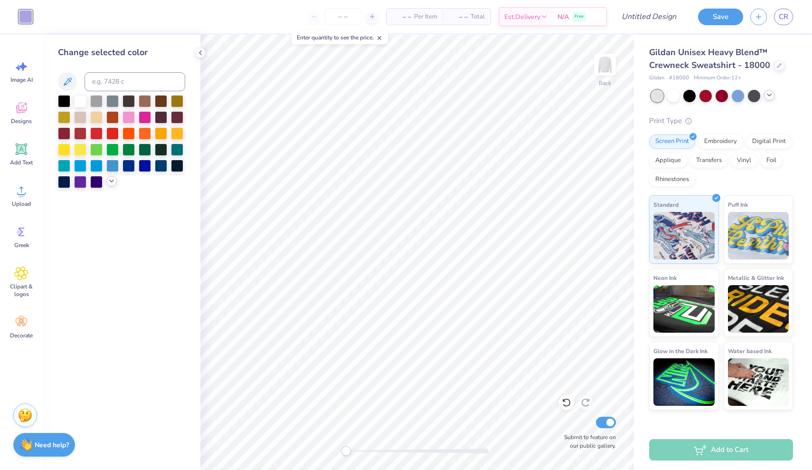
click at [110, 182] on icon at bounding box center [112, 181] width 8 height 8
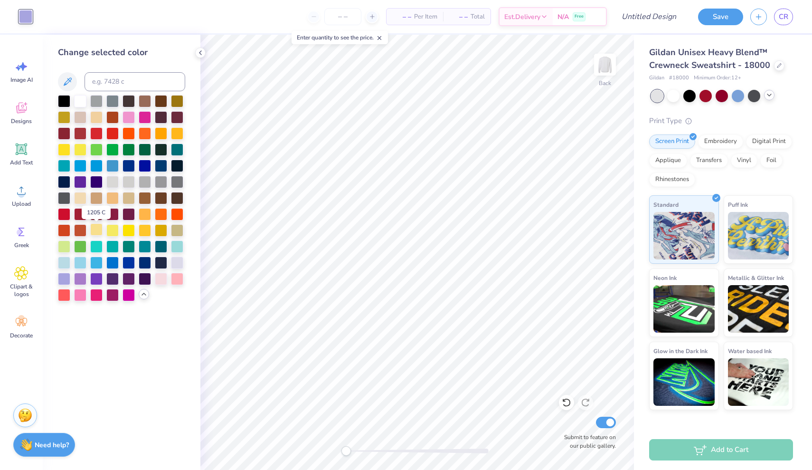
click at [95, 231] on div at bounding box center [96, 229] width 12 height 12
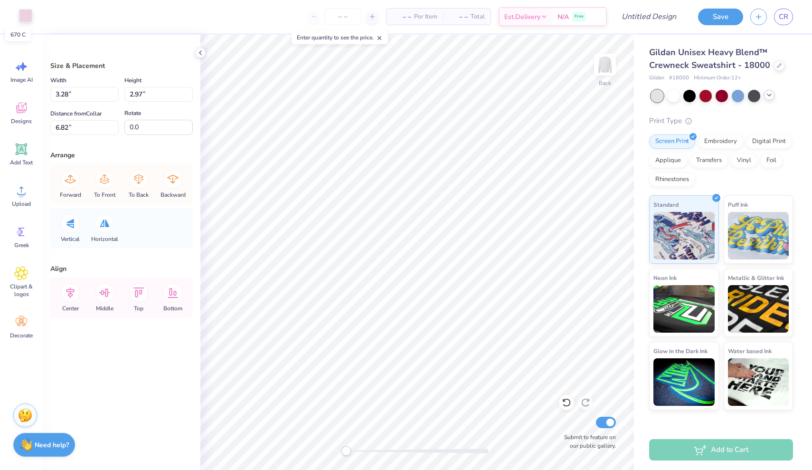
click at [26, 21] on div at bounding box center [25, 15] width 13 height 13
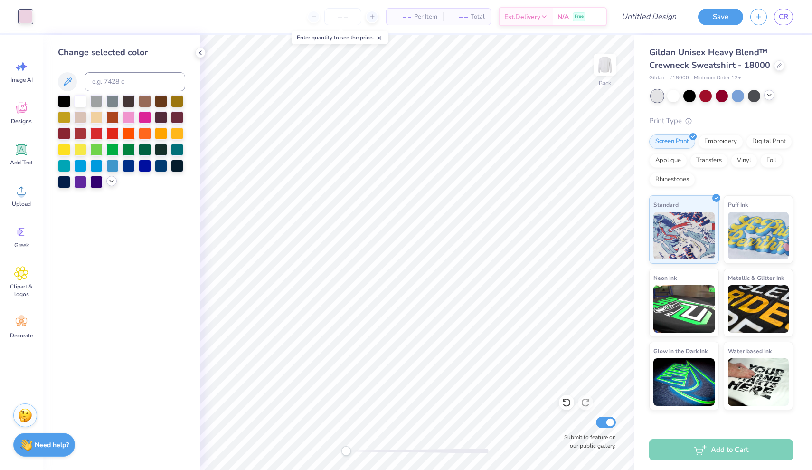
click at [111, 183] on icon at bounding box center [112, 181] width 8 height 8
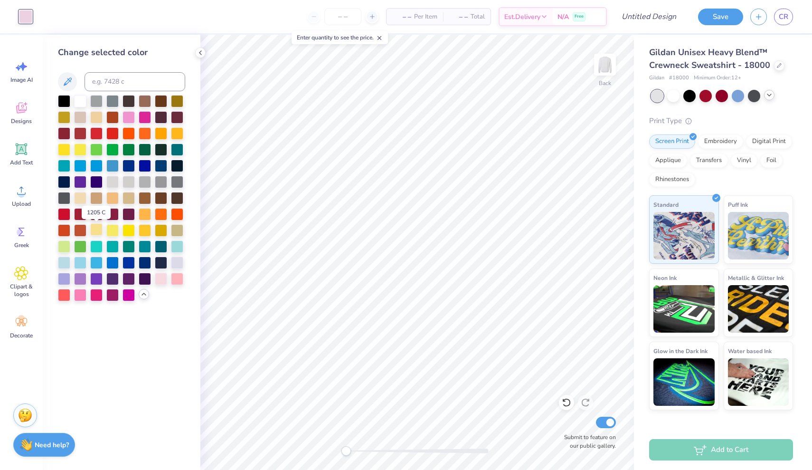
click at [98, 231] on div at bounding box center [96, 229] width 12 height 12
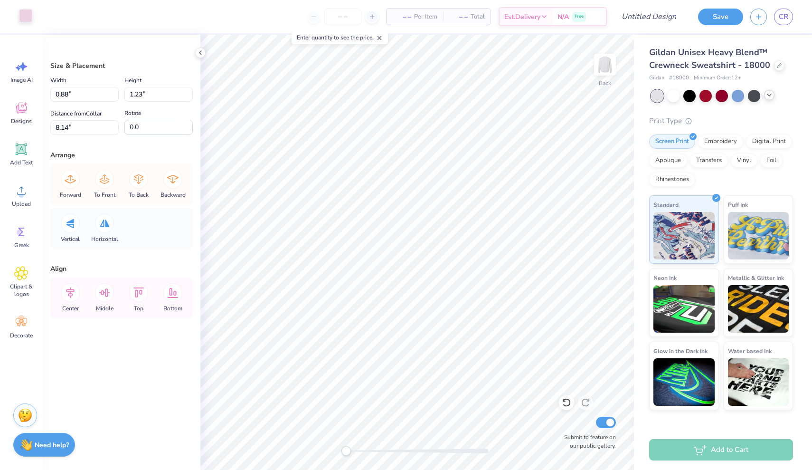
click at [29, 14] on div at bounding box center [25, 15] width 13 height 13
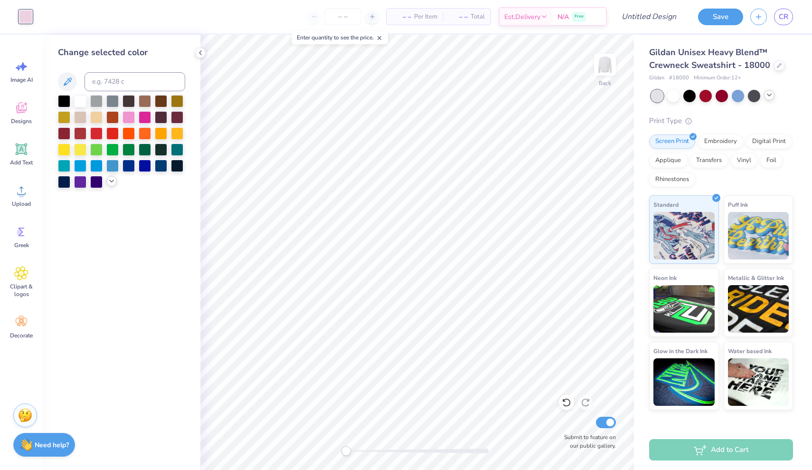
click at [112, 179] on icon at bounding box center [112, 181] width 8 height 8
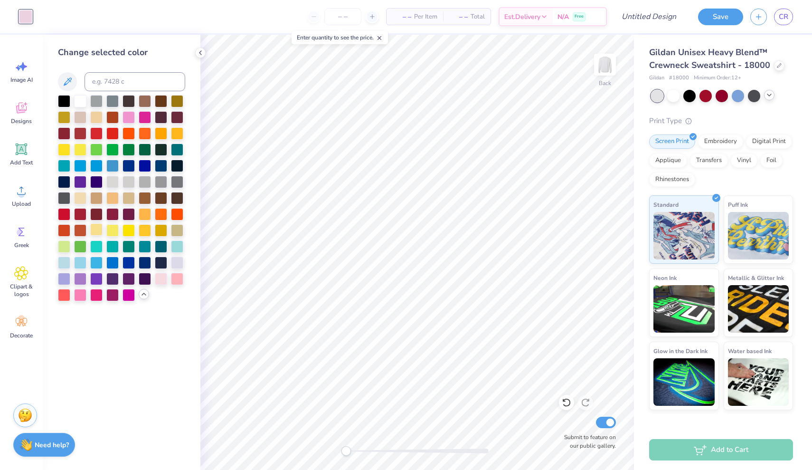
click at [95, 231] on div at bounding box center [96, 229] width 12 height 12
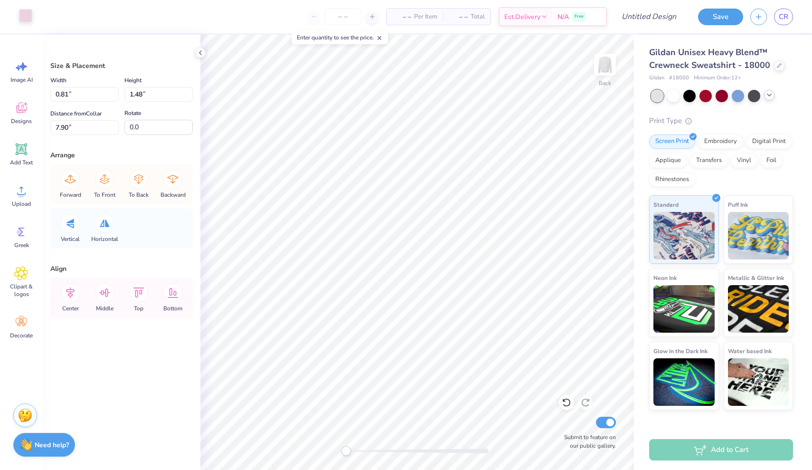
click at [22, 13] on div at bounding box center [25, 15] width 13 height 13
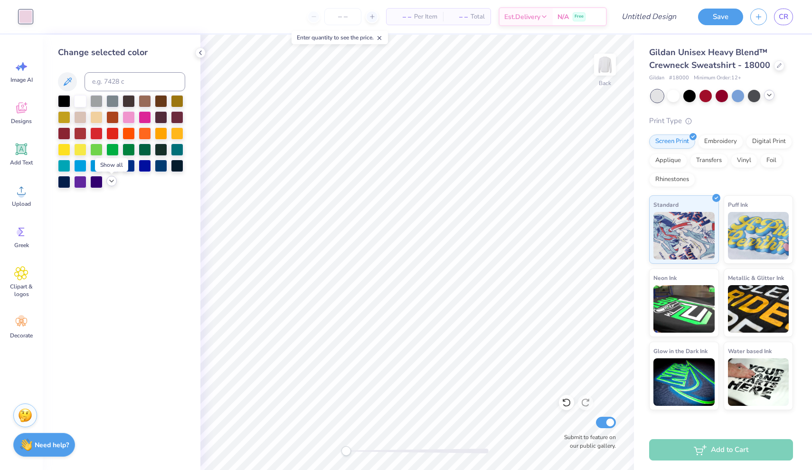
click at [110, 182] on icon at bounding box center [112, 181] width 8 height 8
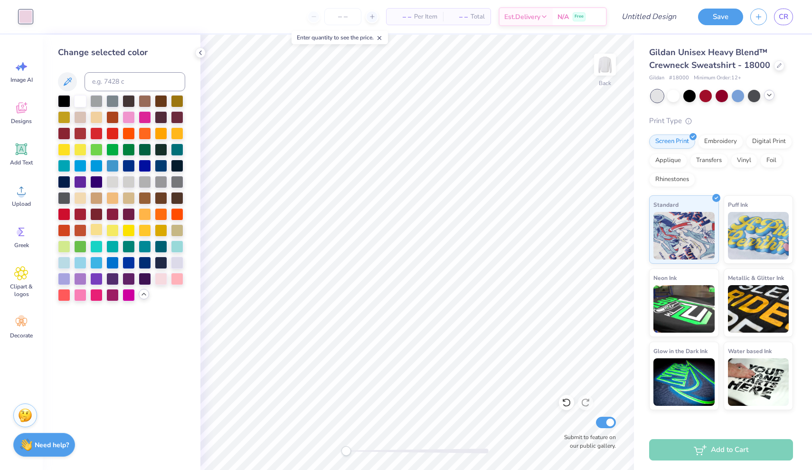
click at [95, 231] on div at bounding box center [96, 229] width 12 height 12
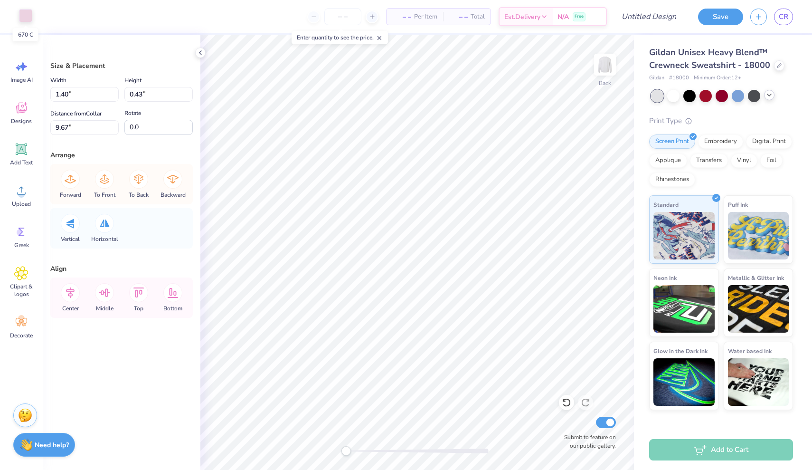
click at [24, 12] on div at bounding box center [25, 15] width 13 height 13
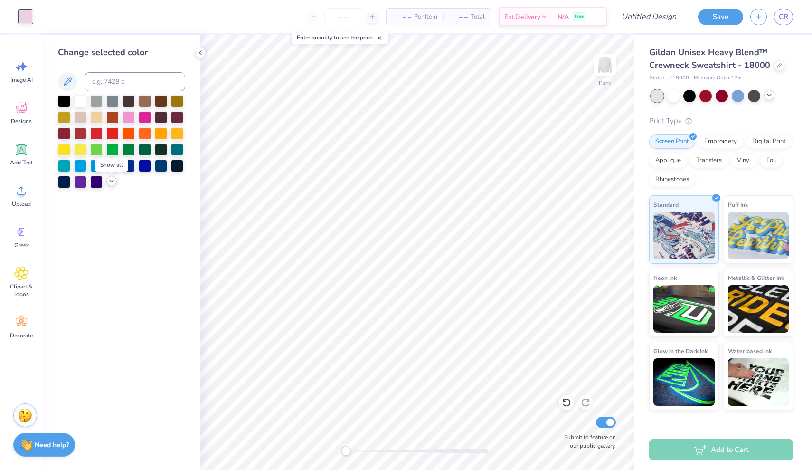
click at [110, 181] on icon at bounding box center [112, 181] width 8 height 8
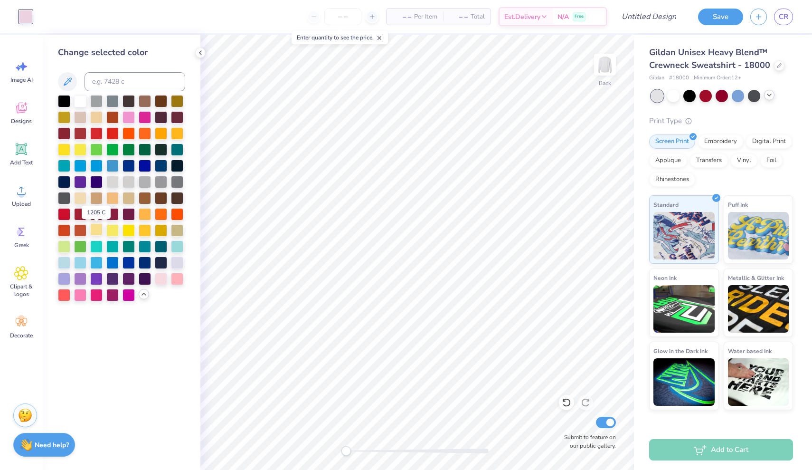
click at [93, 228] on div at bounding box center [96, 229] width 12 height 12
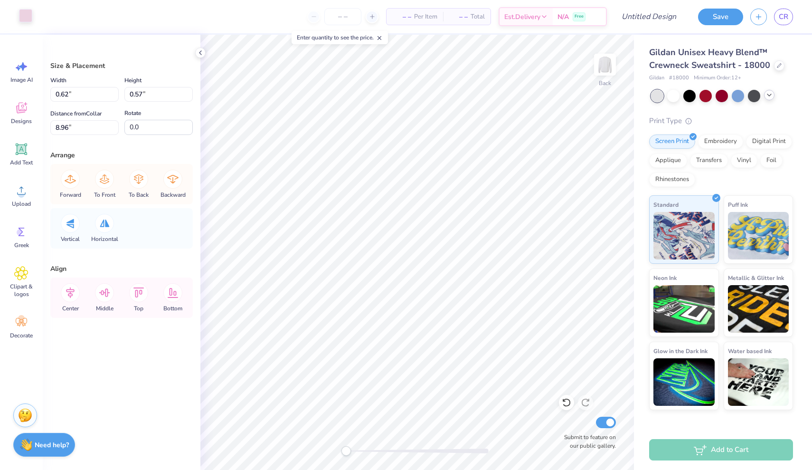
click at [24, 19] on div at bounding box center [25, 15] width 13 height 13
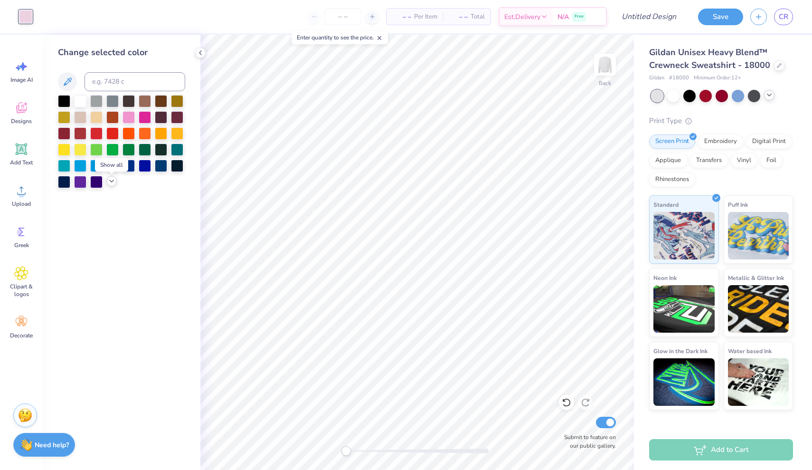
click at [109, 181] on icon at bounding box center [112, 181] width 8 height 8
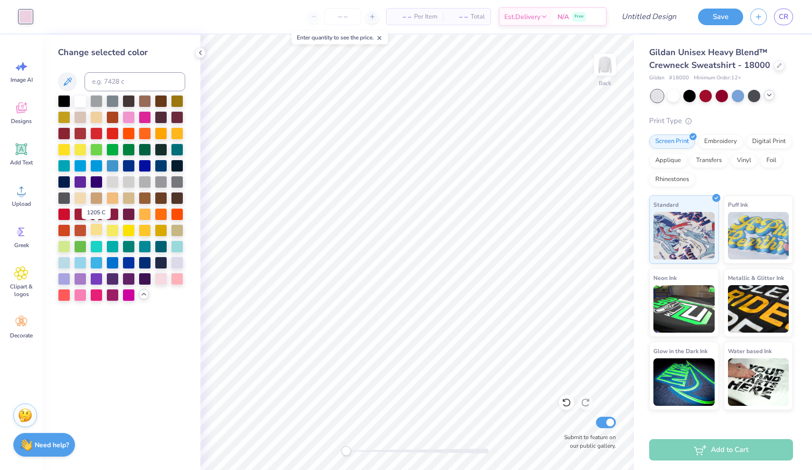
click at [95, 230] on div at bounding box center [96, 229] width 12 height 12
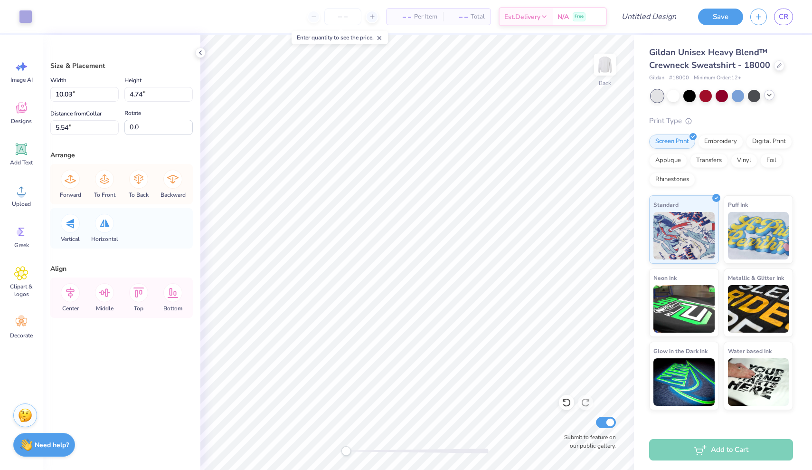
type input "0.61"
type input "0.28"
type input "9.39"
click at [28, 19] on div at bounding box center [25, 15] width 13 height 13
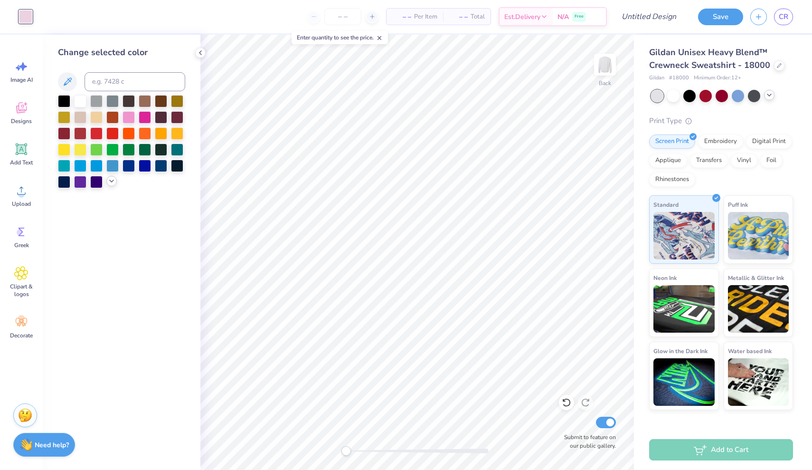
click at [111, 181] on icon at bounding box center [112, 181] width 8 height 8
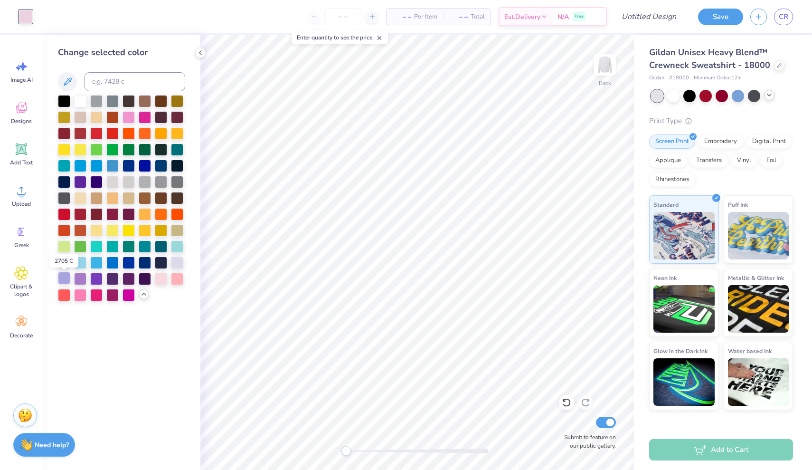
click at [64, 276] on div at bounding box center [64, 278] width 12 height 12
click at [96, 228] on div at bounding box center [96, 229] width 12 height 12
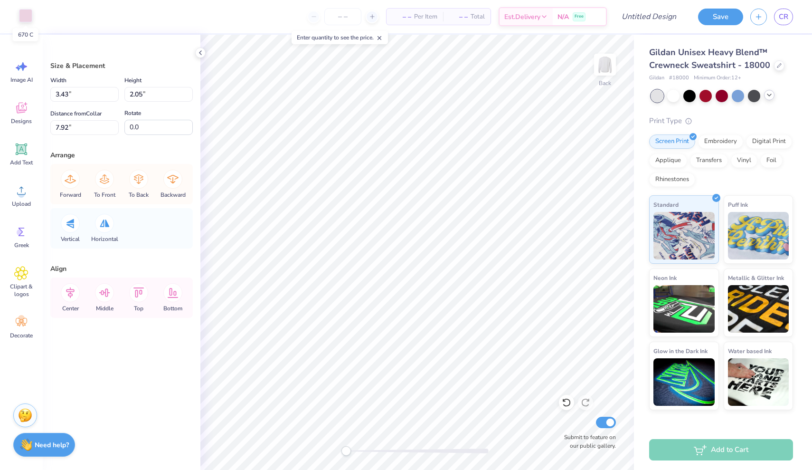
click at [29, 15] on div at bounding box center [25, 15] width 13 height 13
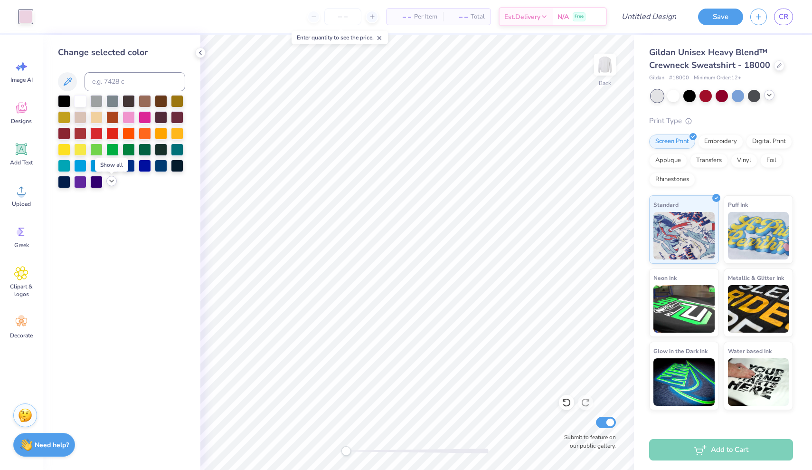
click at [111, 183] on icon at bounding box center [112, 181] width 8 height 8
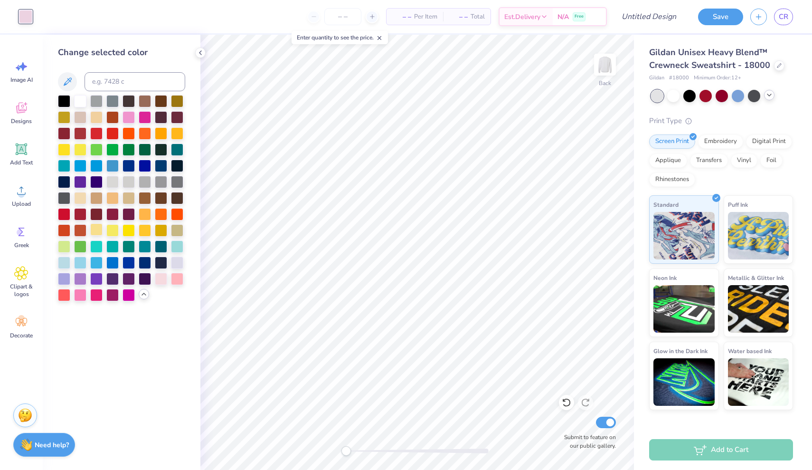
click at [95, 230] on div at bounding box center [96, 229] width 12 height 12
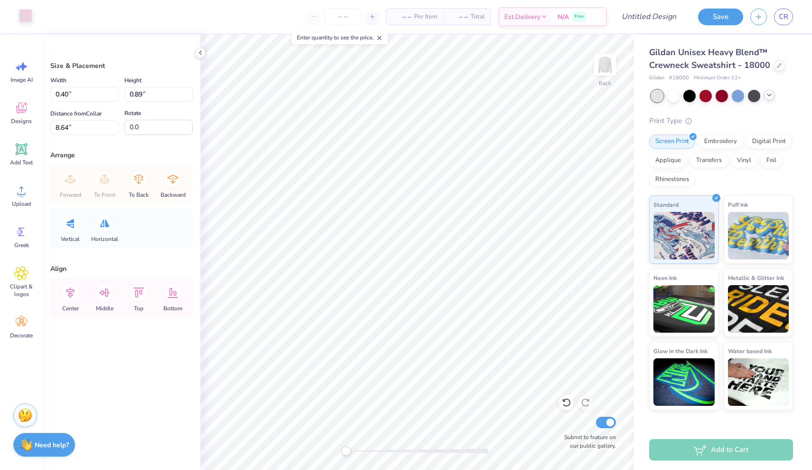
click at [26, 11] on div at bounding box center [25, 15] width 13 height 13
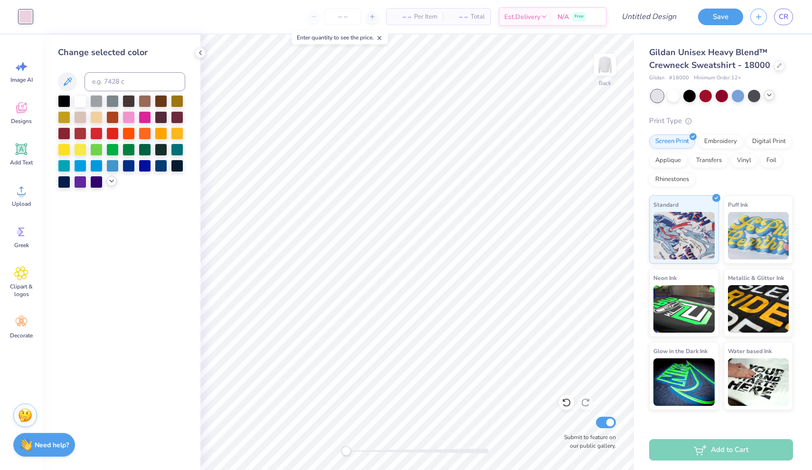
click at [111, 182] on polyline at bounding box center [112, 181] width 4 height 2
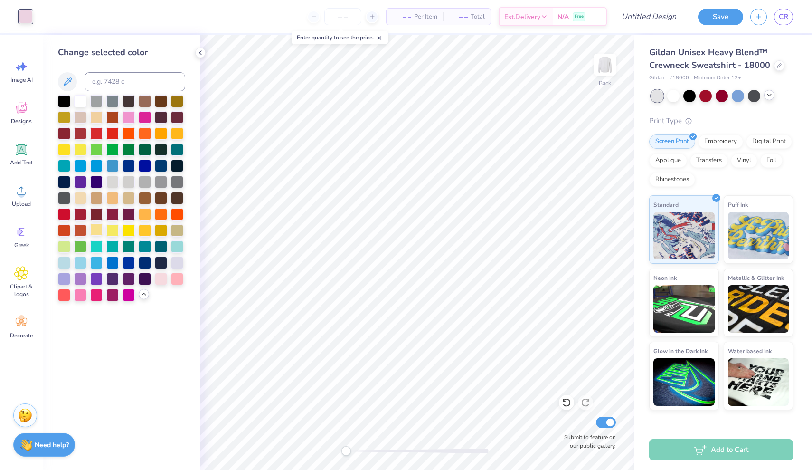
click at [97, 230] on div at bounding box center [96, 229] width 12 height 12
